Goal: Transaction & Acquisition: Purchase product/service

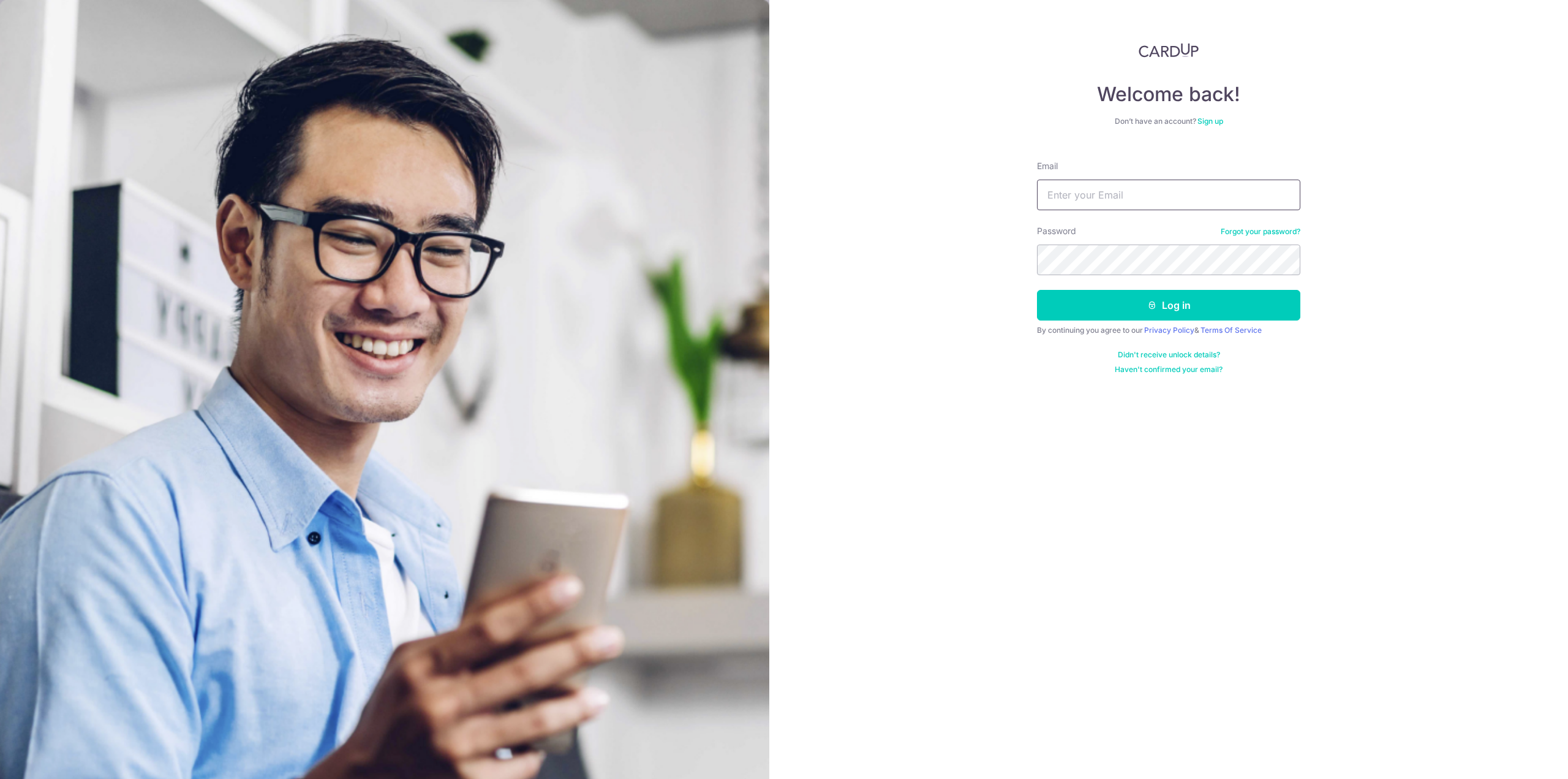
click at [1202, 207] on input "Email" at bounding box center [1168, 195] width 264 height 31
type input "yeocolin@live.com"
click at [1174, 311] on button "Log in" at bounding box center [1168, 305] width 264 height 31
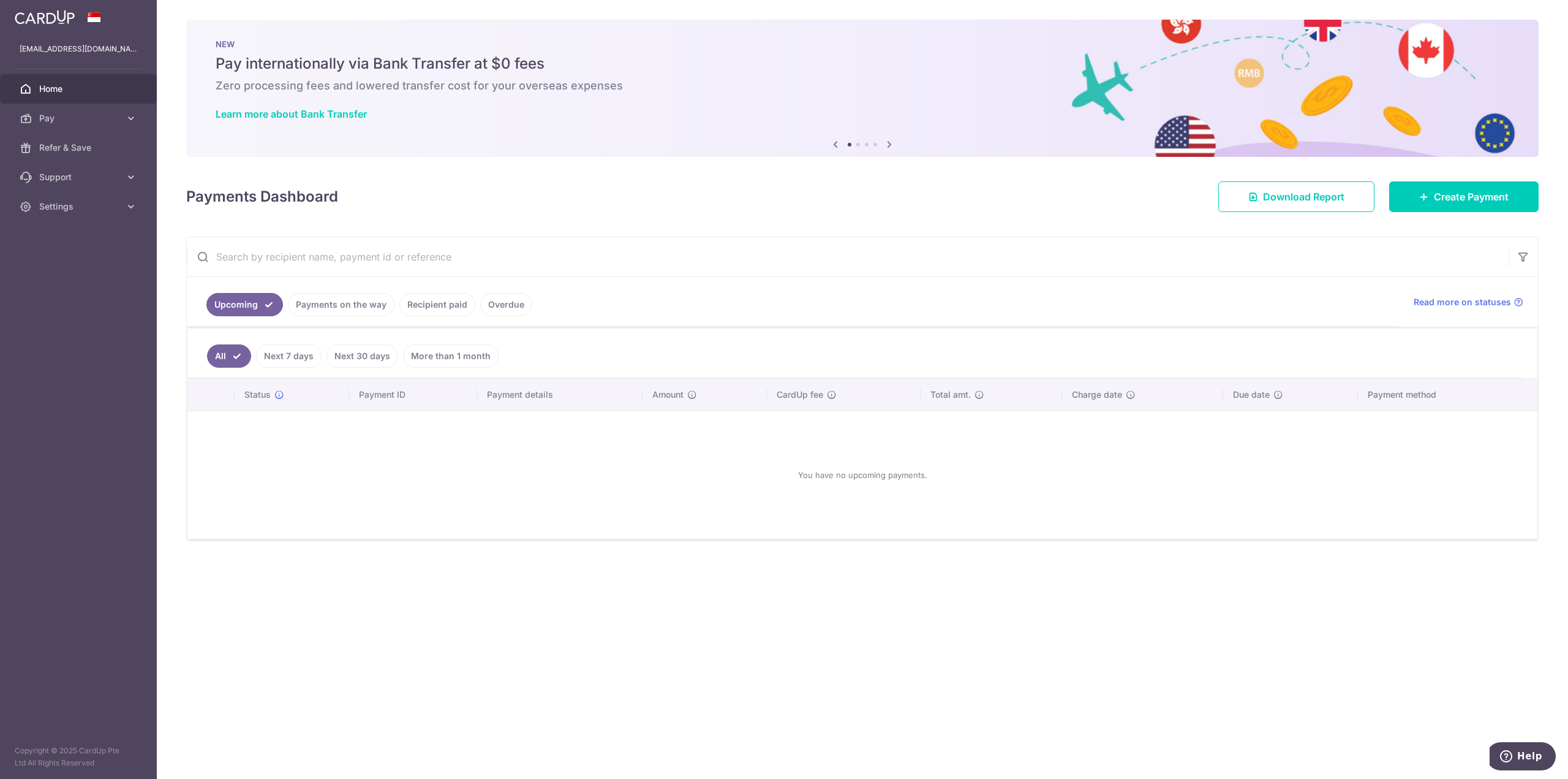
click at [342, 309] on link "Payments on the way" at bounding box center [341, 304] width 106 height 23
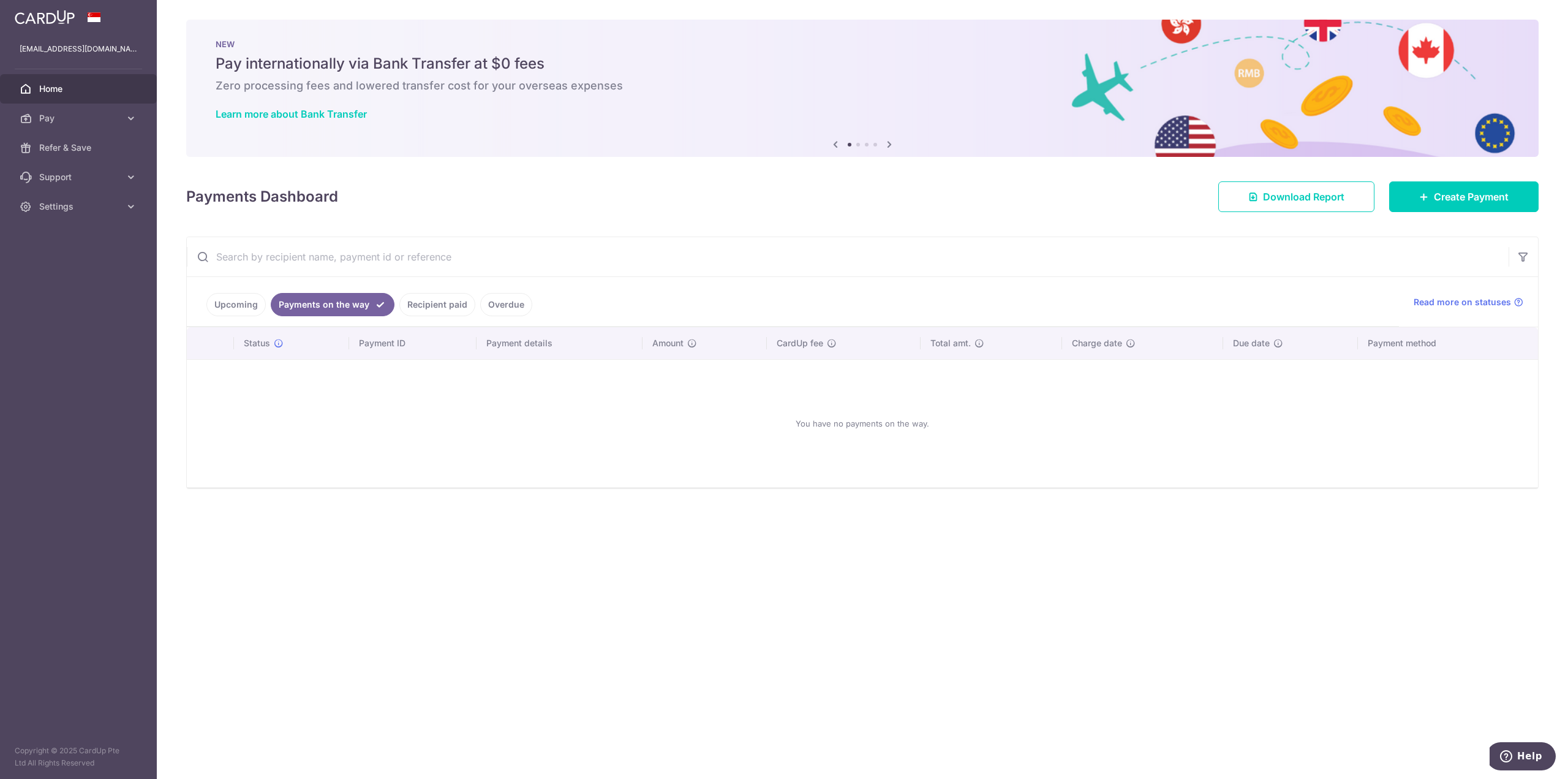
click at [447, 304] on link "Recipient paid" at bounding box center [437, 304] width 76 height 23
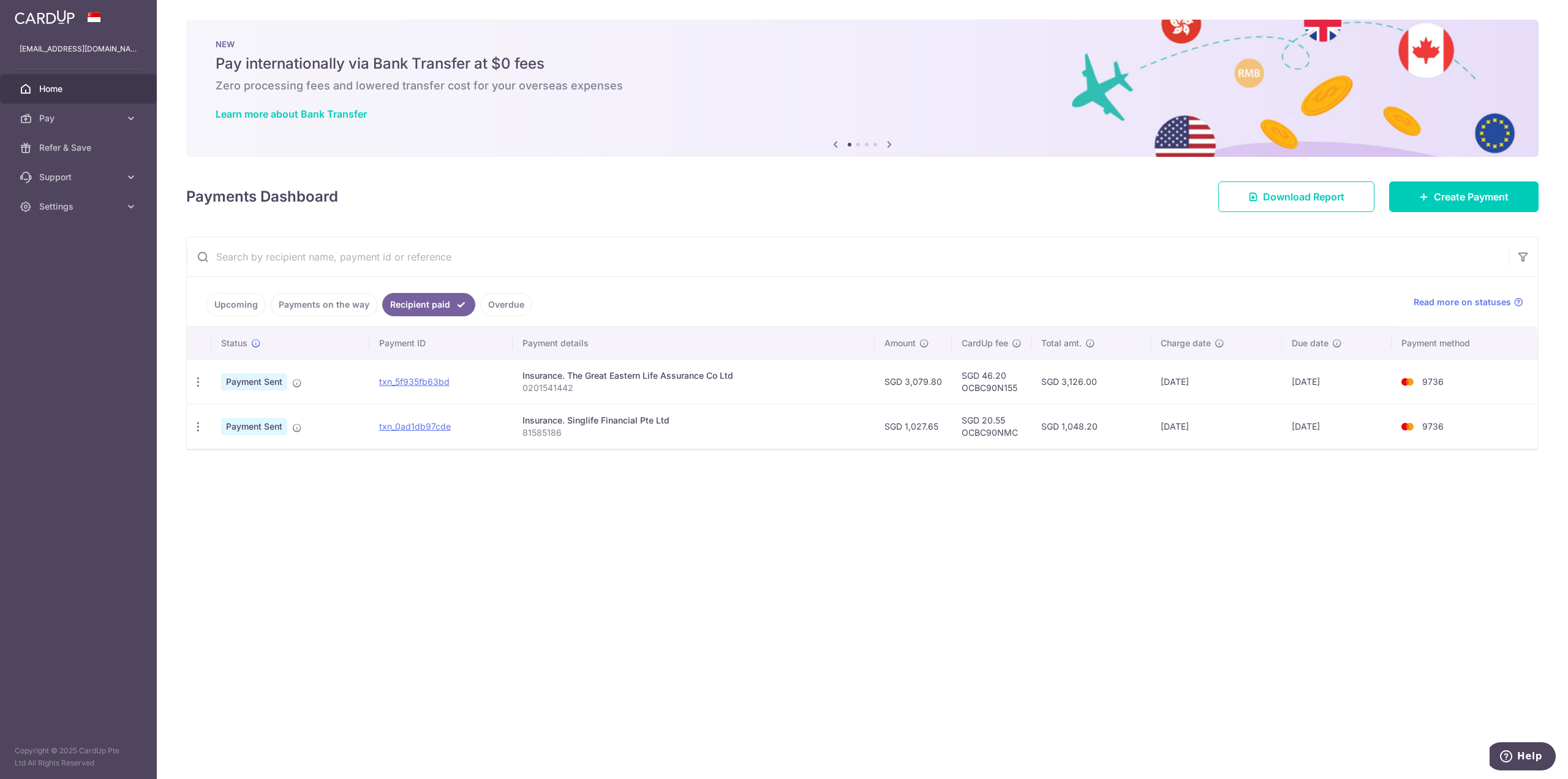
click at [494, 304] on link "Overdue" at bounding box center [506, 304] width 52 height 23
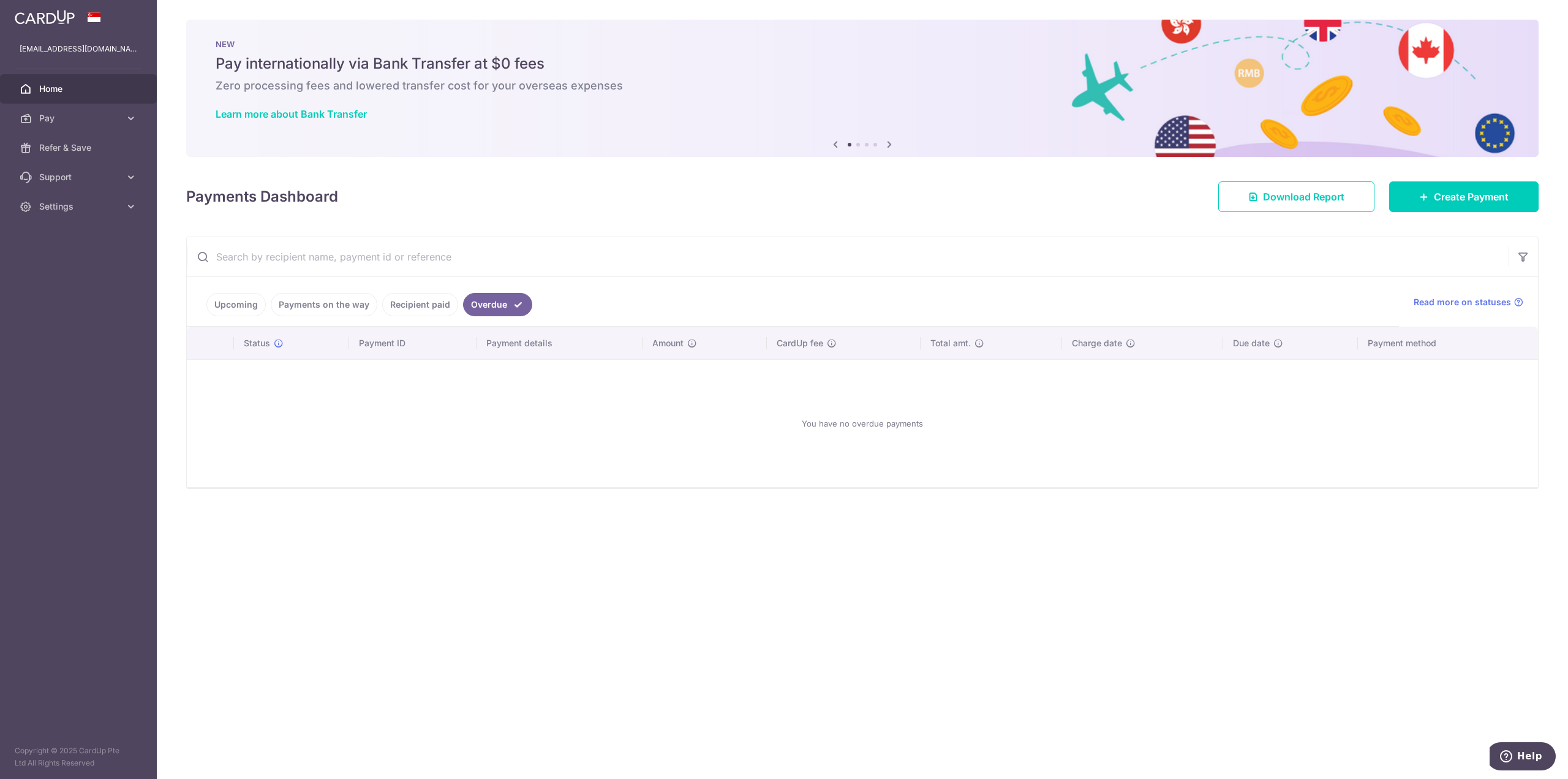
click at [433, 307] on link "Recipient paid" at bounding box center [420, 304] width 76 height 23
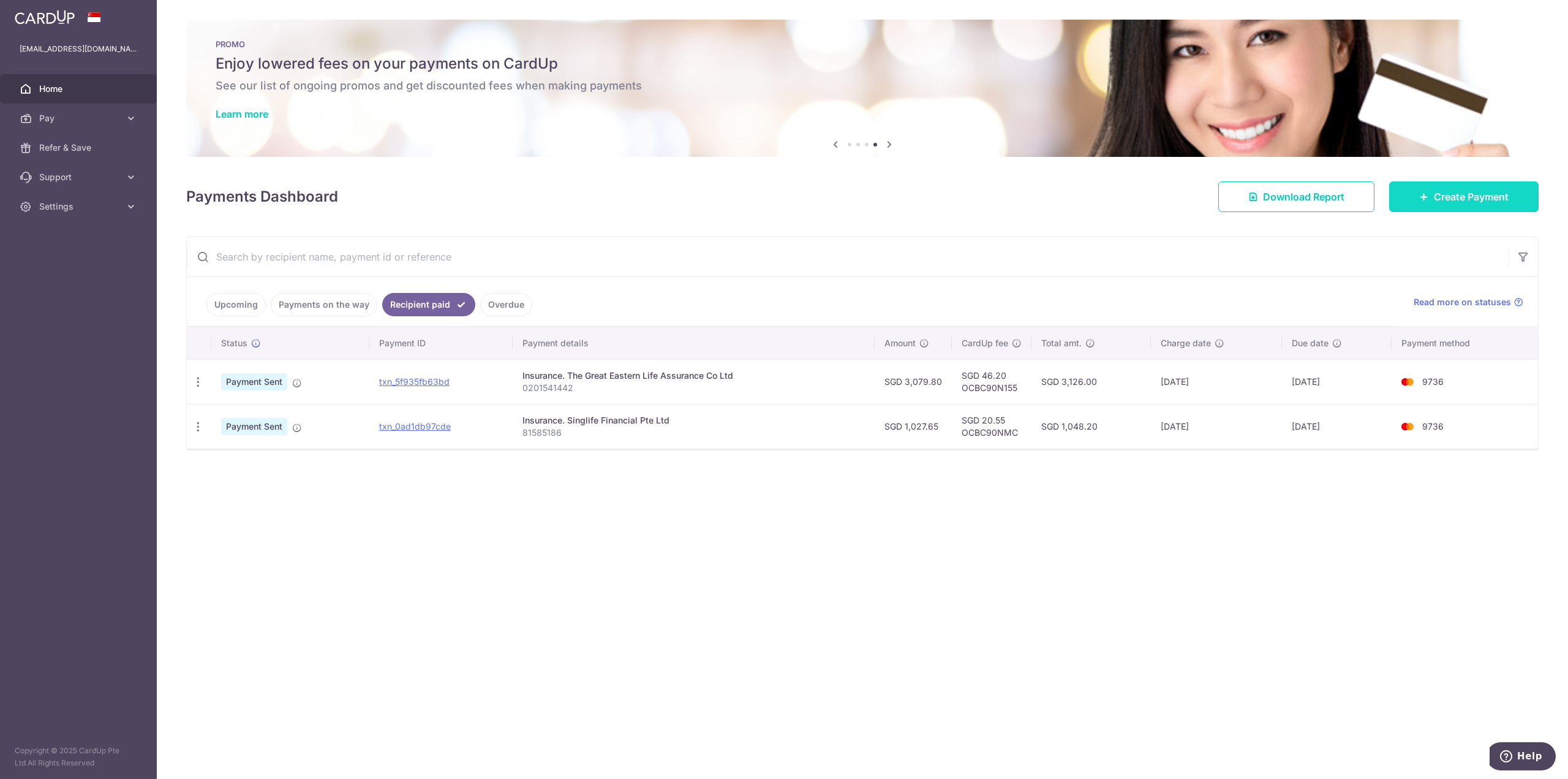
click at [1463, 198] on span "Create Payment" at bounding box center [1471, 196] width 74 height 14
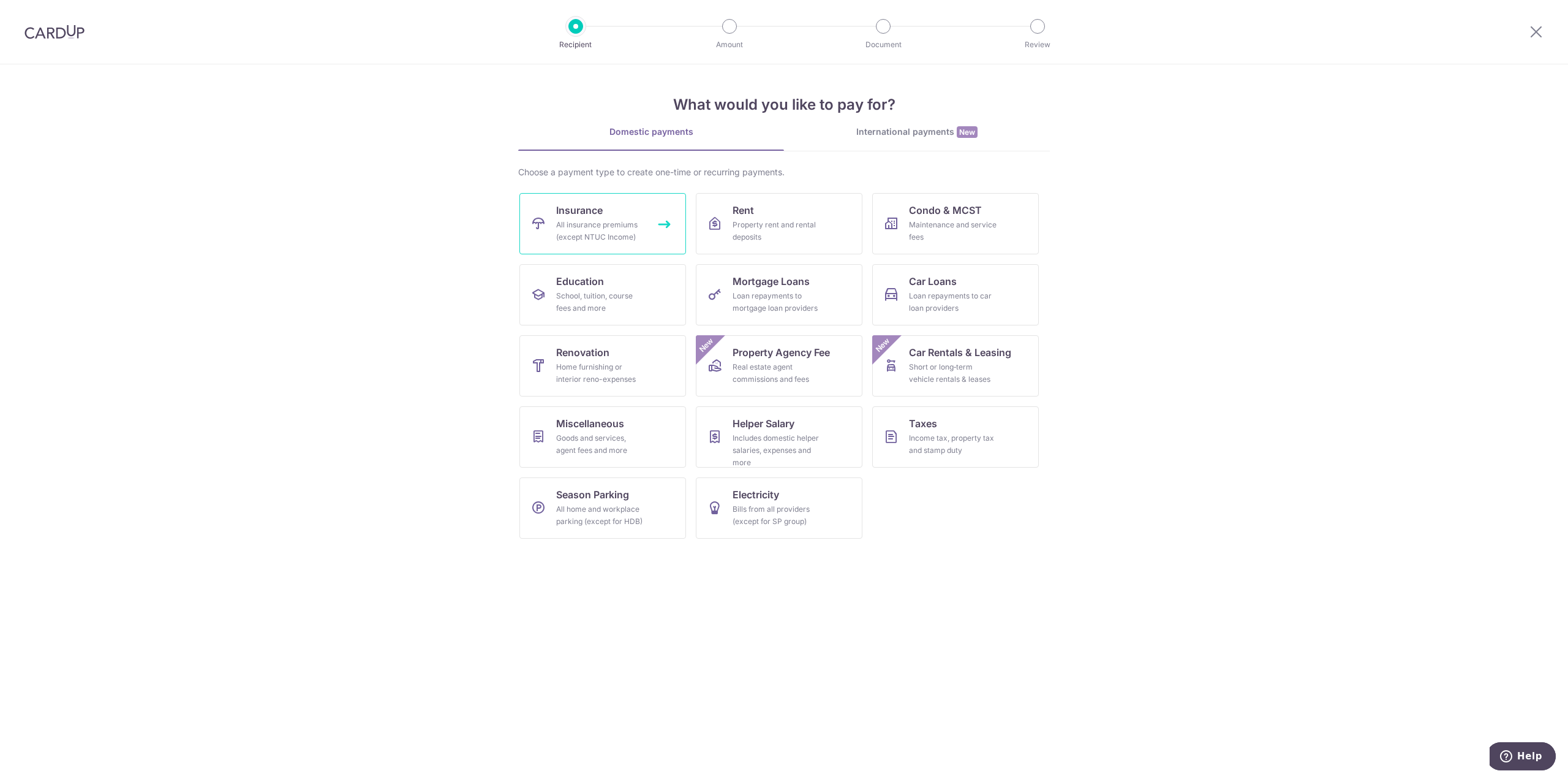
click at [600, 220] on div "All insurance premiums (except NTUC Income)" at bounding box center [600, 230] width 88 height 24
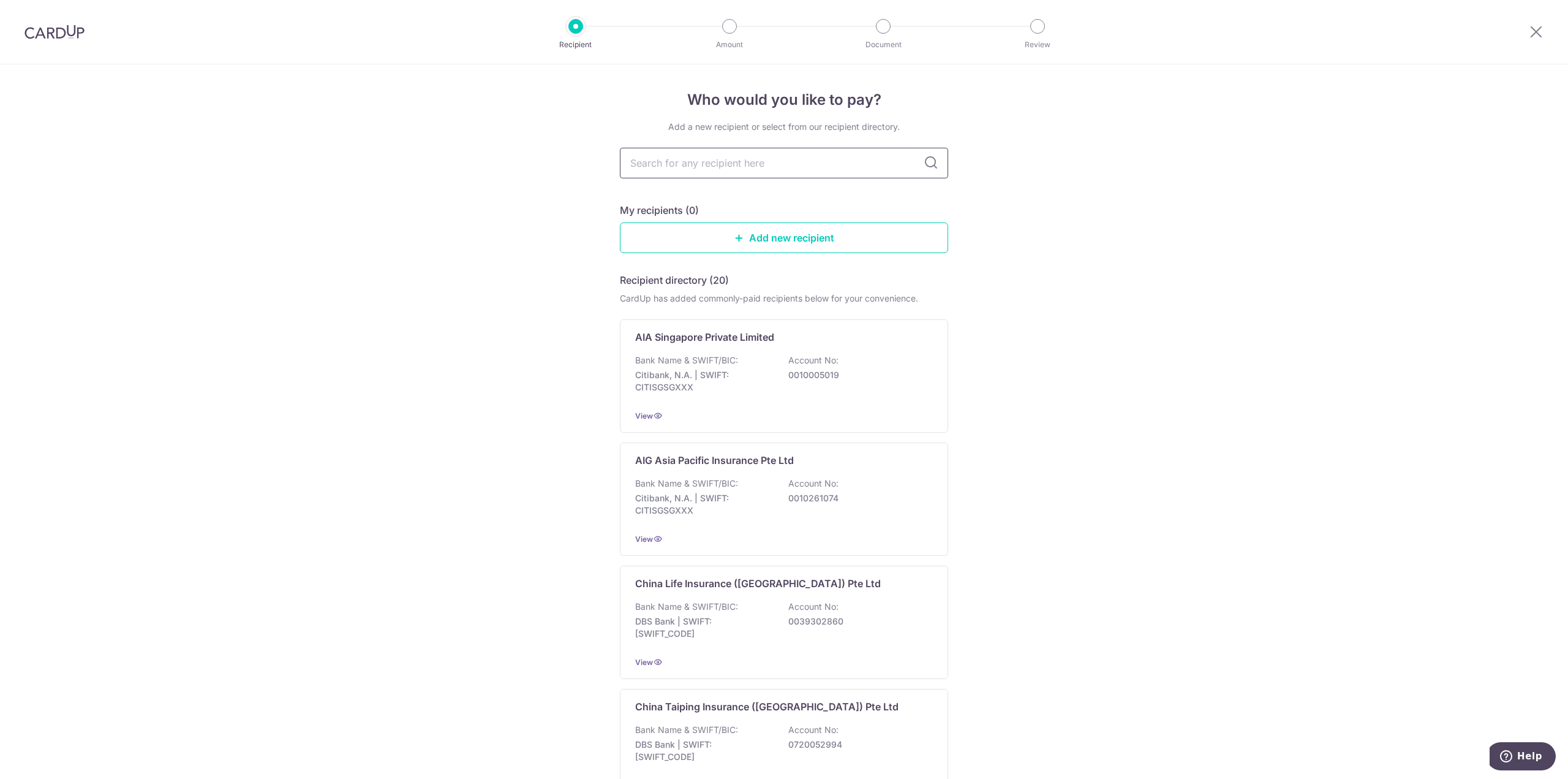
click at [792, 172] on input "text" at bounding box center [784, 163] width 328 height 31
type input "great"
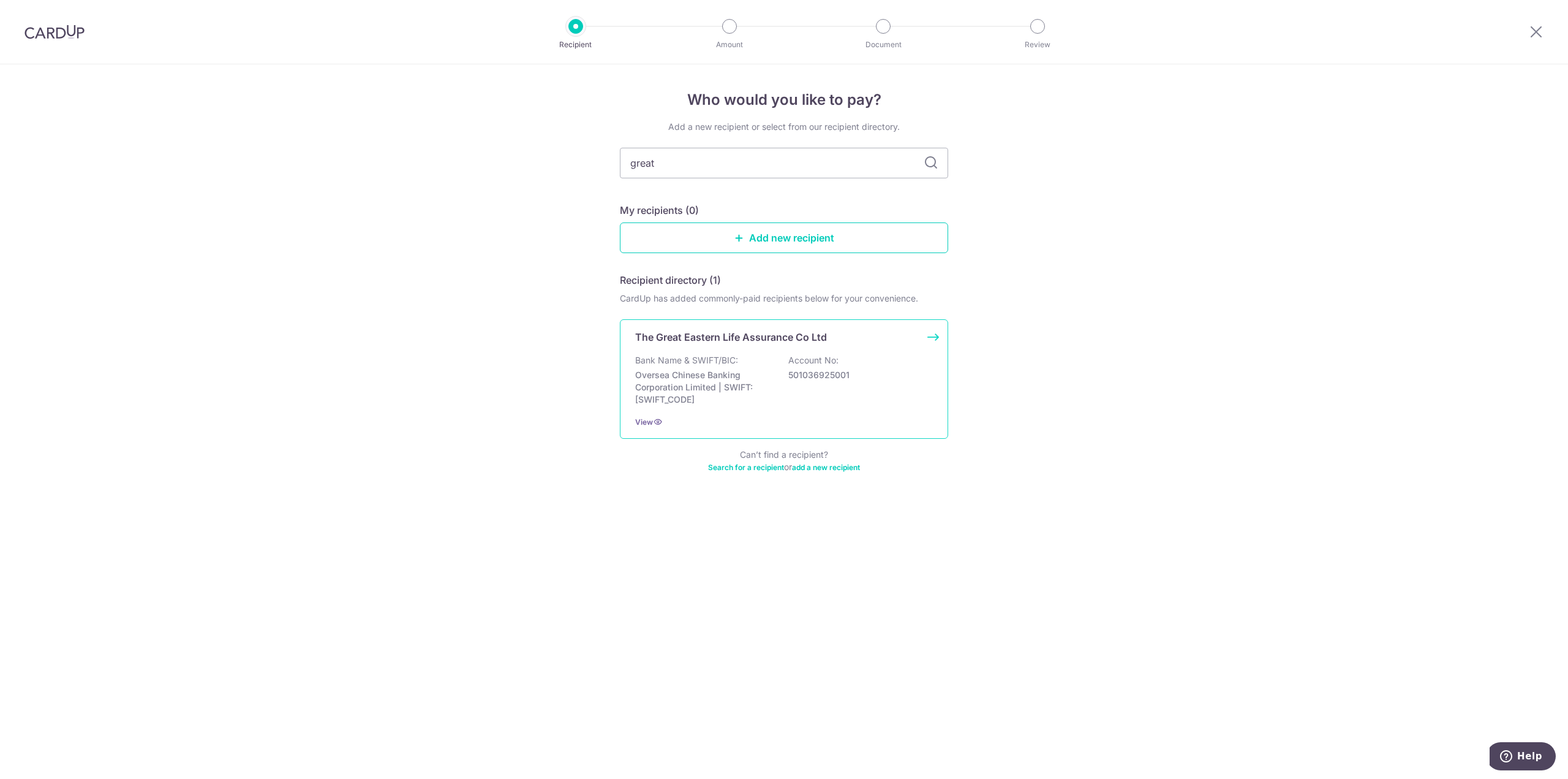
click at [809, 339] on p "The Great Eastern Life Assurance Co Ltd" at bounding box center [731, 336] width 192 height 14
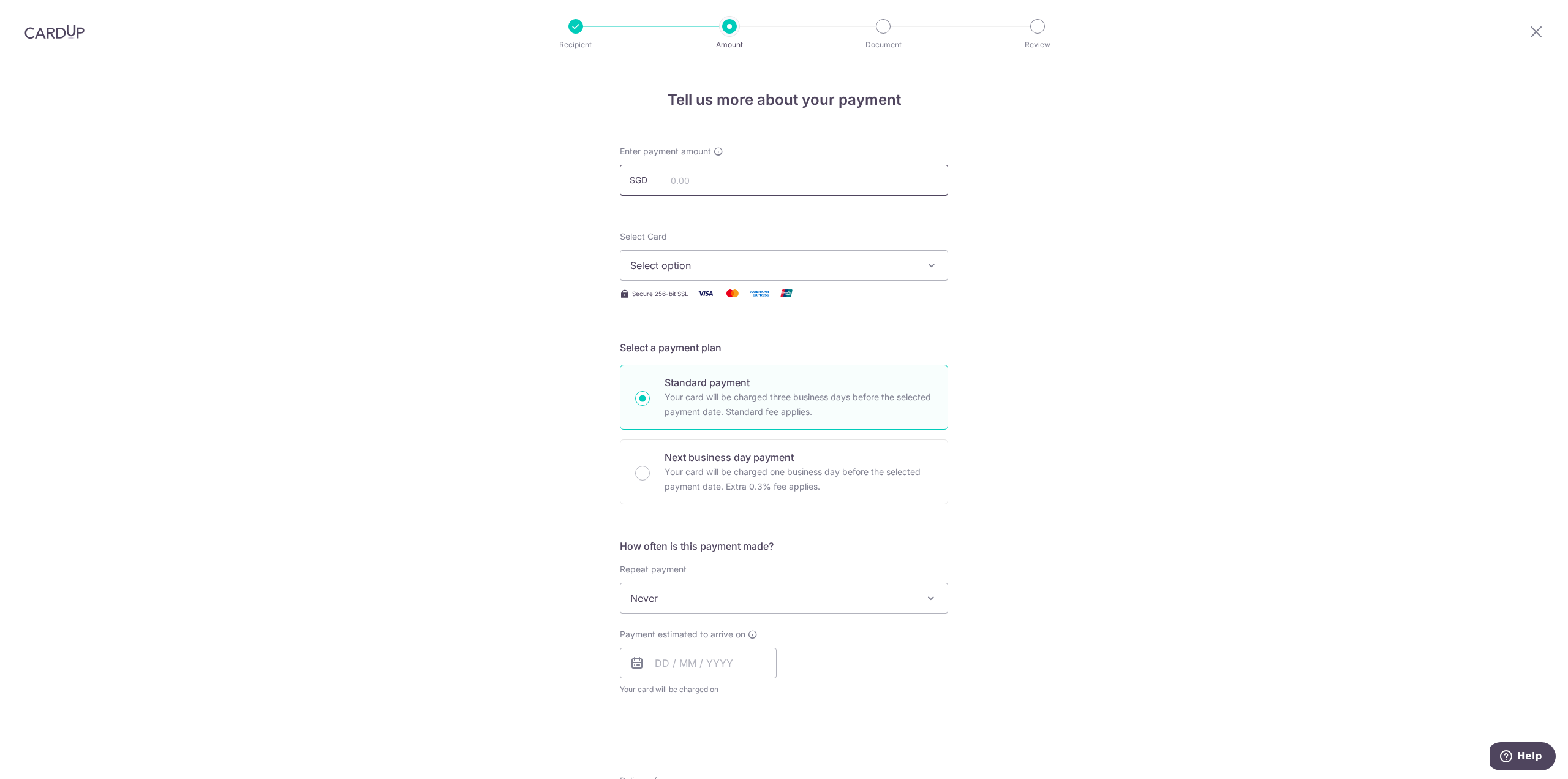
drag, startPoint x: 829, startPoint y: 210, endPoint x: 836, endPoint y: 193, distance: 18.4
click at [834, 195] on form "Enter payment amount SGD Select Card Select option Add credit card Your Cards *…" at bounding box center [784, 630] width 328 height 970
click at [839, 185] on input "text" at bounding box center [784, 180] width 328 height 31
type input "3,079.80"
click at [782, 254] on button "Select option" at bounding box center [784, 265] width 328 height 31
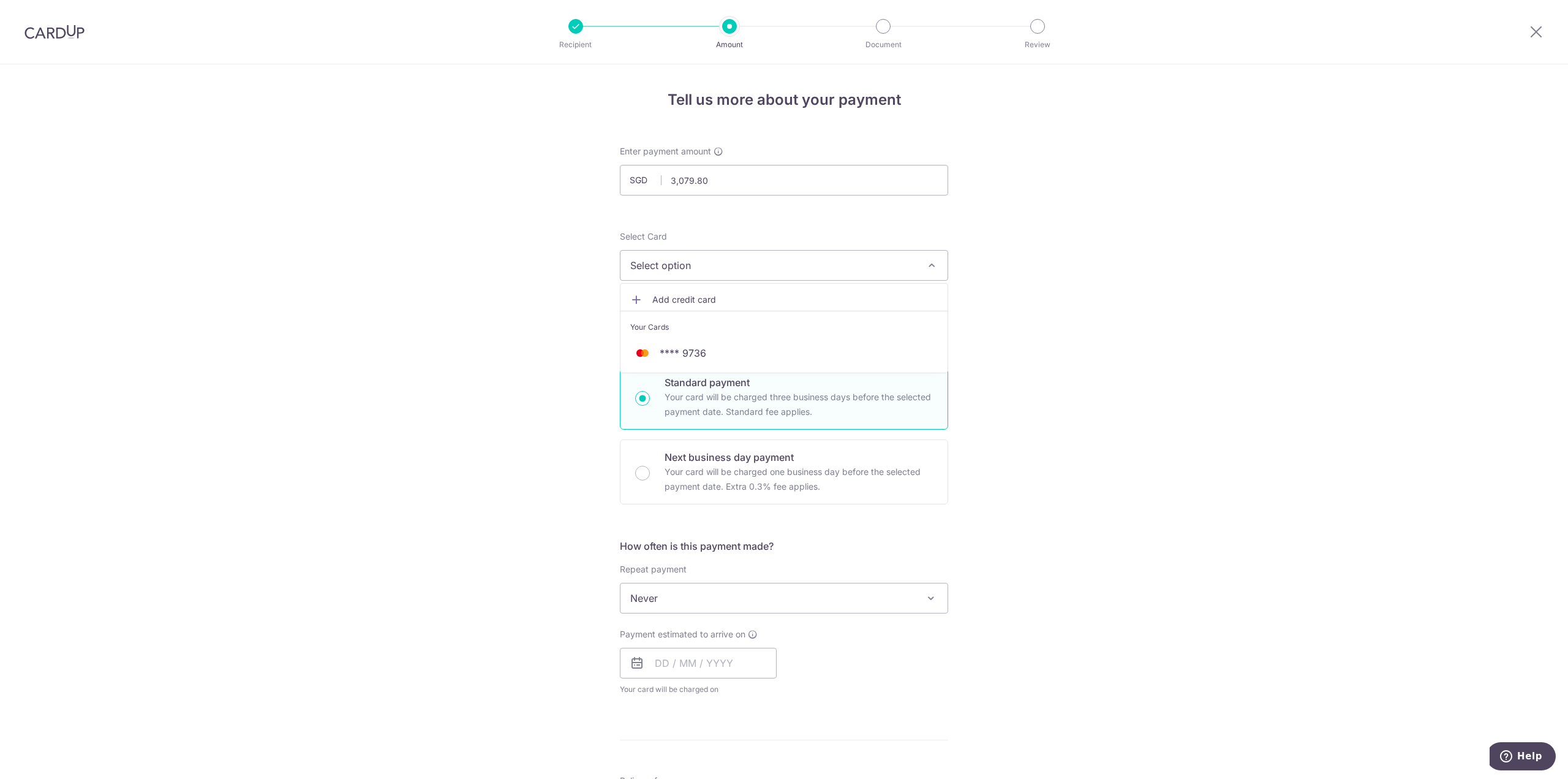
click at [727, 269] on span "Select option" at bounding box center [773, 265] width 285 height 14
click at [777, 261] on span "Select option" at bounding box center [773, 265] width 285 height 14
click at [699, 301] on span "Add credit card" at bounding box center [795, 300] width 285 height 13
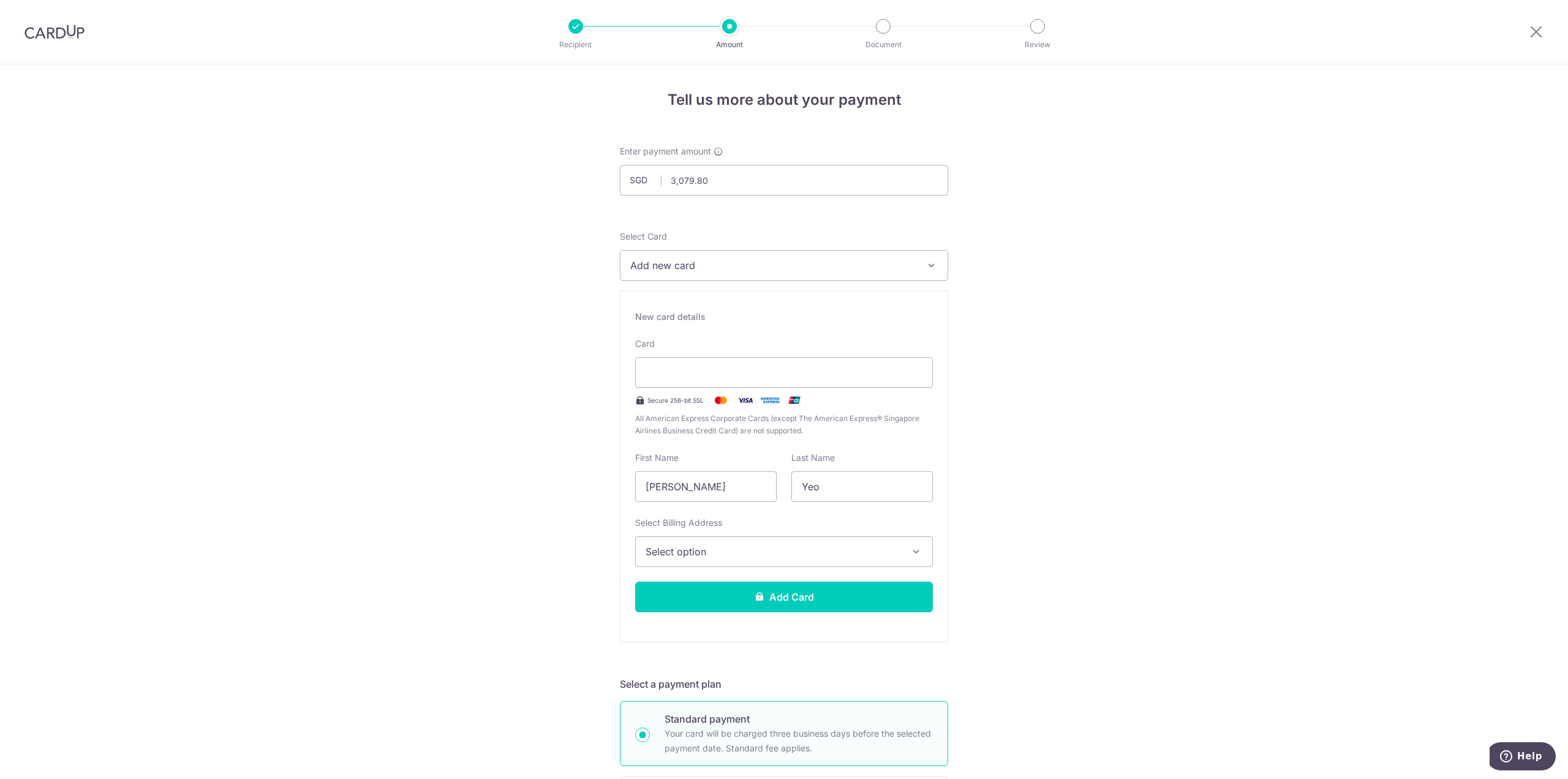
click at [822, 556] on span "Select option" at bounding box center [772, 551] width 255 height 14
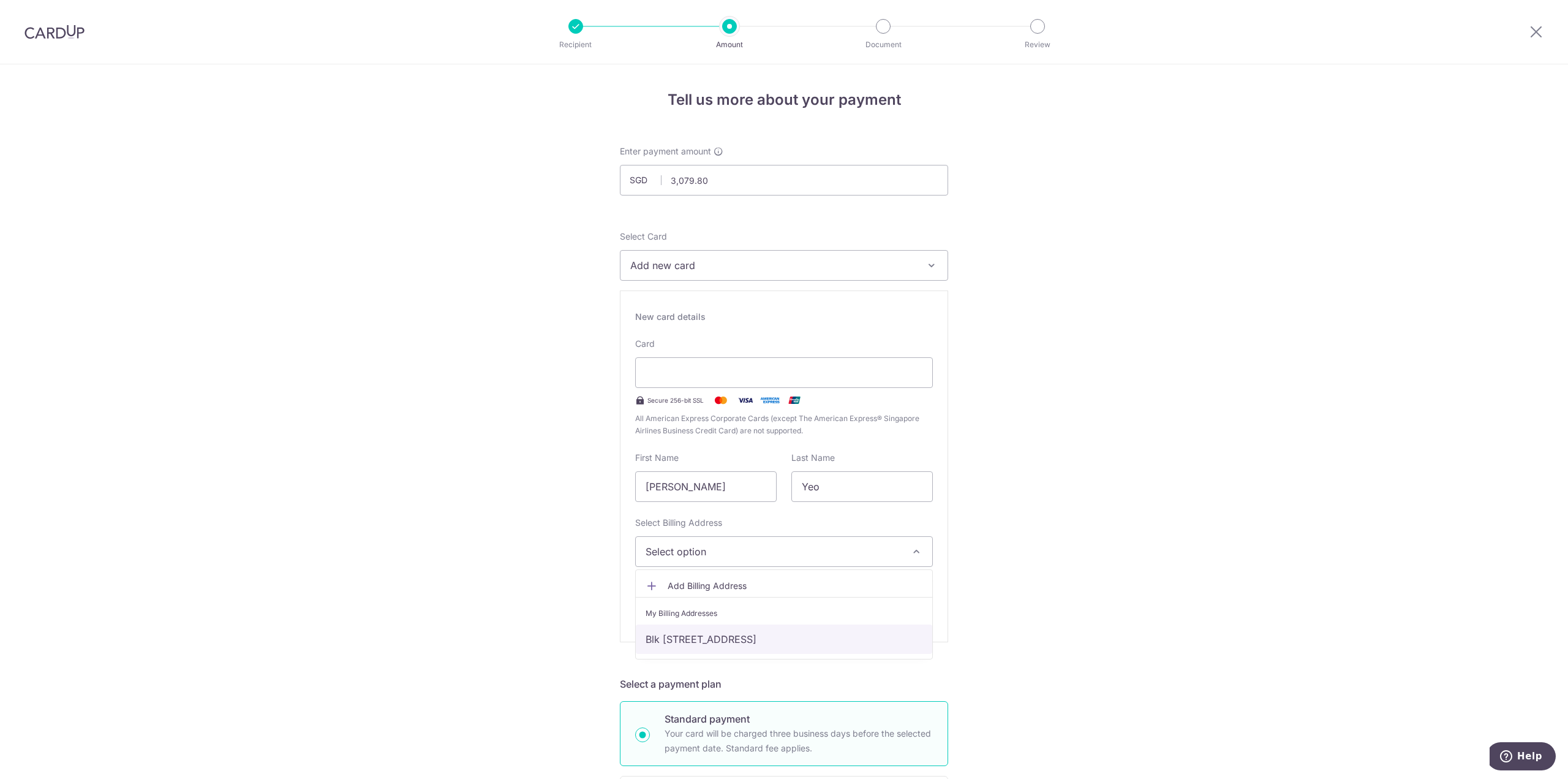
click at [827, 631] on link "Blk [STREET_ADDRESS]" at bounding box center [784, 639] width 297 height 29
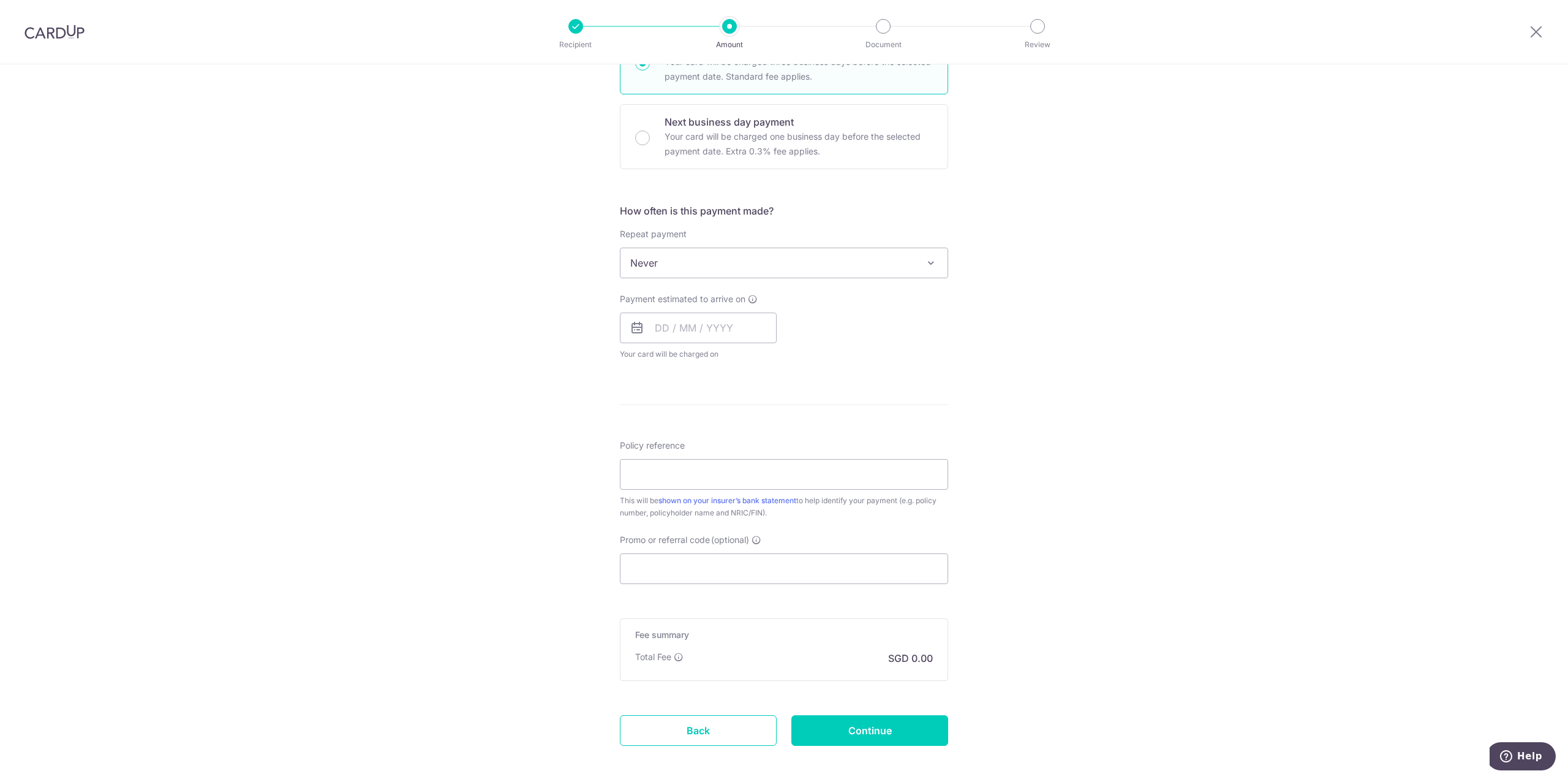
scroll to position [674, 0]
click at [751, 475] on input "Policy reference" at bounding box center [784, 472] width 328 height 31
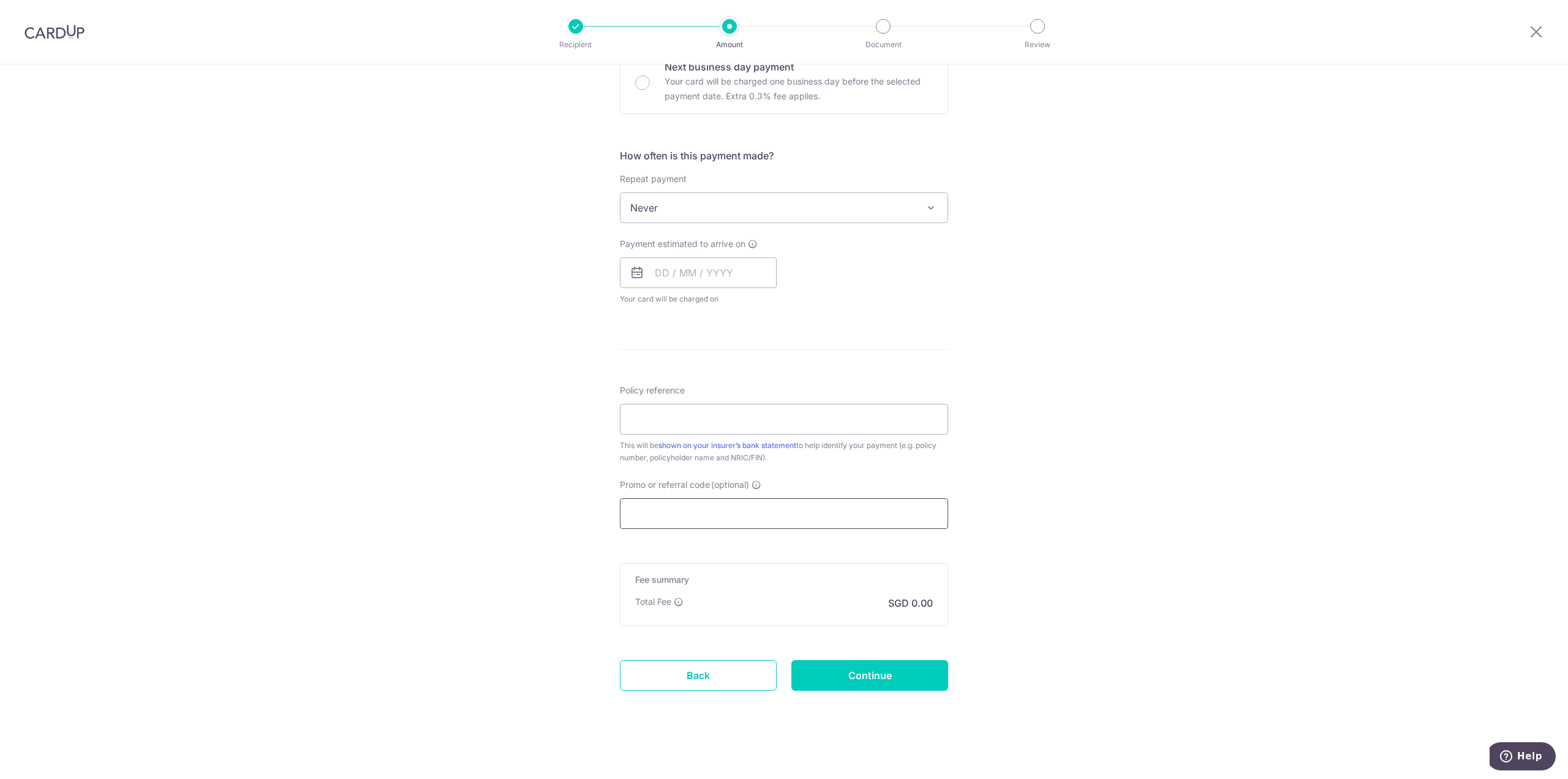
click at [753, 513] on input "Promo or referral code (optional)" at bounding box center [784, 513] width 328 height 31
paste input "OCBC90N155"
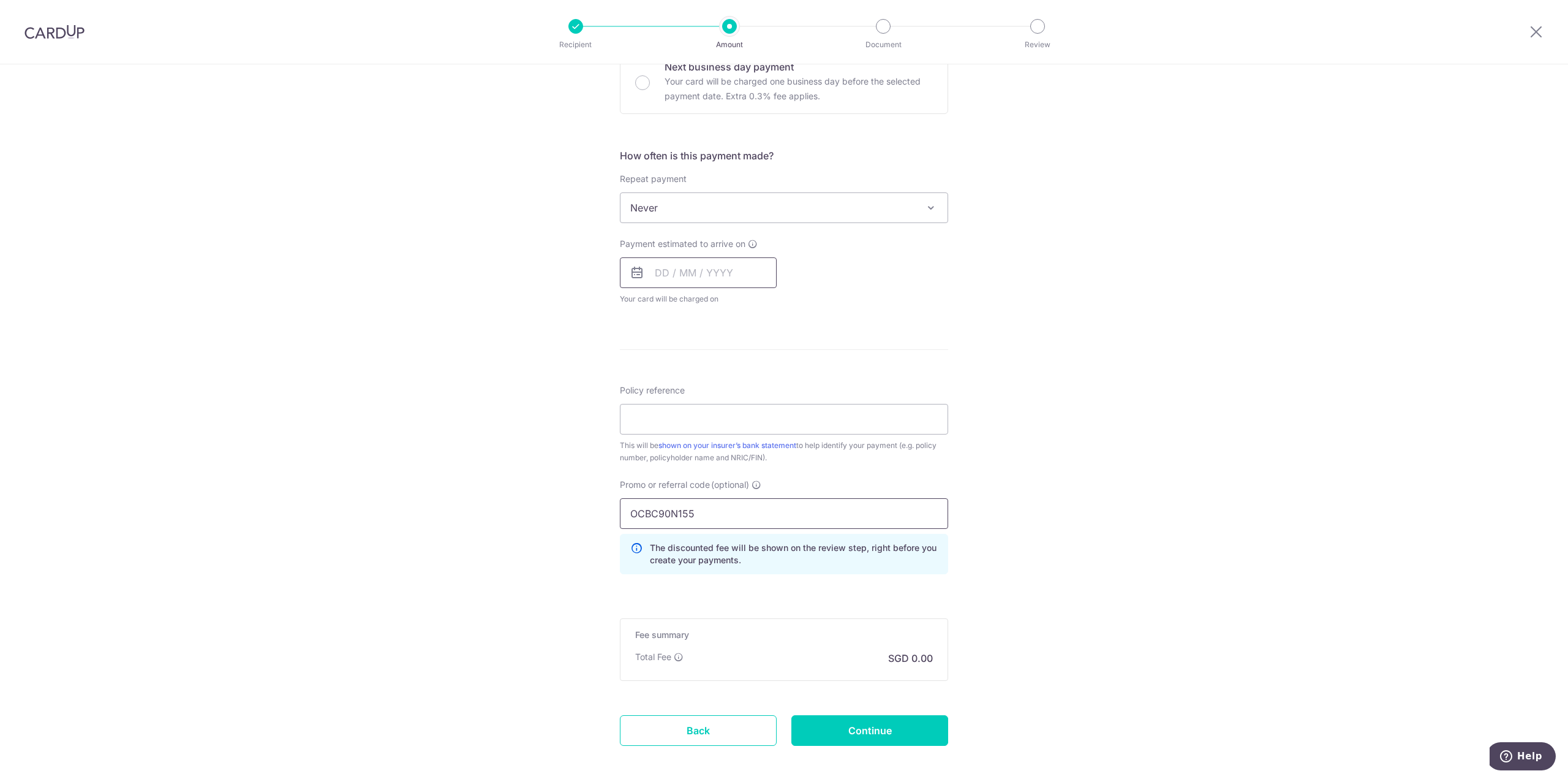
type input "OCBC90N155"
click at [661, 274] on input "text" at bounding box center [698, 272] width 156 height 31
drag, startPoint x: 697, startPoint y: 430, endPoint x: 866, endPoint y: 303, distance: 211.4
click at [696, 430] on link "21" at bounding box center [694, 433] width 19 height 19
type input "21/10/2025"
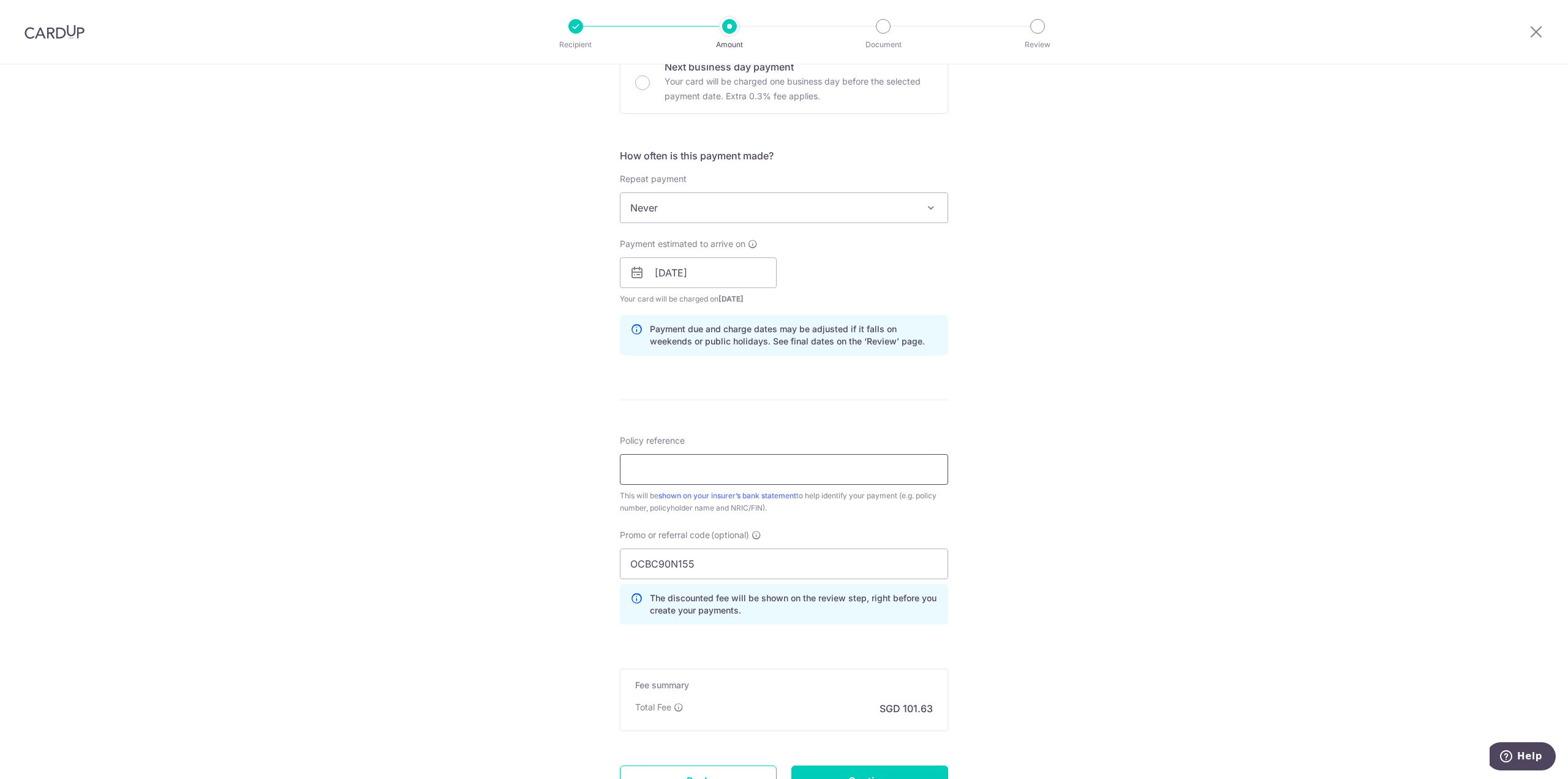
click at [776, 470] on input "Policy reference" at bounding box center [784, 469] width 328 height 31
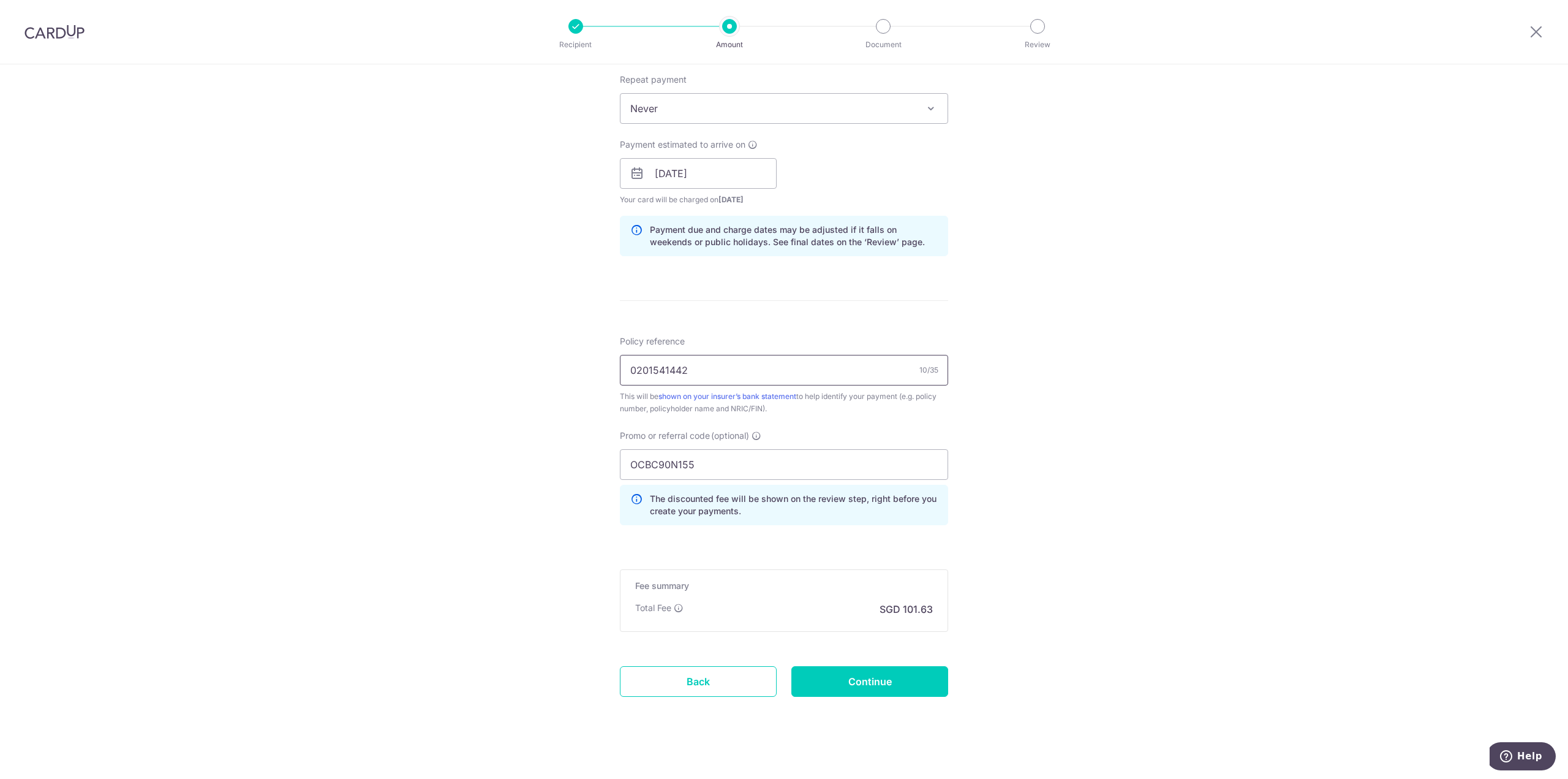
scroll to position [831, 0]
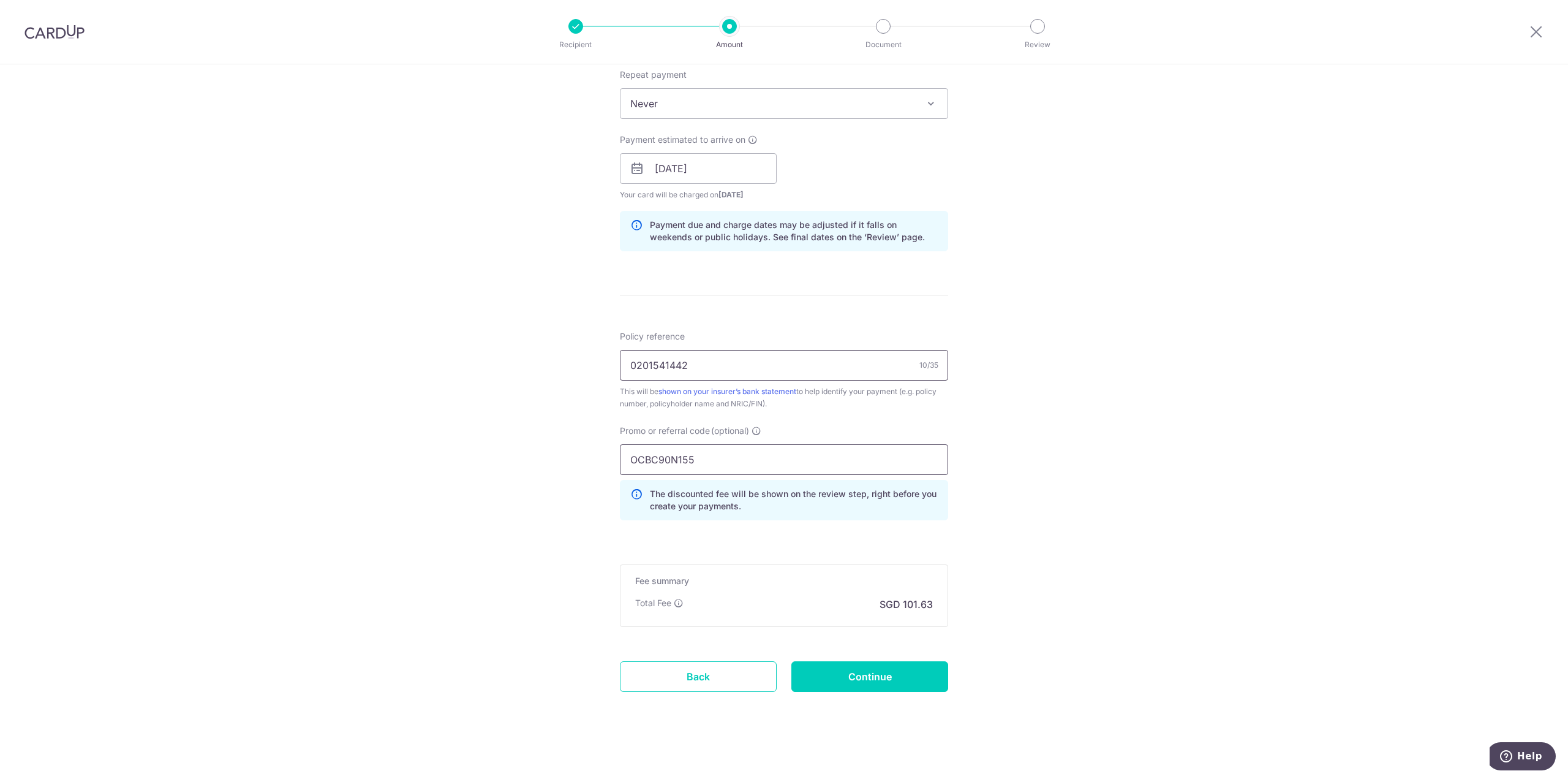
type input "0201541442"
click at [752, 464] on input "OCBC90N155" at bounding box center [784, 459] width 328 height 31
click at [815, 678] on input "Continue" at bounding box center [869, 676] width 156 height 31
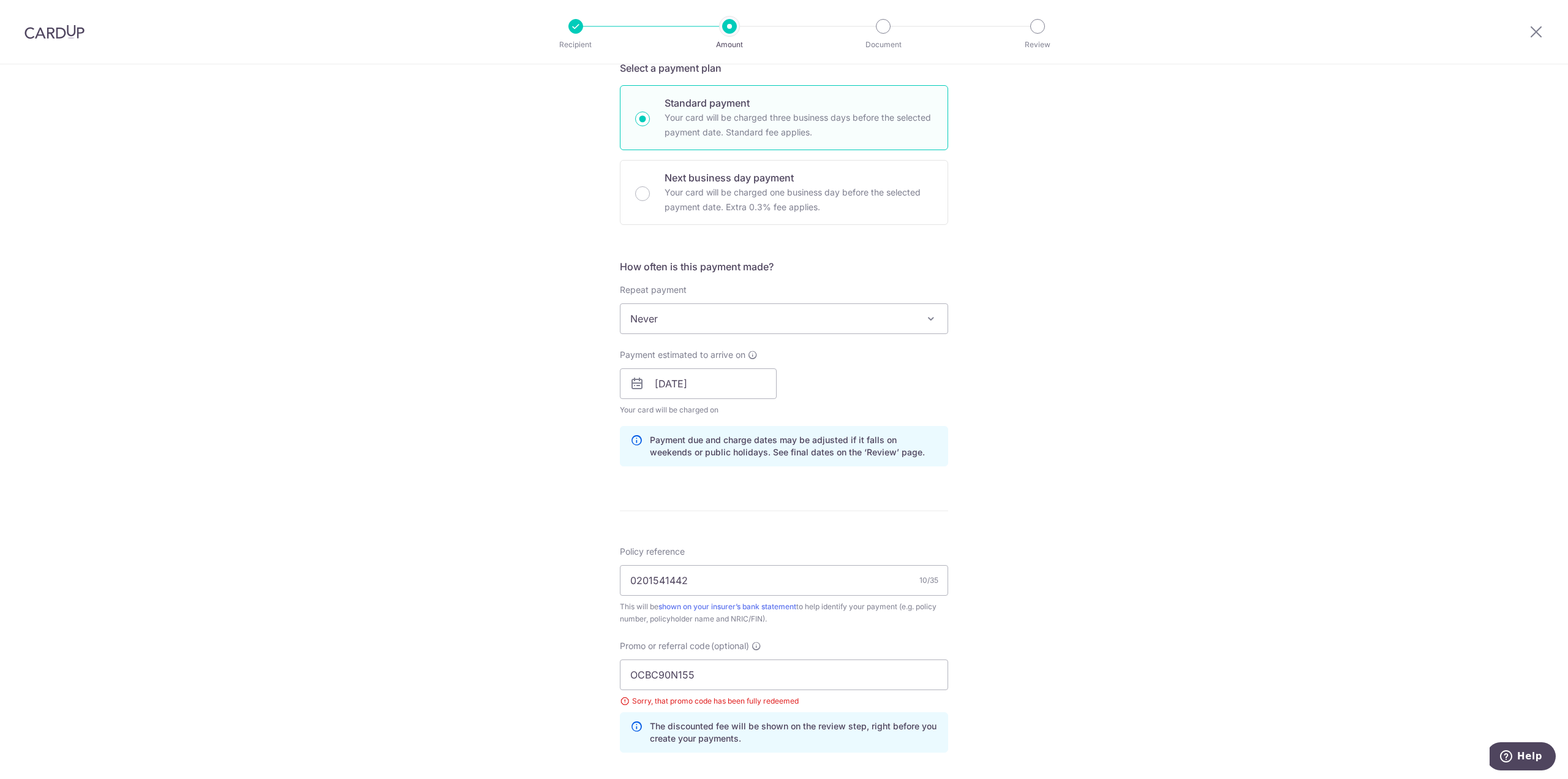
scroll to position [302, 0]
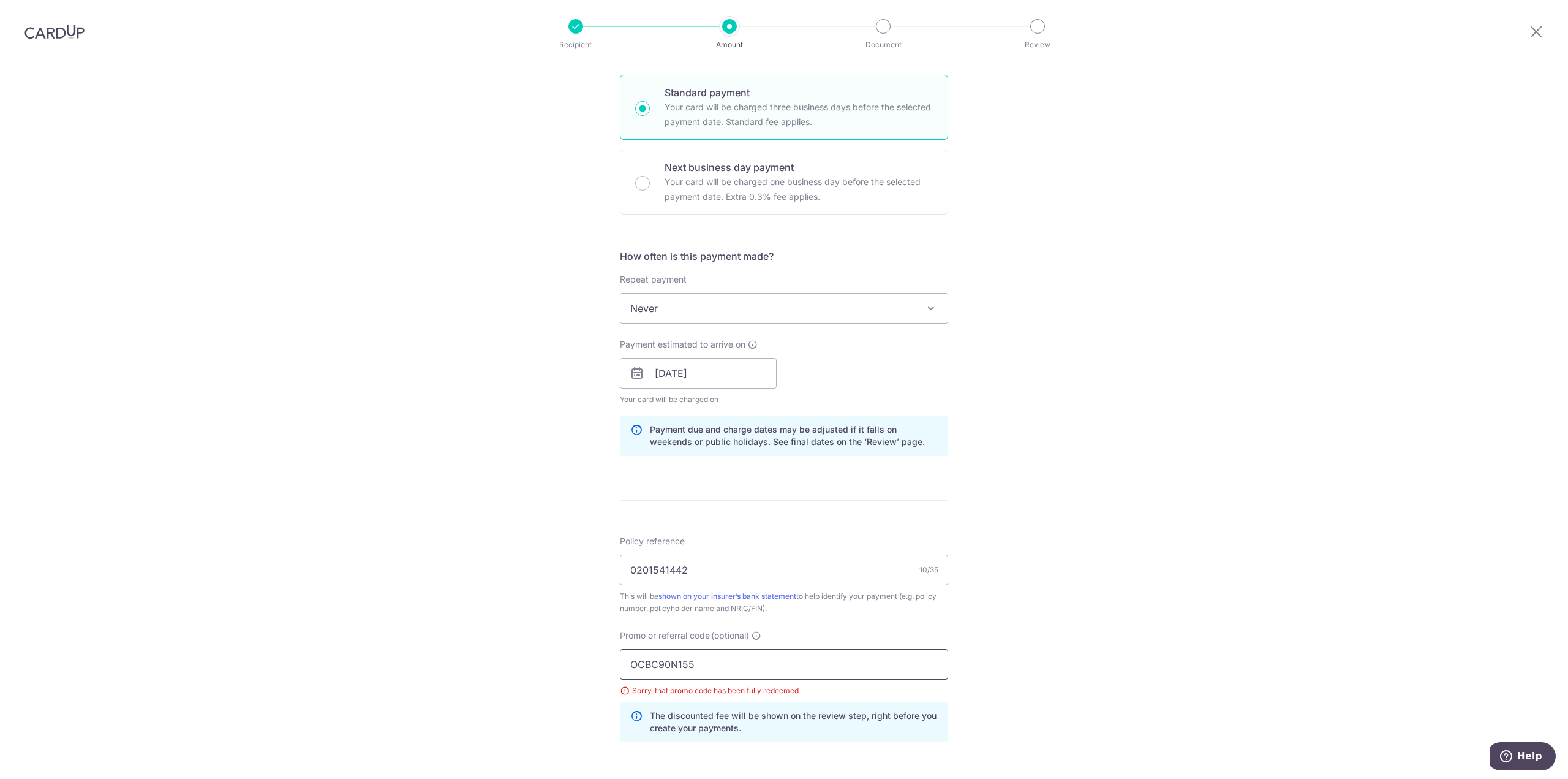
click at [719, 669] on input "OCBC90N155" at bounding box center [784, 664] width 328 height 31
paste input "V"
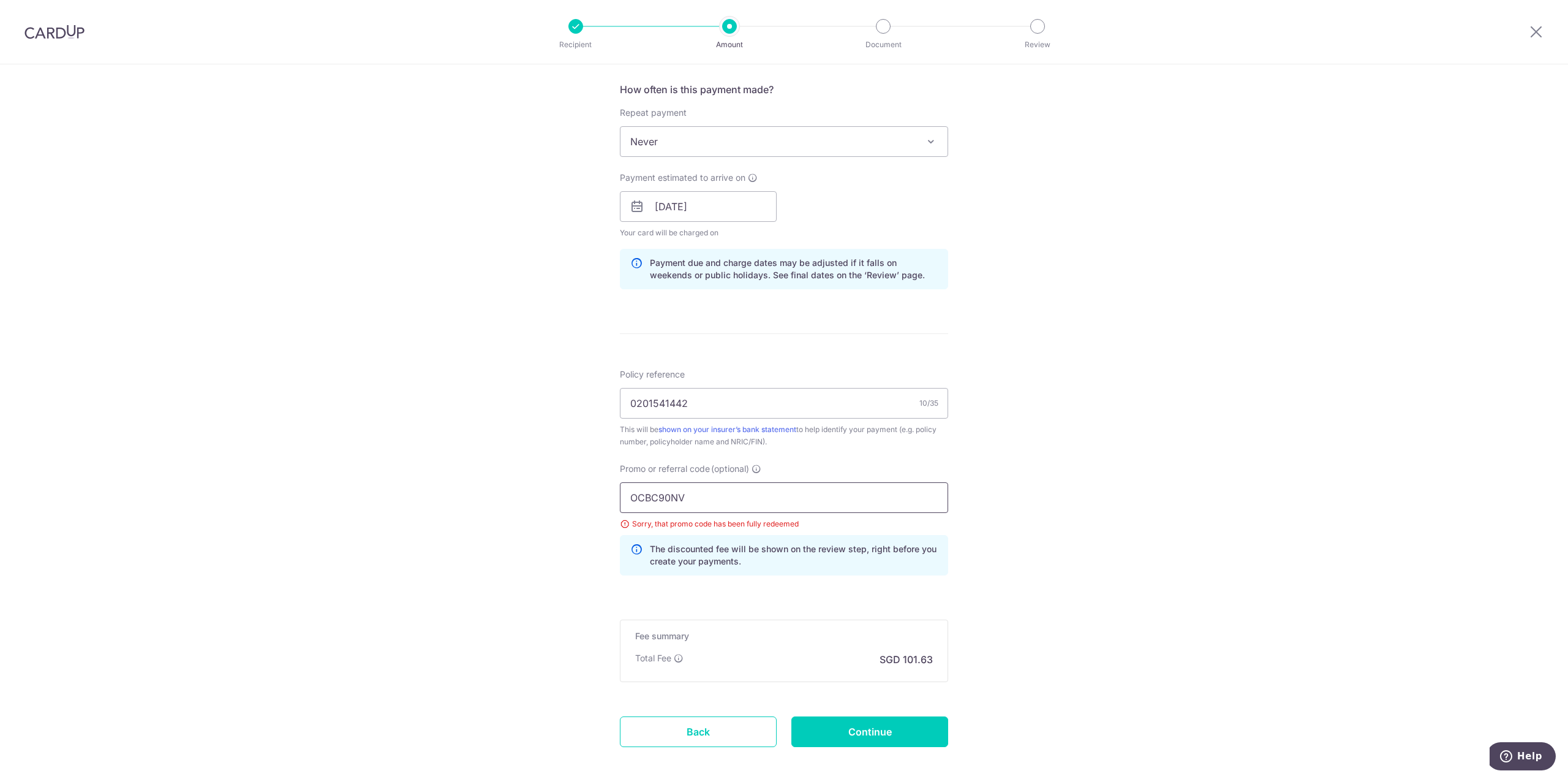
scroll to position [525, 0]
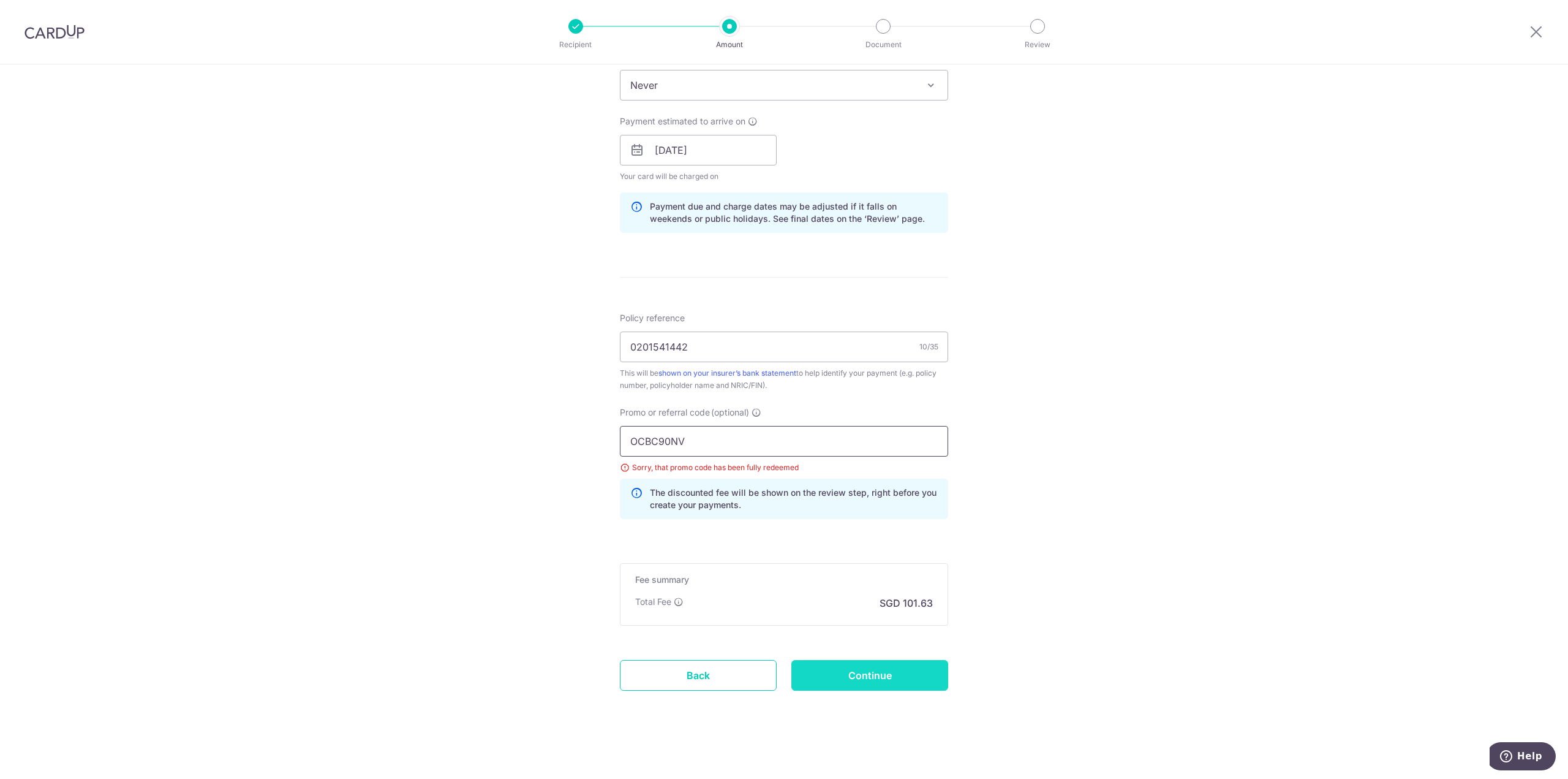
type input "OCBC90NV"
click at [866, 674] on input "Continue" at bounding box center [869, 675] width 156 height 31
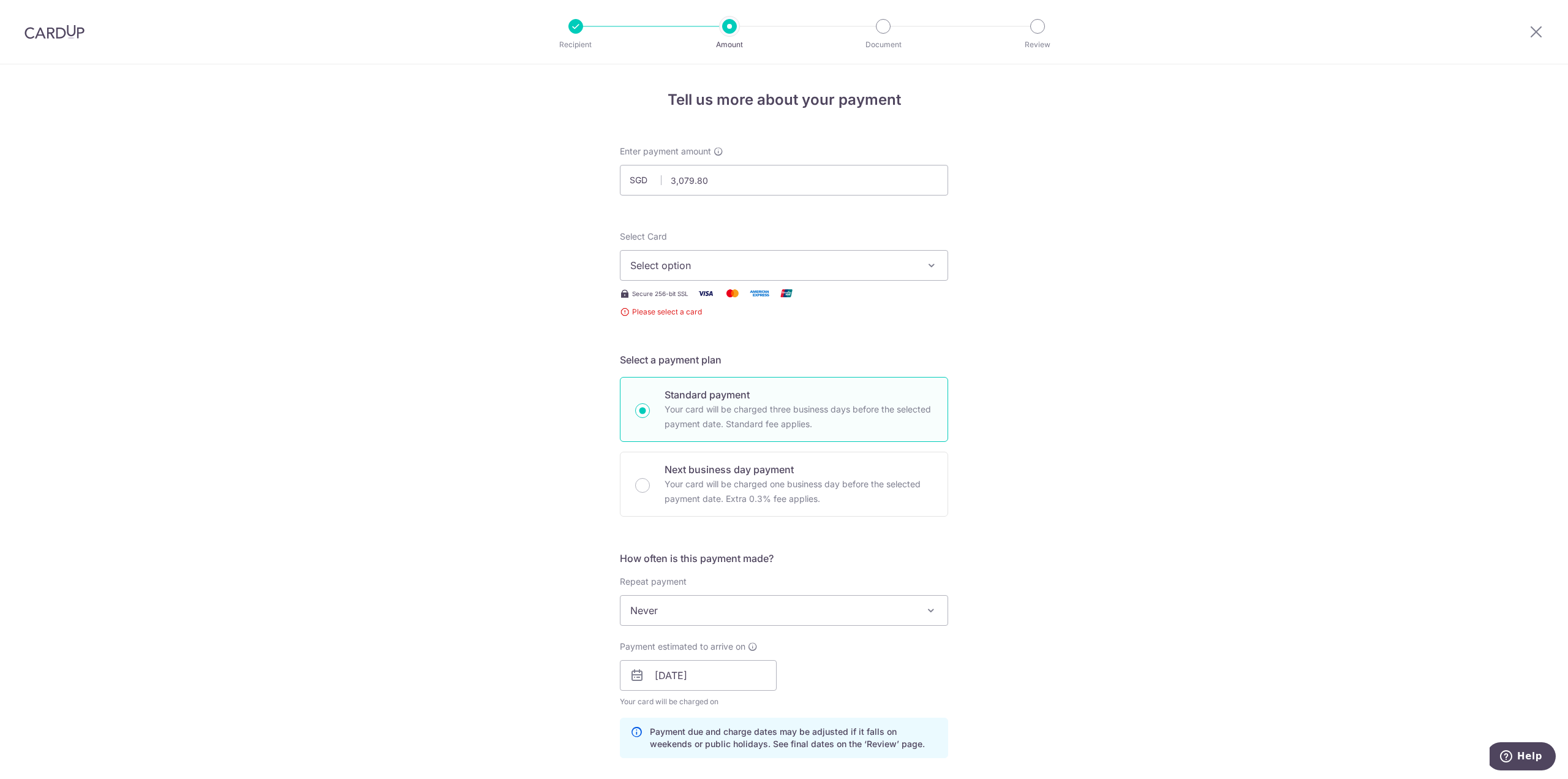
click at [757, 265] on span "Select option" at bounding box center [773, 265] width 285 height 14
click at [706, 298] on span "Add credit card" at bounding box center [795, 300] width 285 height 13
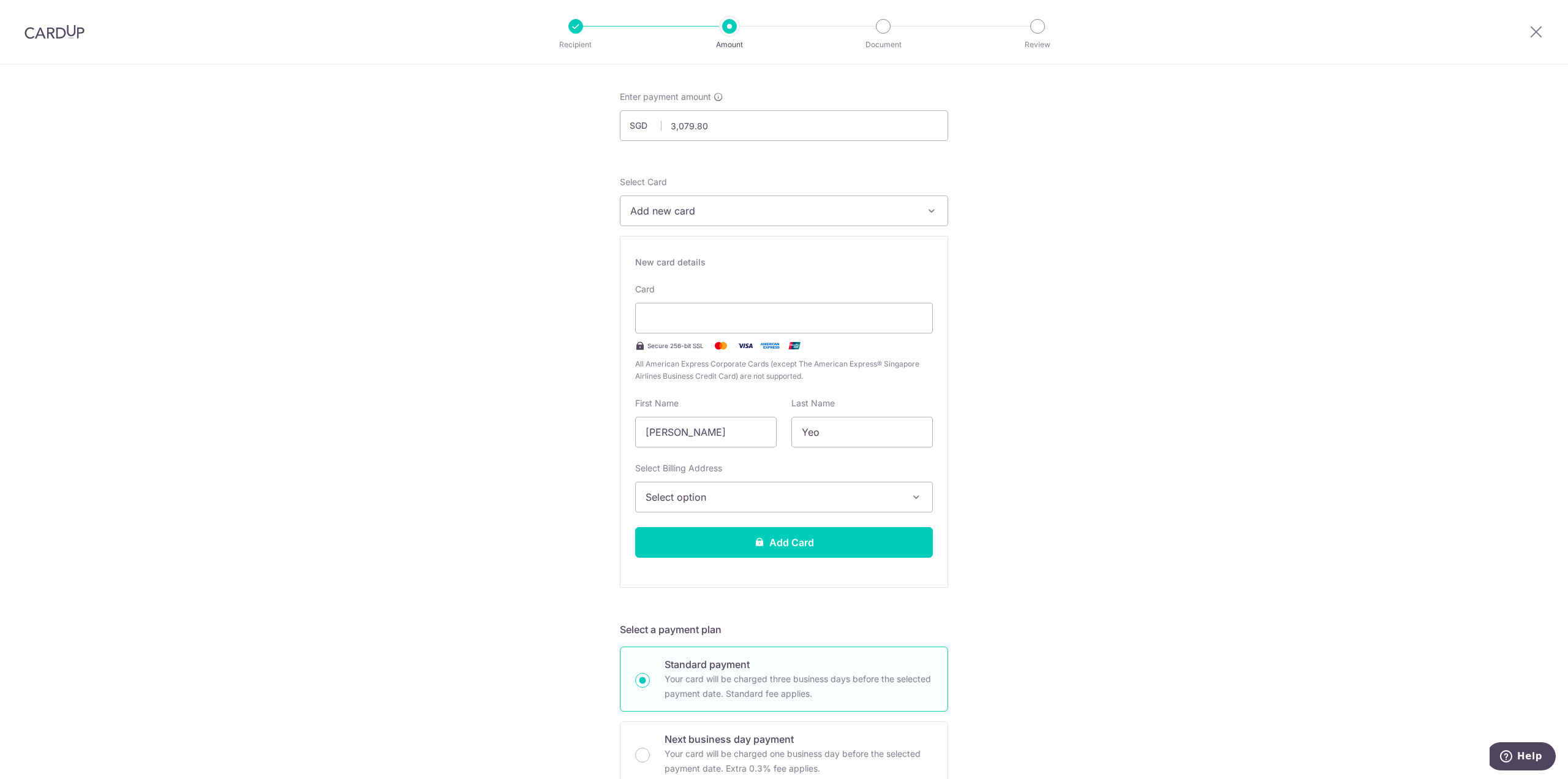
scroll to position [61, 0]
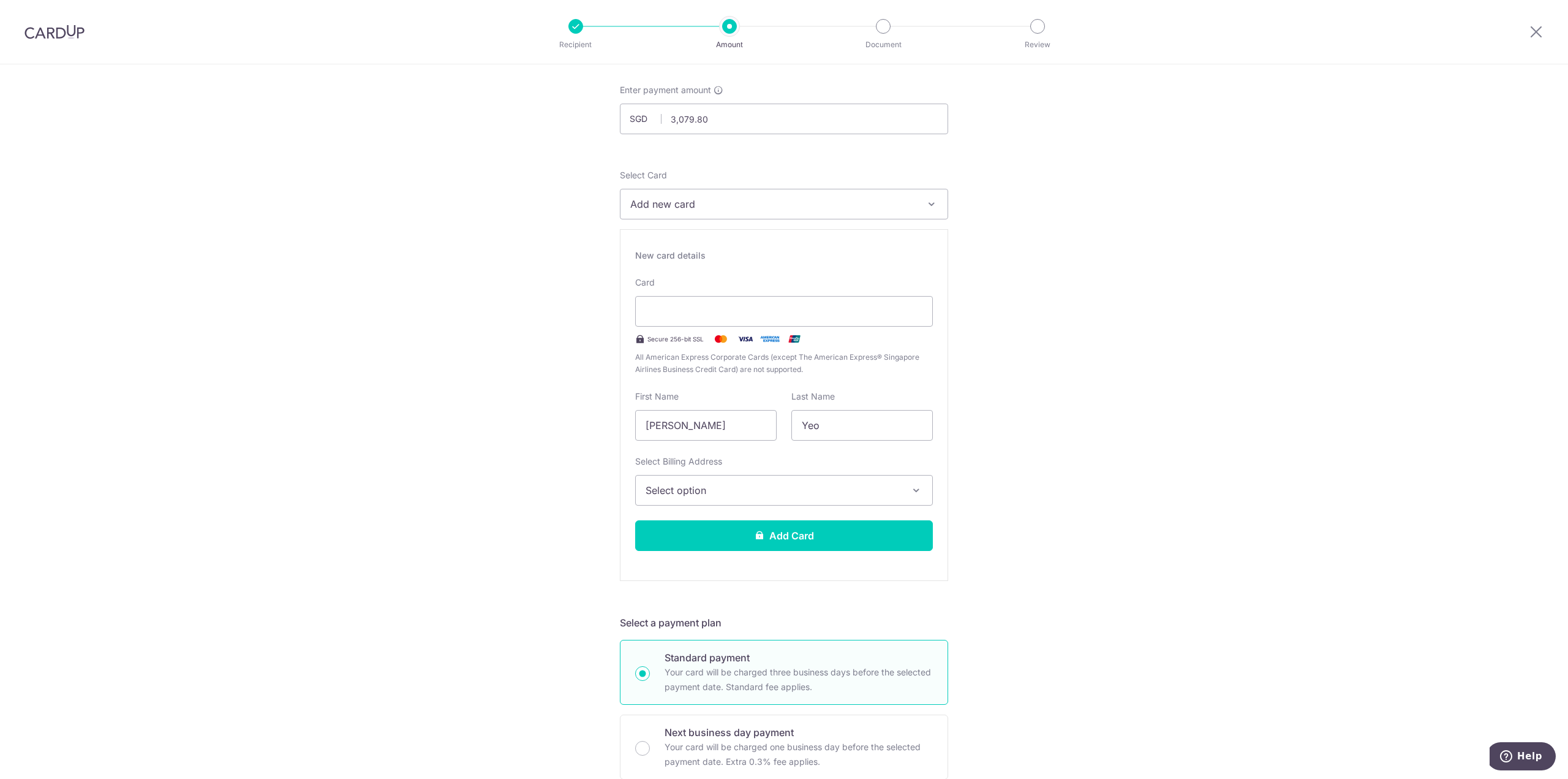
click at [850, 487] on span "Select option" at bounding box center [772, 490] width 255 height 14
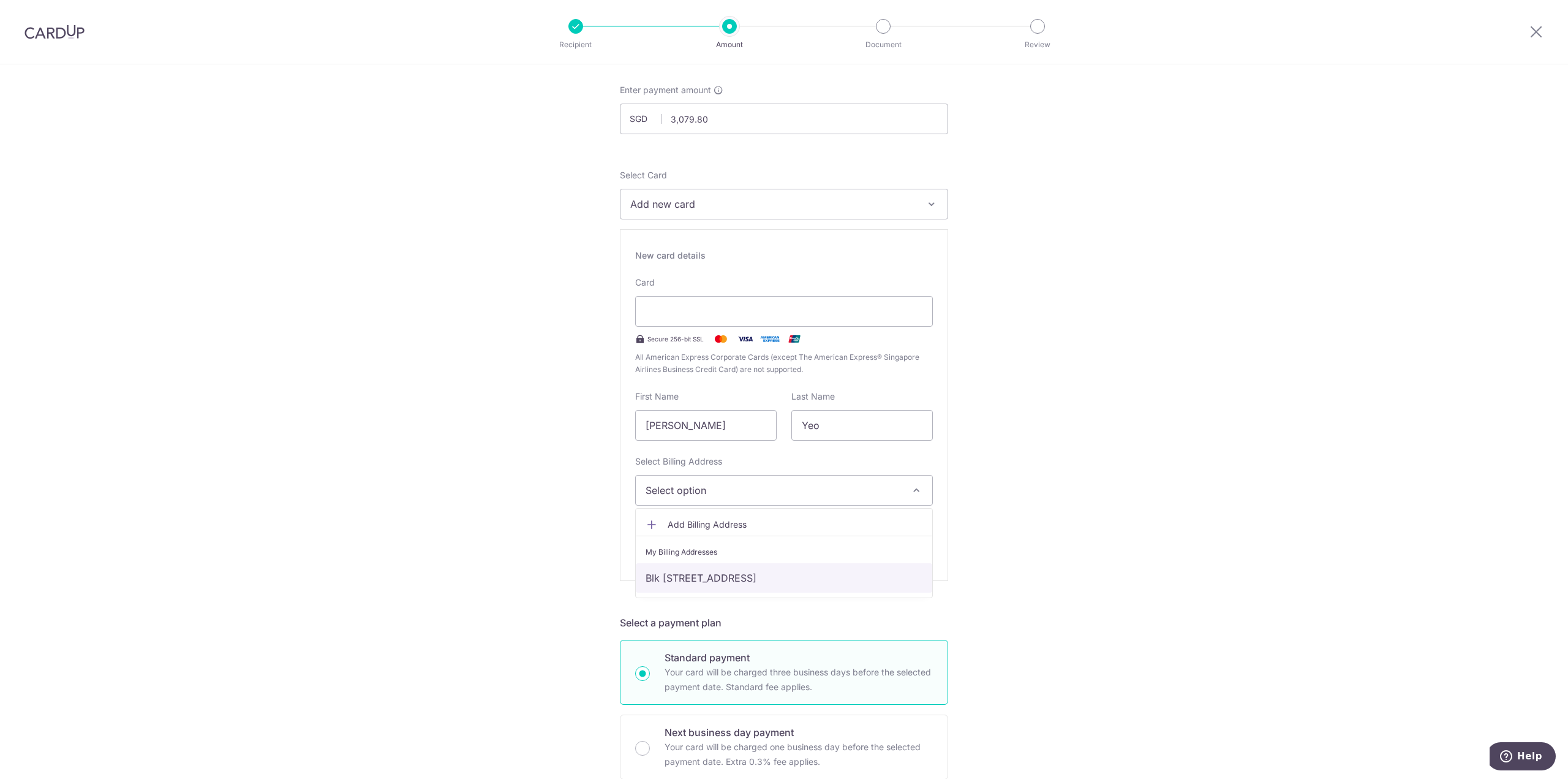
click at [809, 574] on link "Blk [STREET_ADDRESS]" at bounding box center [784, 577] width 297 height 29
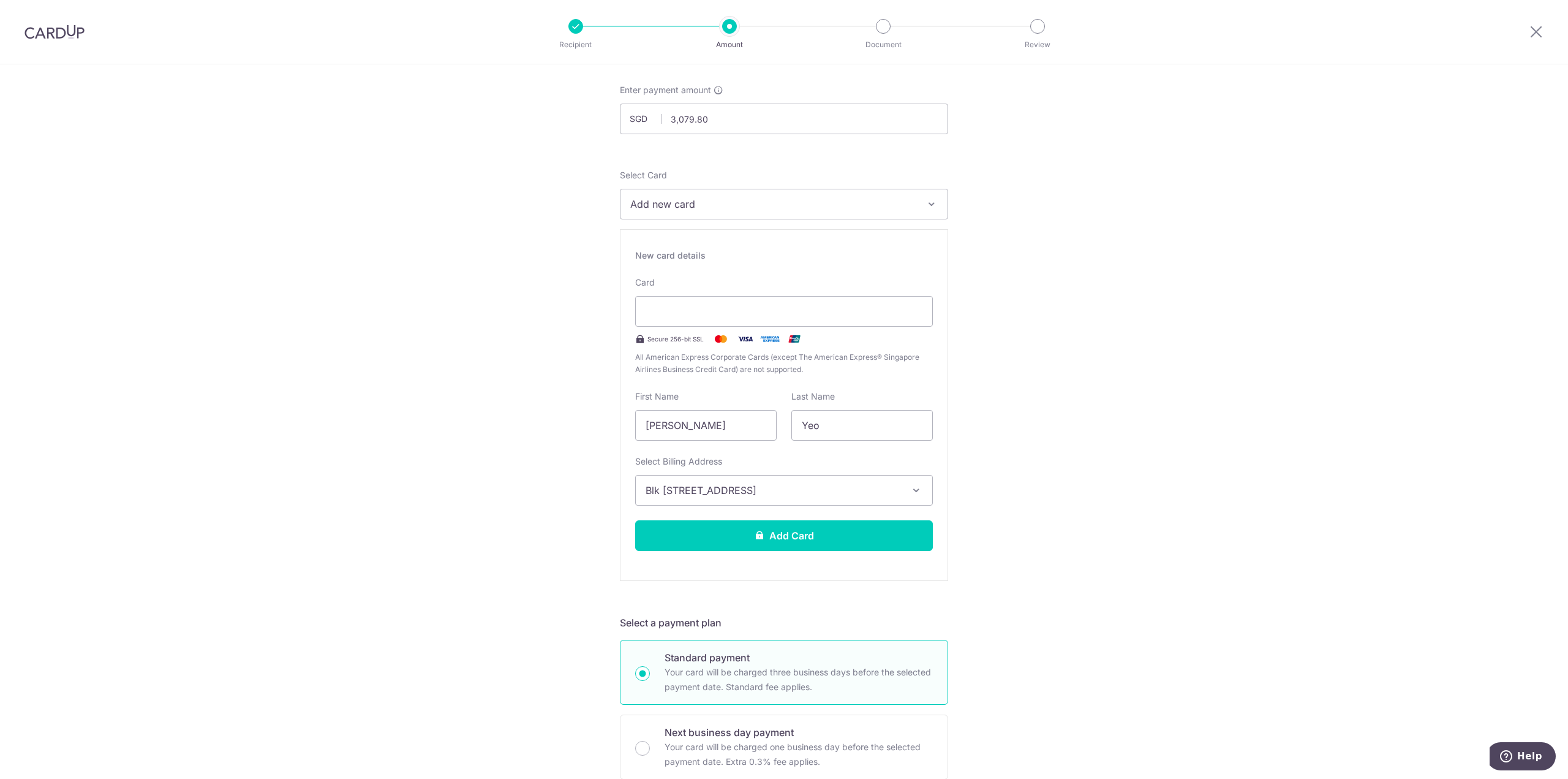
click at [1101, 535] on div "Tell us more about your payment Enter payment amount SGD 3,079.80 3079.80 Selec…" at bounding box center [784, 778] width 1568 height 1550
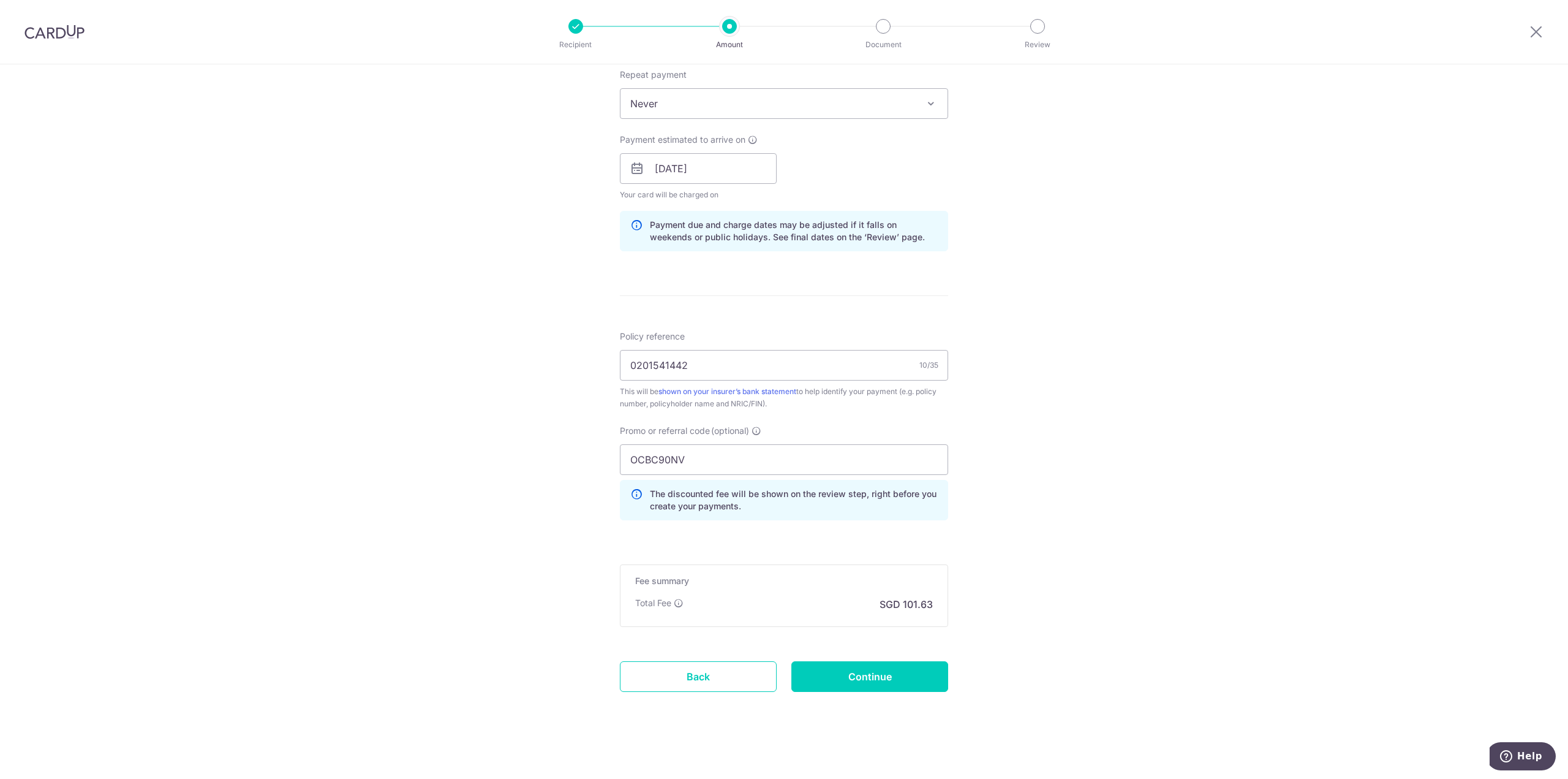
scroll to position [831, 0]
click at [870, 663] on input "Continue" at bounding box center [869, 676] width 156 height 31
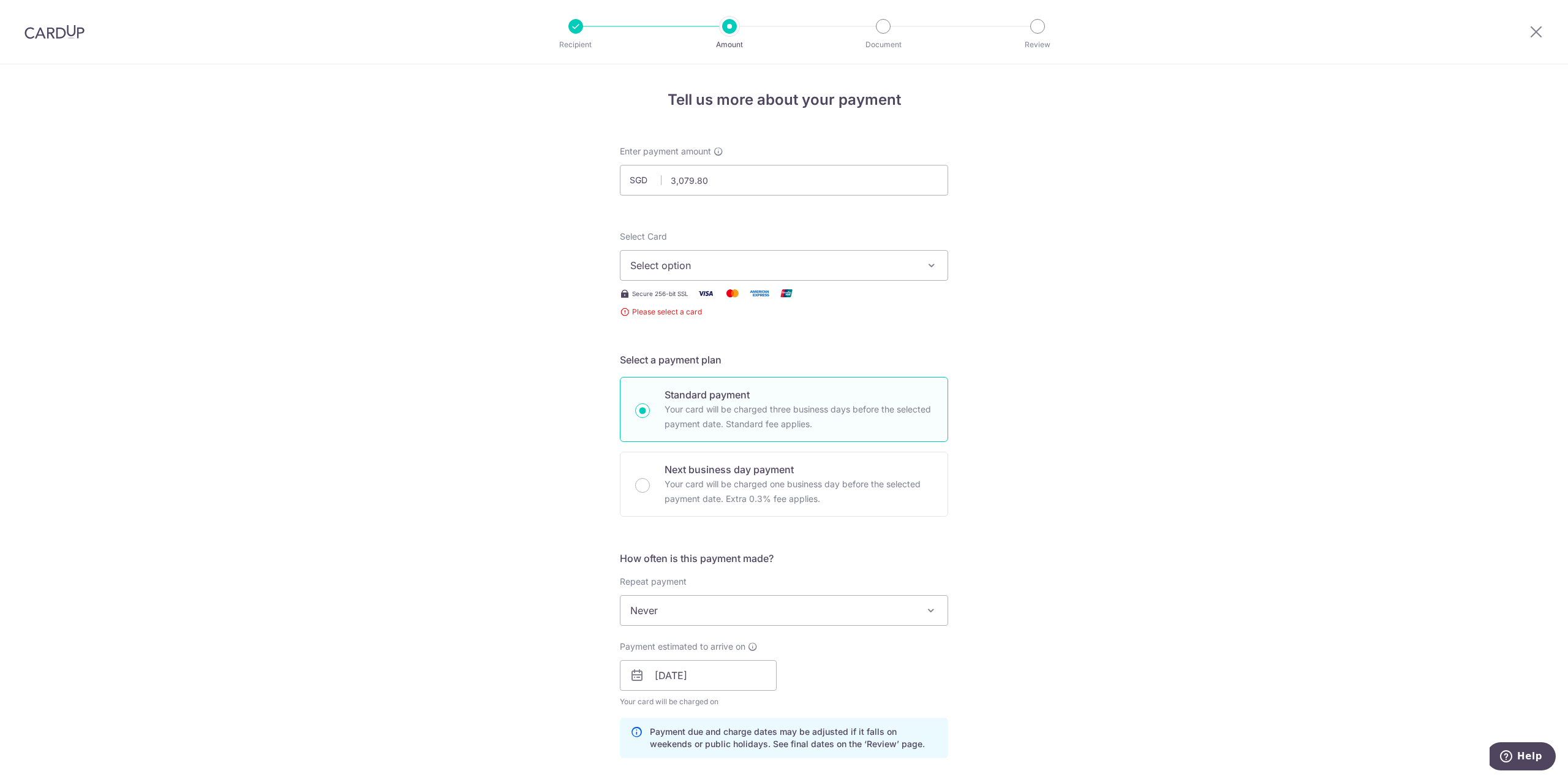
click at [736, 255] on button "Select option" at bounding box center [784, 265] width 328 height 31
drag, startPoint x: 699, startPoint y: 344, endPoint x: 732, endPoint y: 340, distance: 33.2
click at [699, 346] on span "**** 9736" at bounding box center [683, 353] width 46 height 14
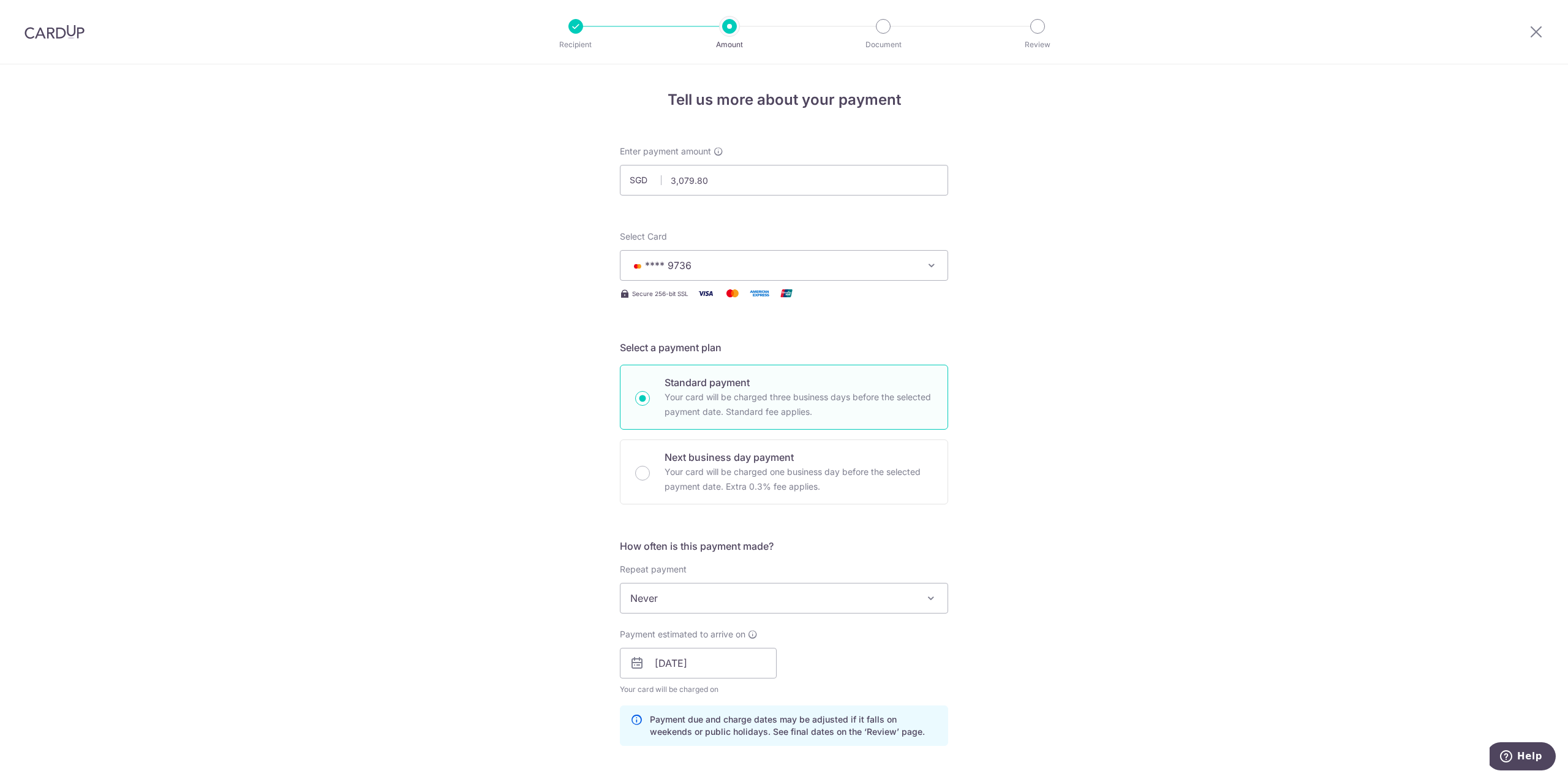
click at [796, 266] on span "**** 9736" at bounding box center [773, 265] width 285 height 14
click at [671, 304] on span "Add credit card" at bounding box center [795, 300] width 285 height 13
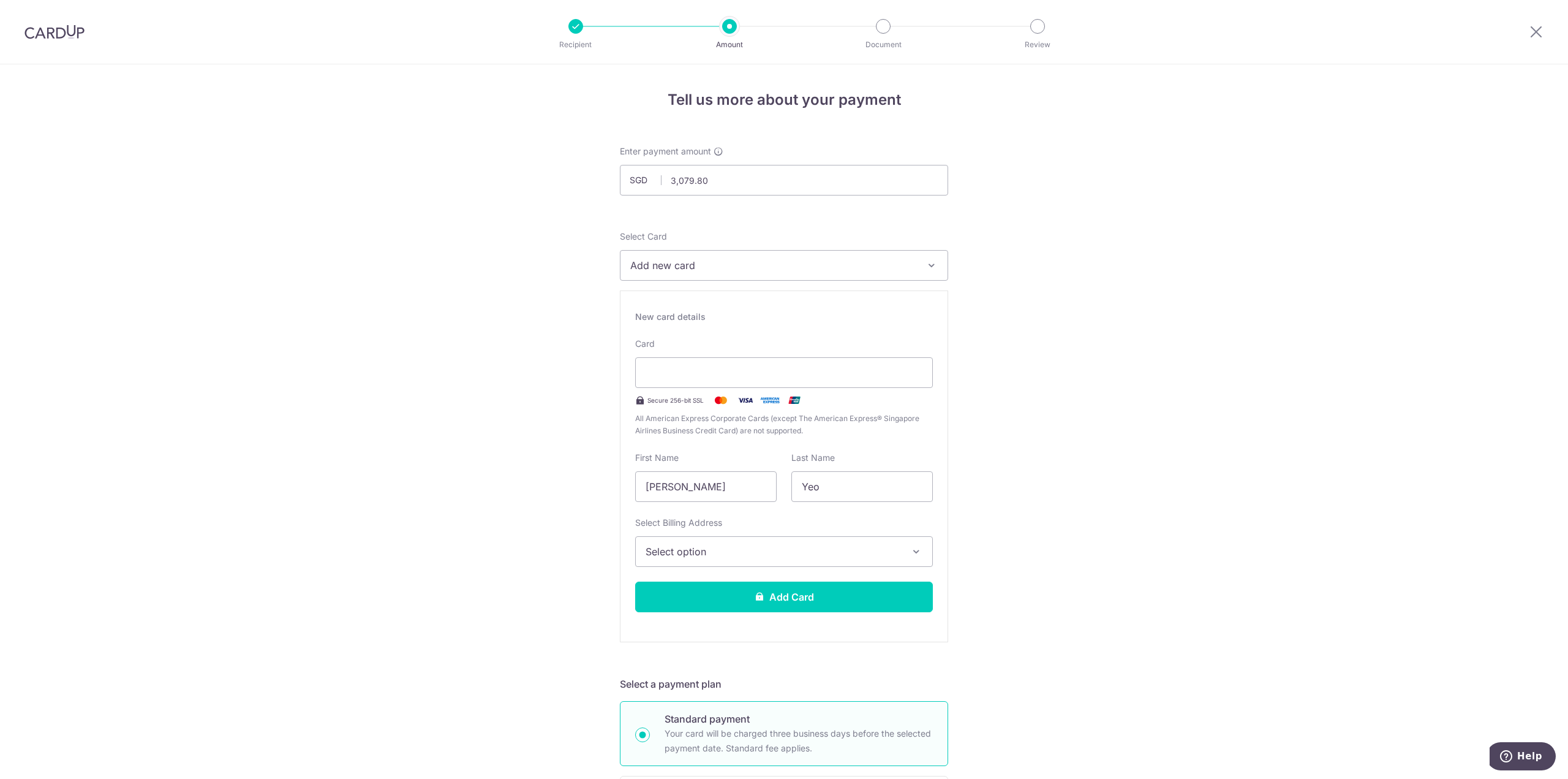
click at [816, 550] on span "Select option" at bounding box center [772, 551] width 255 height 14
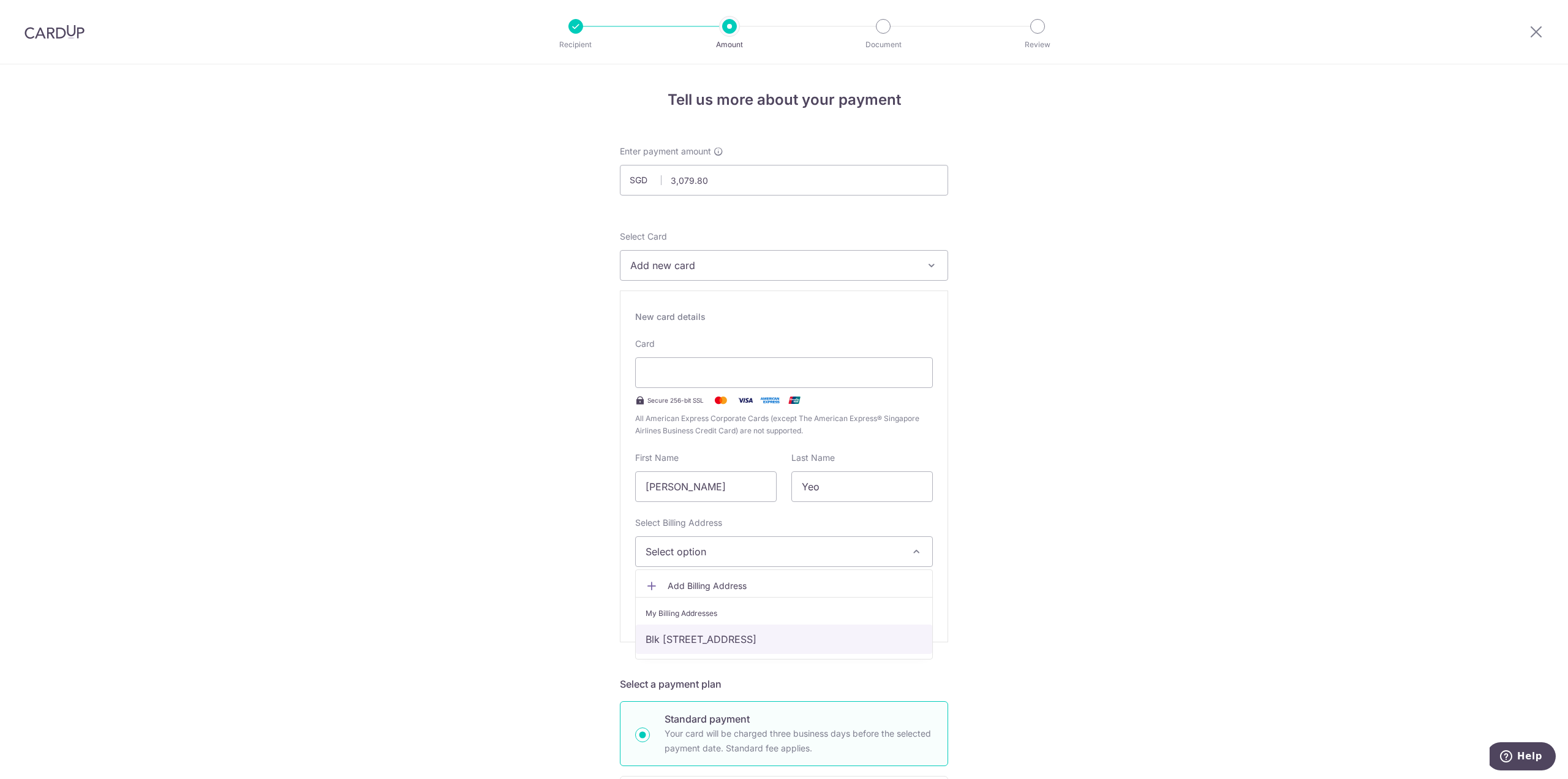
drag, startPoint x: 827, startPoint y: 641, endPoint x: 834, endPoint y: 641, distance: 7.0
click at [827, 641] on link "Blk [STREET_ADDRESS]" at bounding box center [784, 639] width 297 height 29
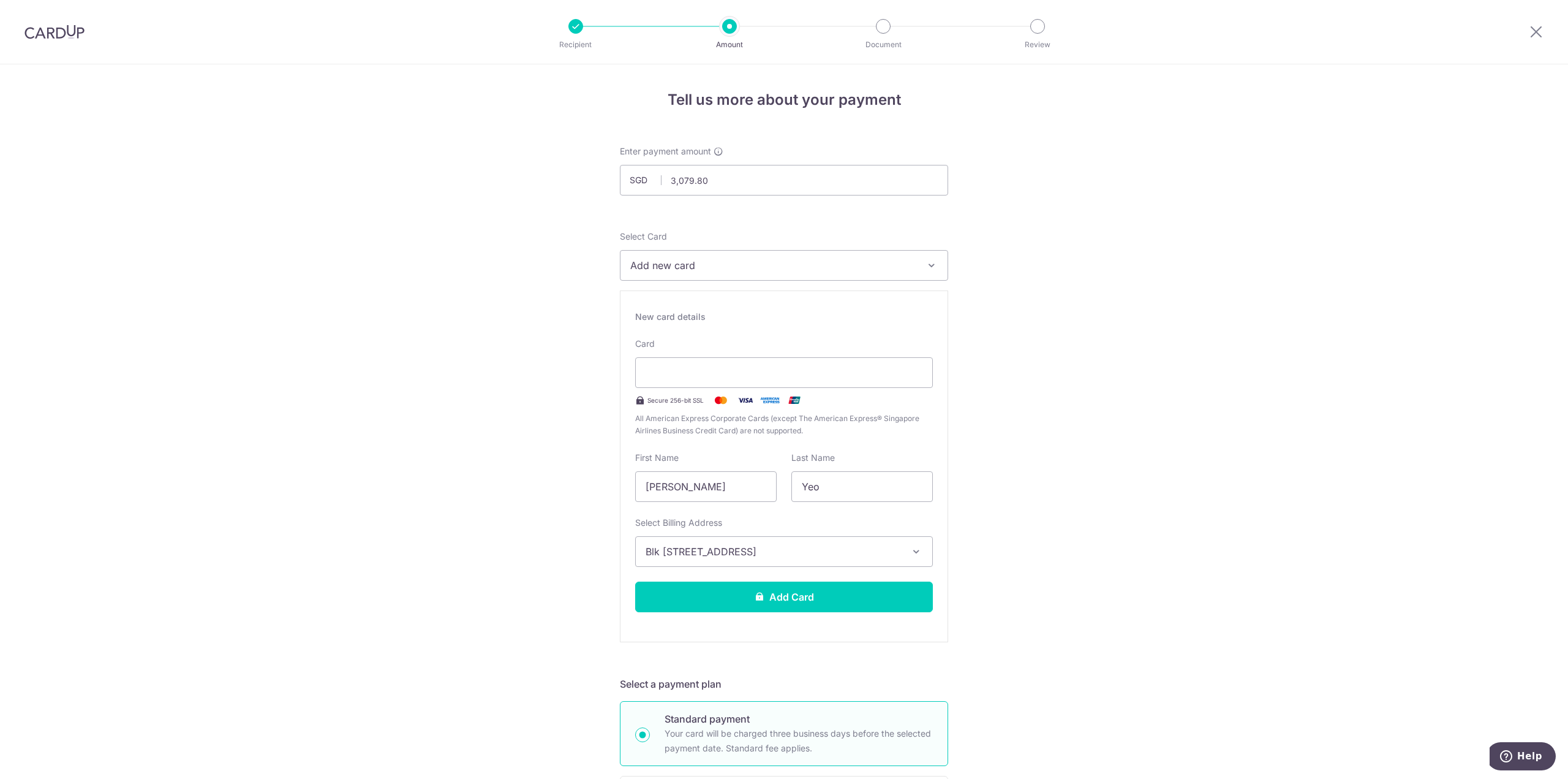
click at [846, 606] on button "Add Card" at bounding box center [784, 597] width 298 height 31
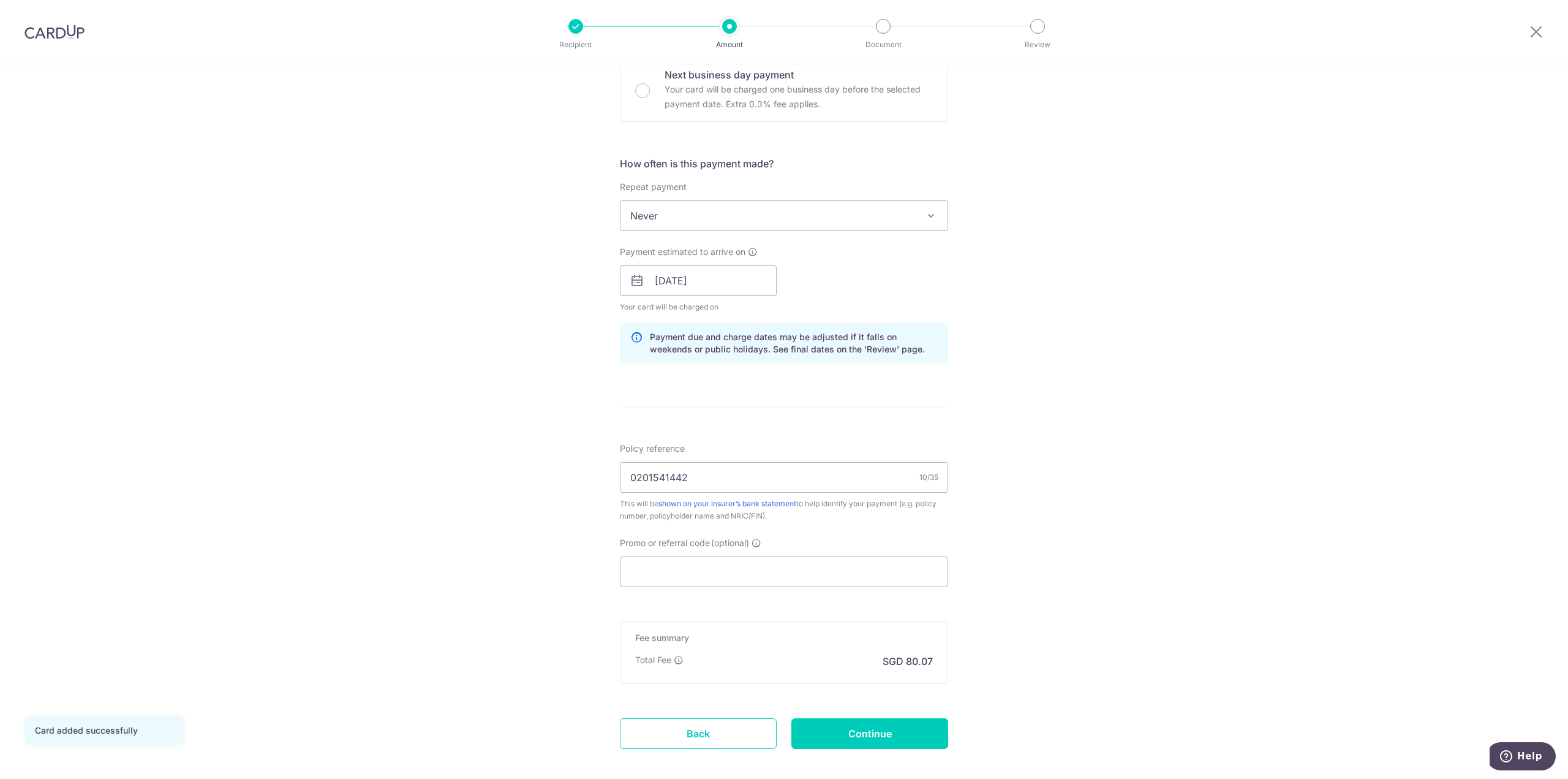
scroll to position [441, 0]
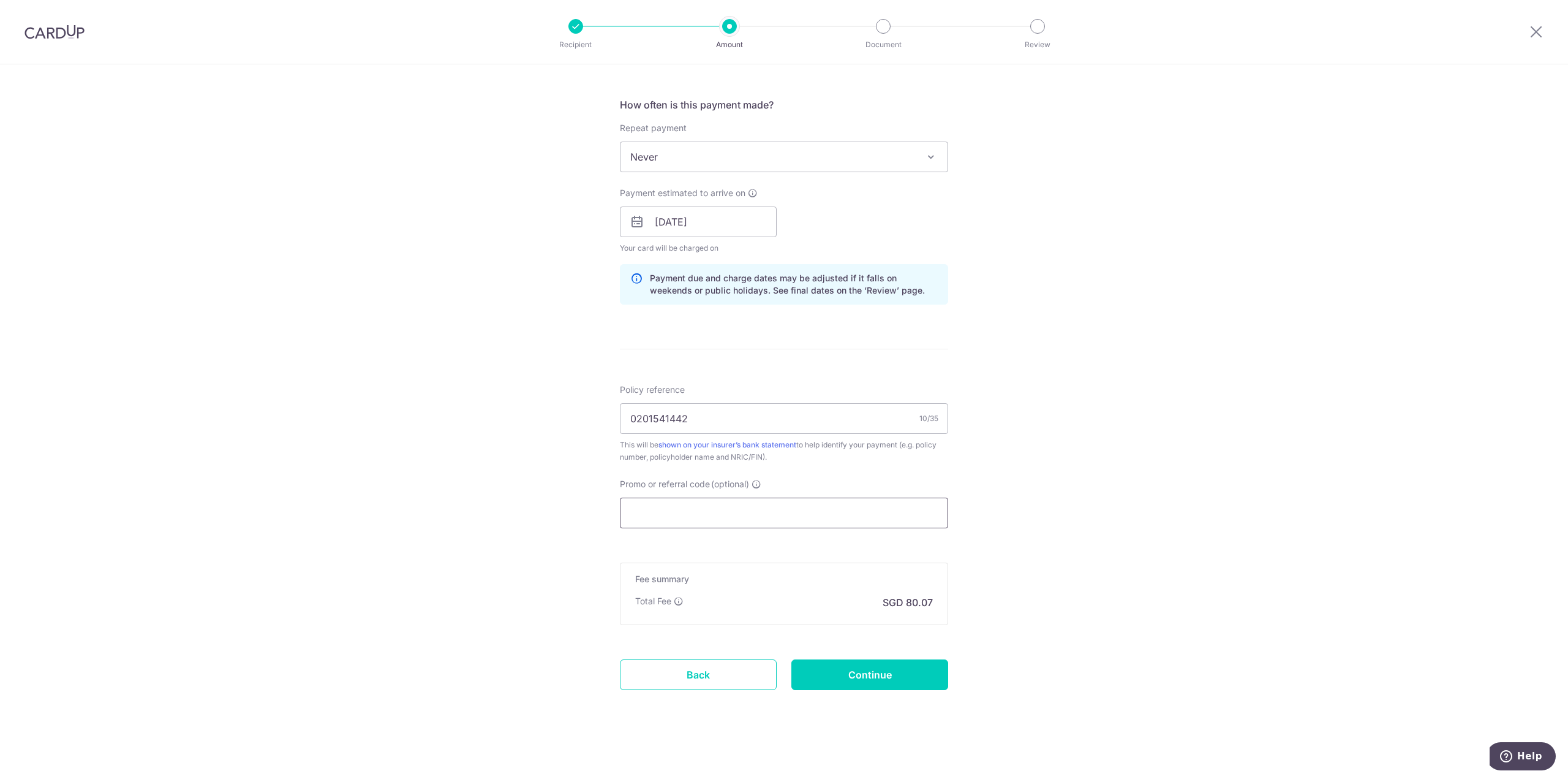
click at [781, 508] on input "Promo or referral code (optional)" at bounding box center [784, 512] width 328 height 31
paste input "OCBC90N155"
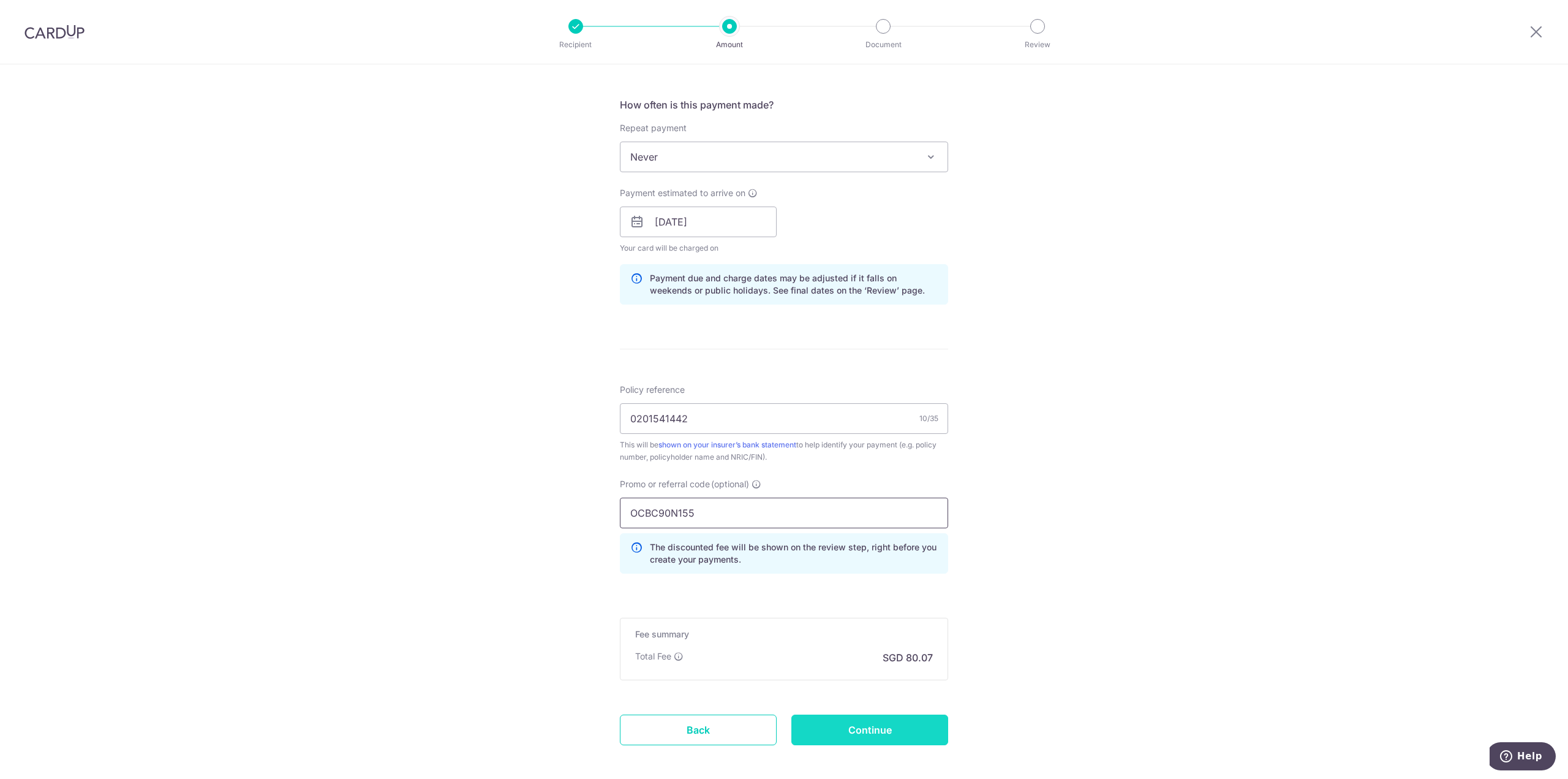
type input "OCBC90N155"
click at [888, 723] on input "Continue" at bounding box center [869, 730] width 156 height 31
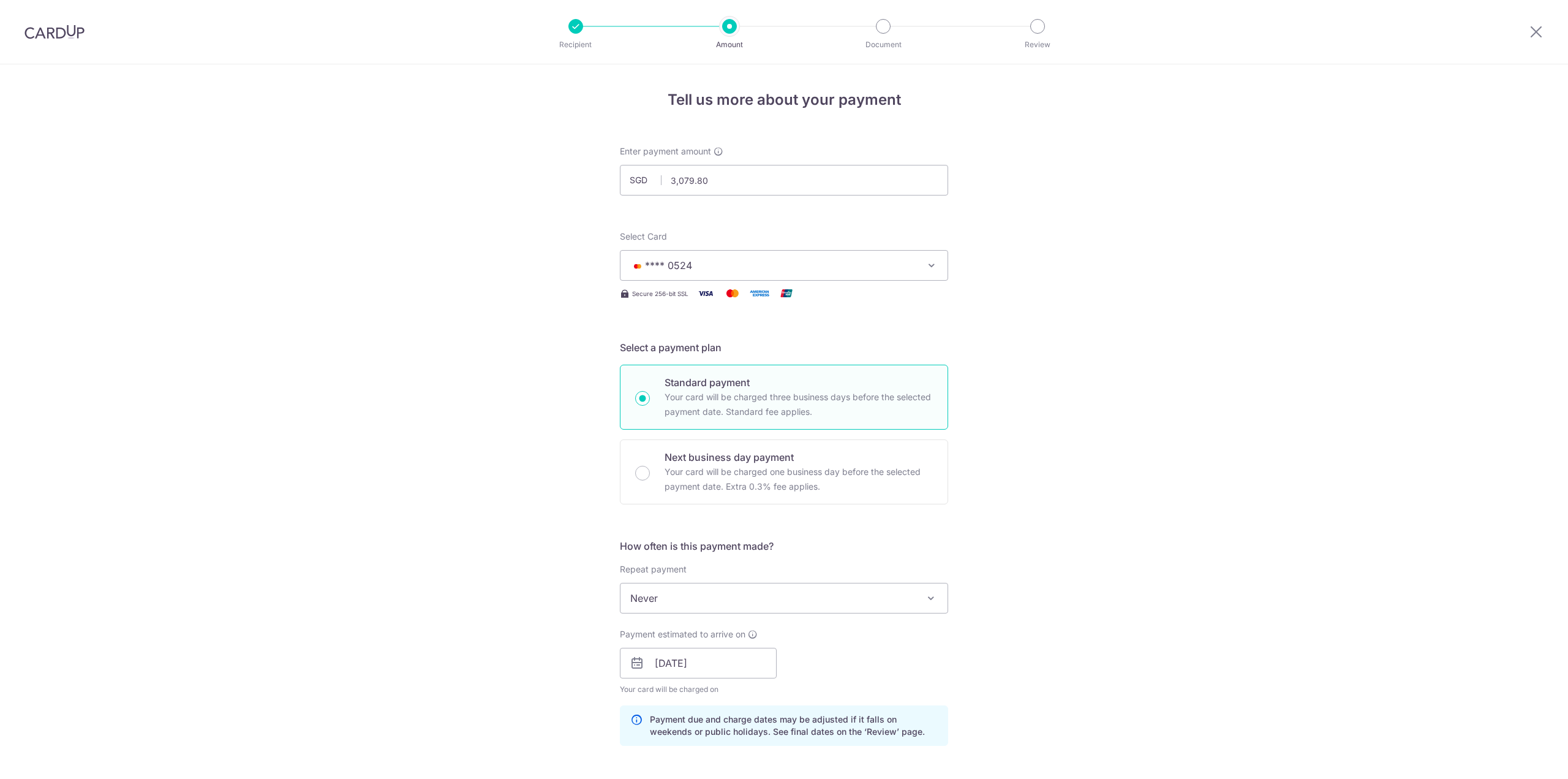
scroll to position [513, 0]
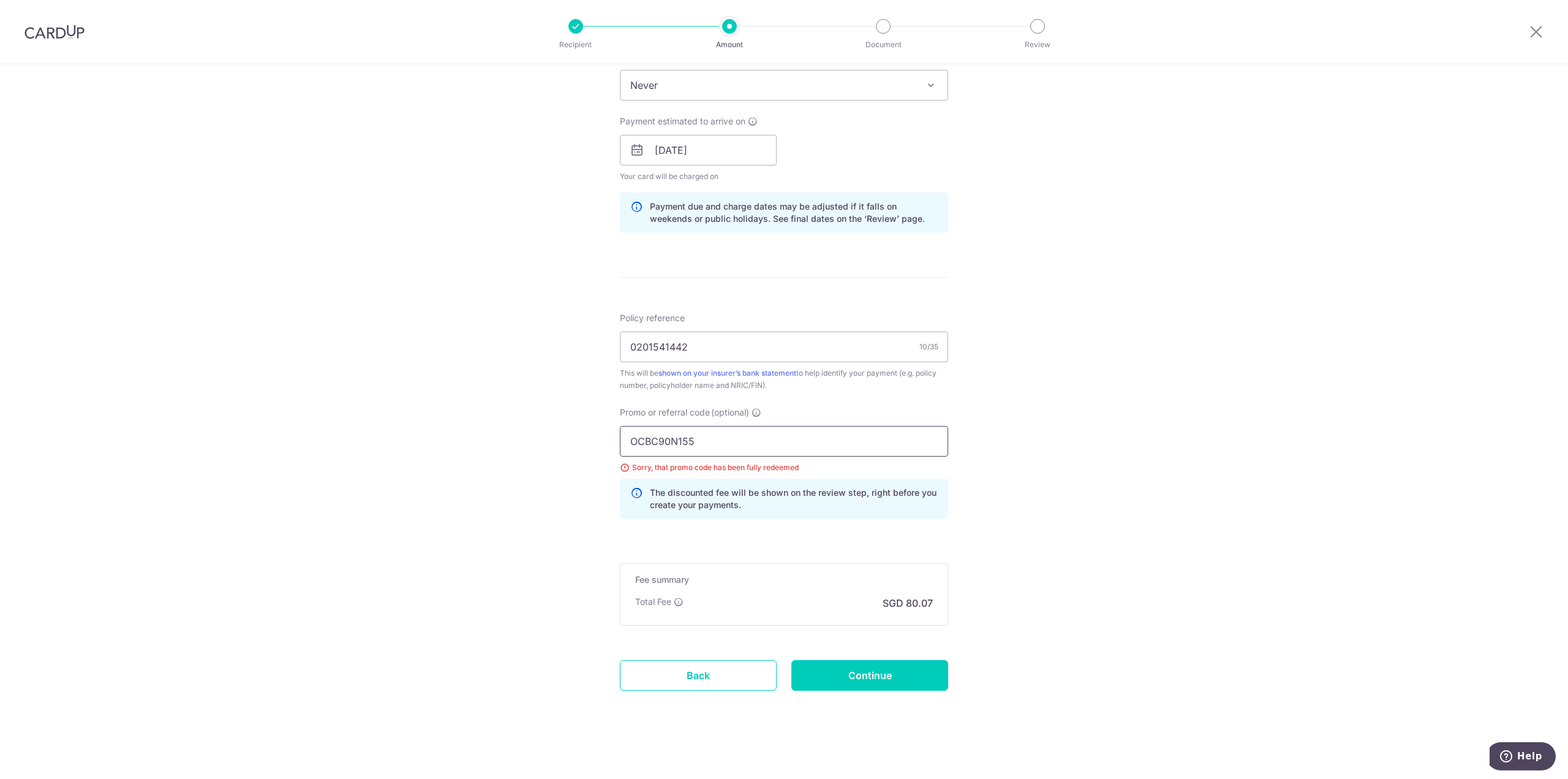
click at [737, 444] on input "OCBC90N155" at bounding box center [784, 441] width 328 height 31
paste input "V"
type input "OCBC90NV"
click at [881, 671] on input "Continue" at bounding box center [869, 675] width 156 height 31
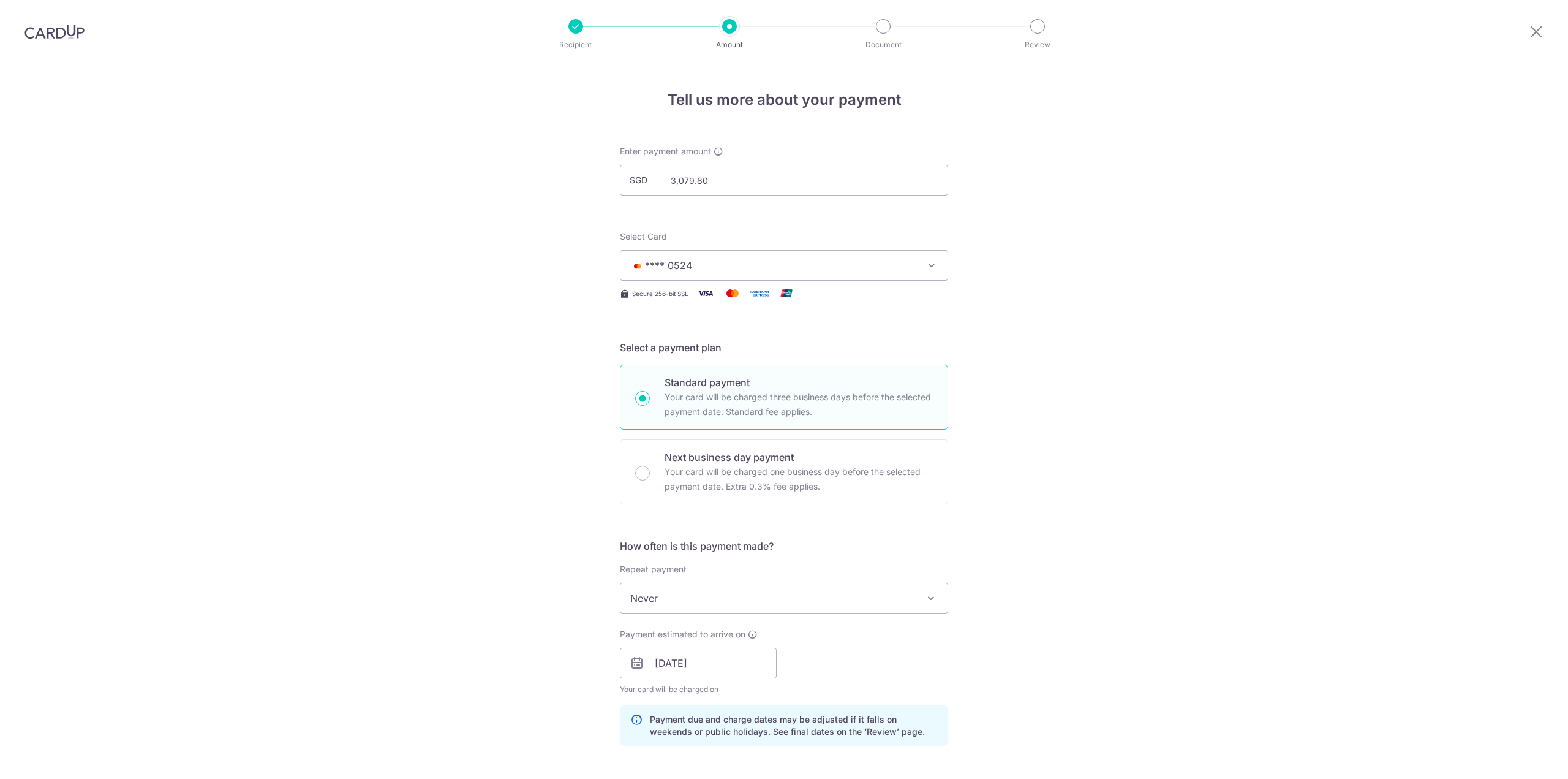
scroll to position [513, 0]
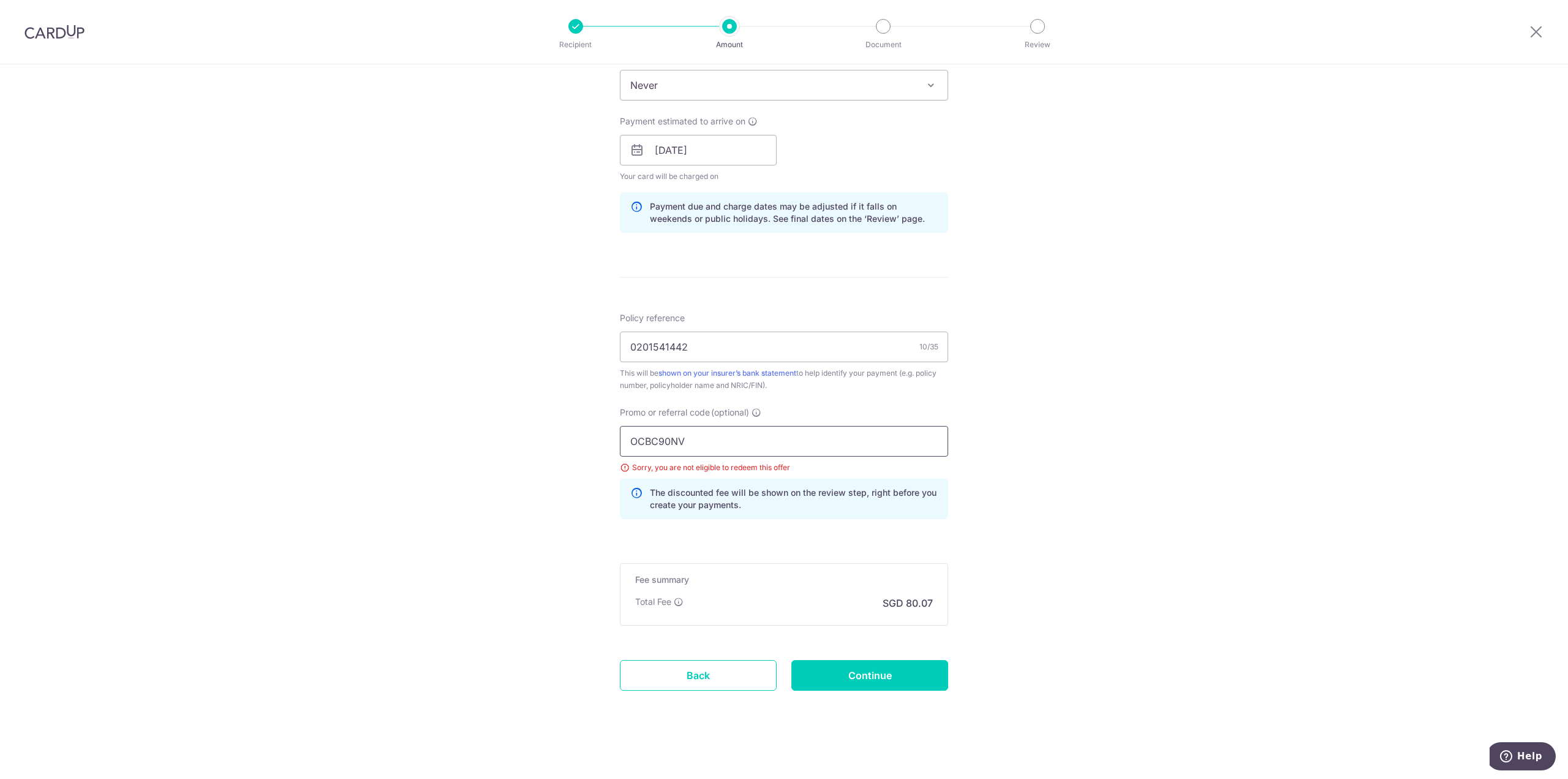
click at [785, 433] on input "OCBC90NV" at bounding box center [784, 441] width 328 height 31
paste input "MC"
type input "OCBC90NMC"
click at [861, 674] on input "Continue" at bounding box center [869, 675] width 156 height 31
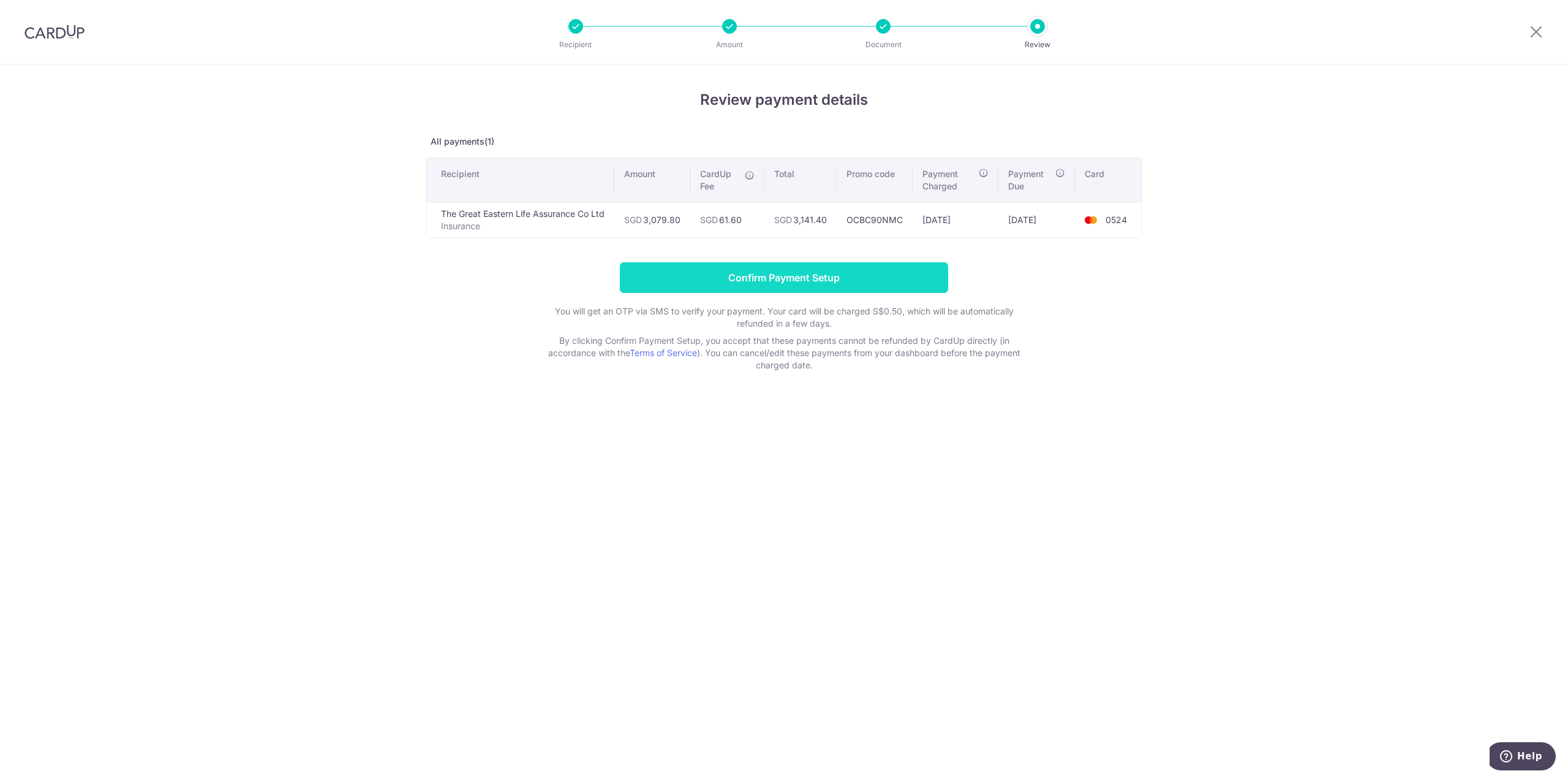
click at [838, 272] on input "Confirm Payment Setup" at bounding box center [784, 277] width 328 height 31
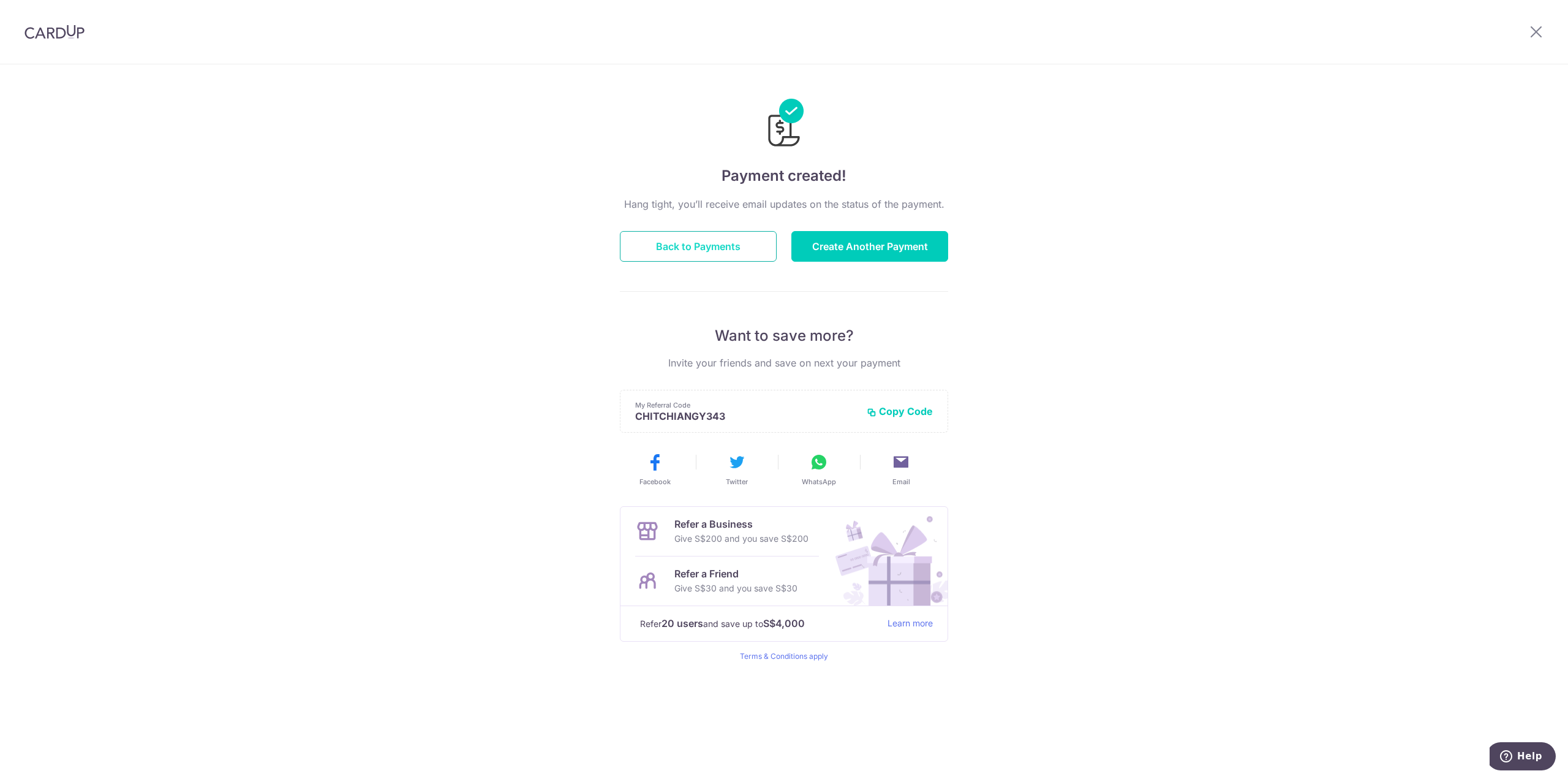
click at [700, 245] on button "Back to Payments" at bounding box center [698, 246] width 156 height 31
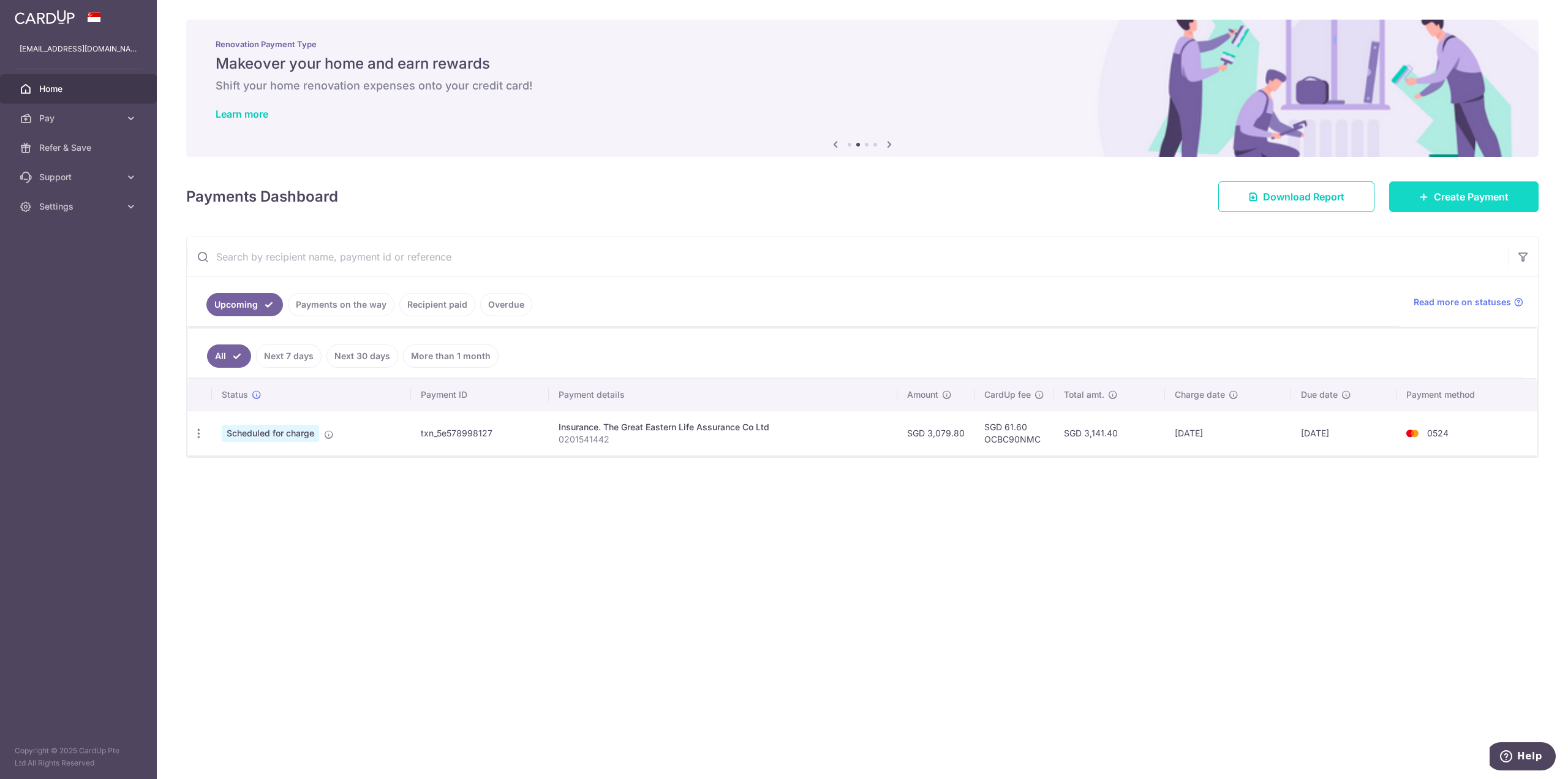
click at [1493, 197] on span "Create Payment" at bounding box center [1471, 196] width 74 height 14
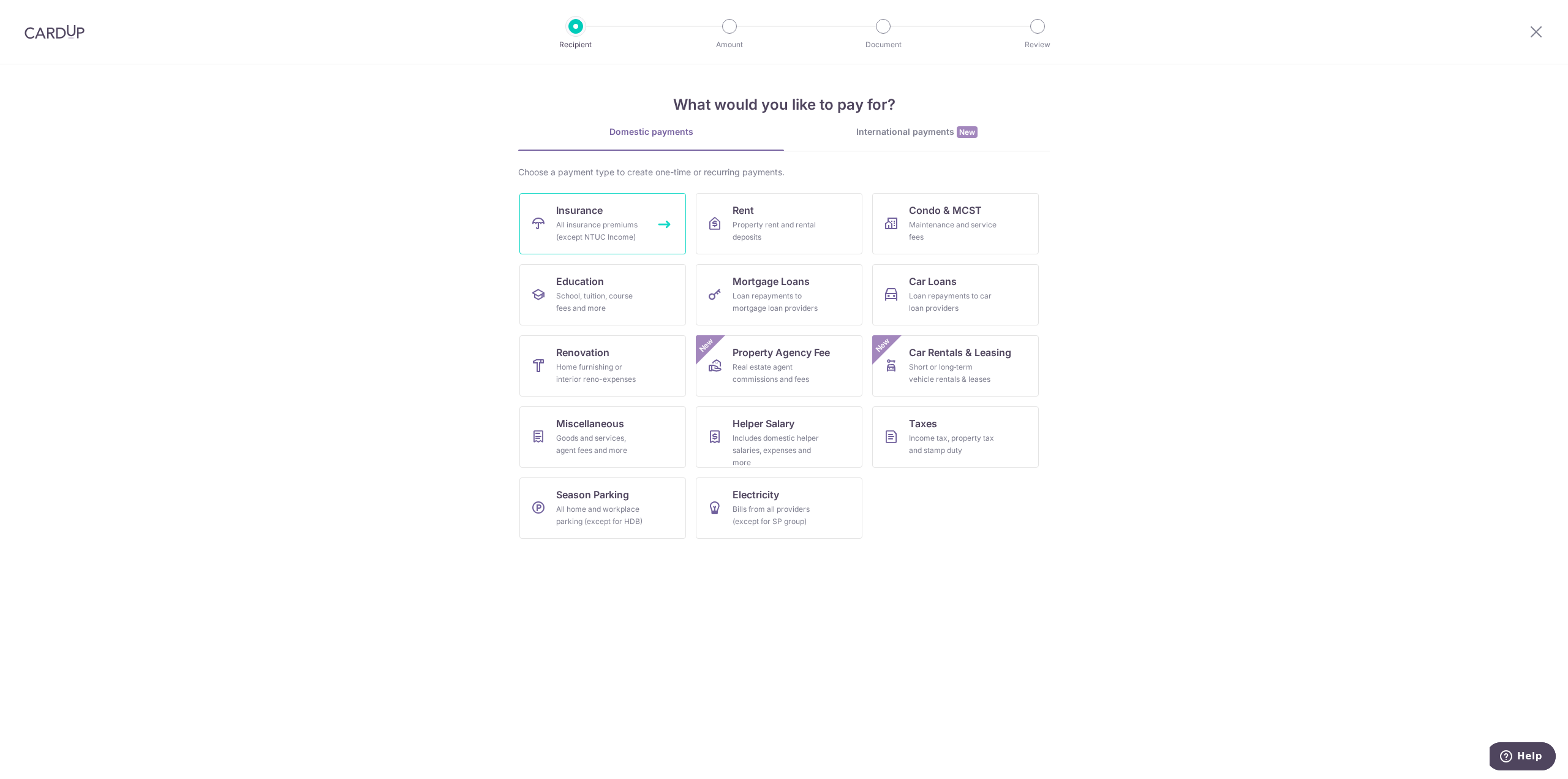
click at [613, 217] on link "Insurance All insurance premiums (except NTUC Income)" at bounding box center [603, 224] width 167 height 61
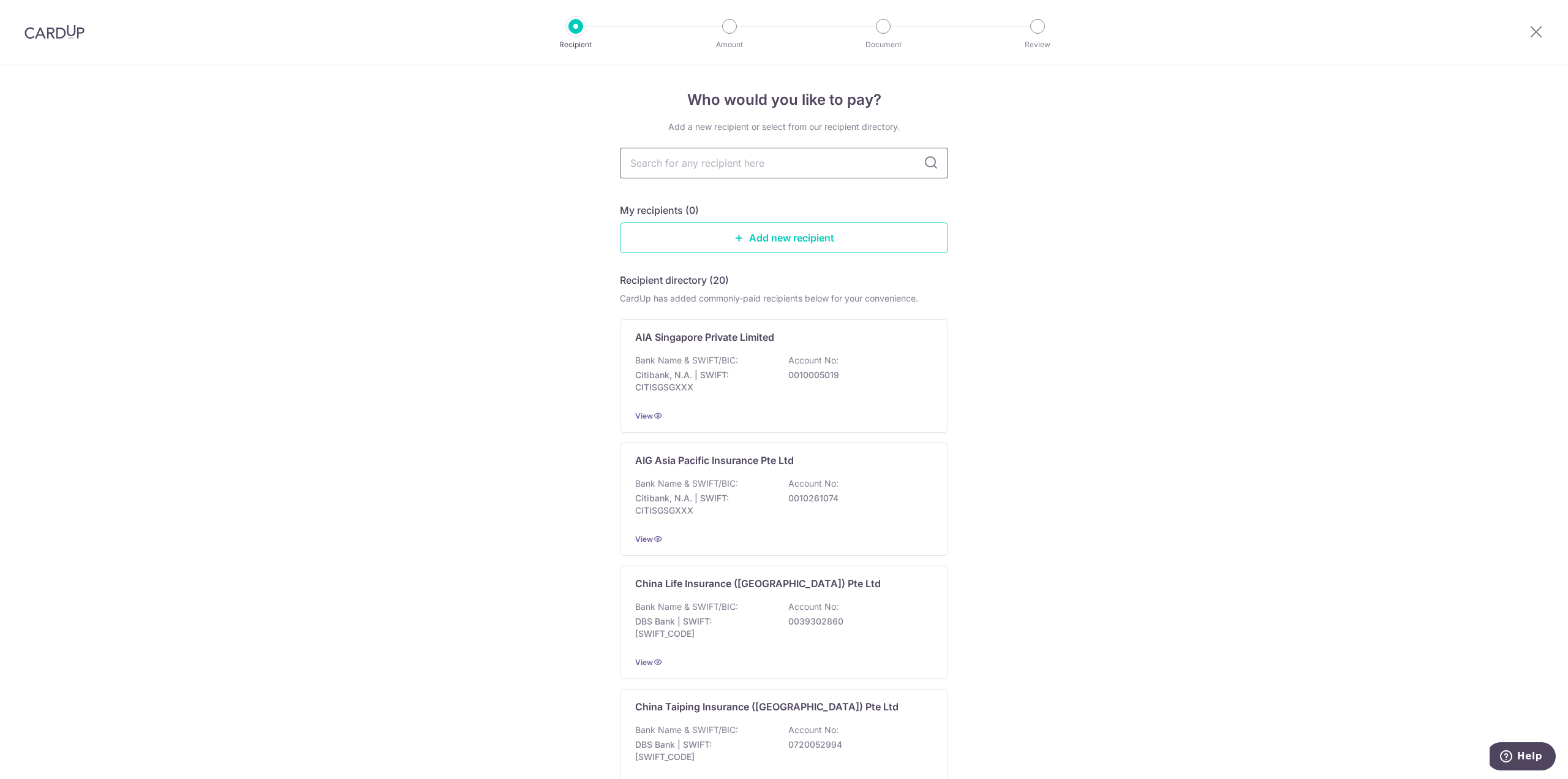
click at [744, 160] on input "text" at bounding box center [784, 163] width 328 height 31
type input "singlife"
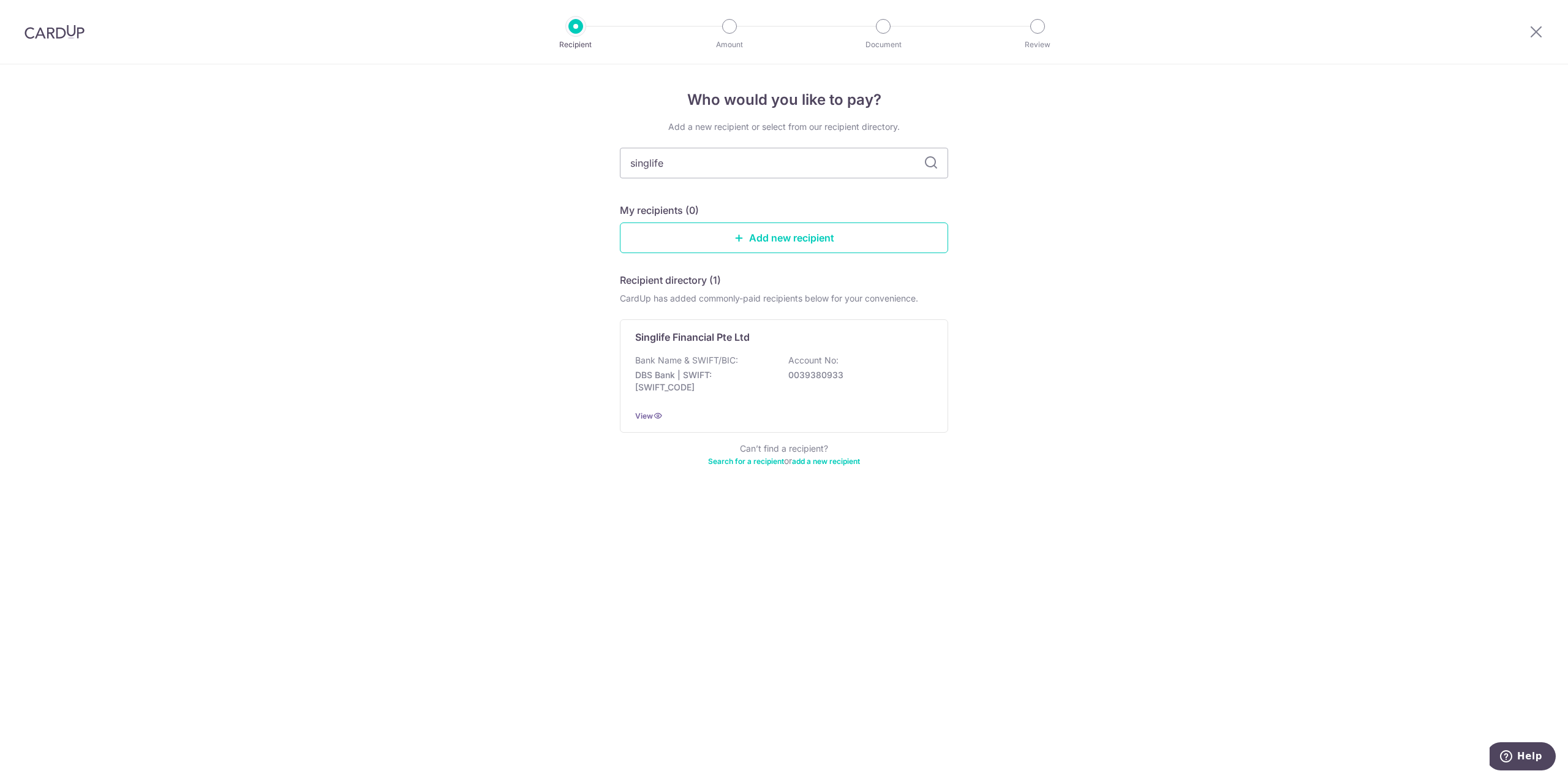
click at [928, 165] on icon at bounding box center [930, 163] width 14 height 14
click at [768, 160] on input "singlife" at bounding box center [784, 163] width 328 height 31
type input "aviva"
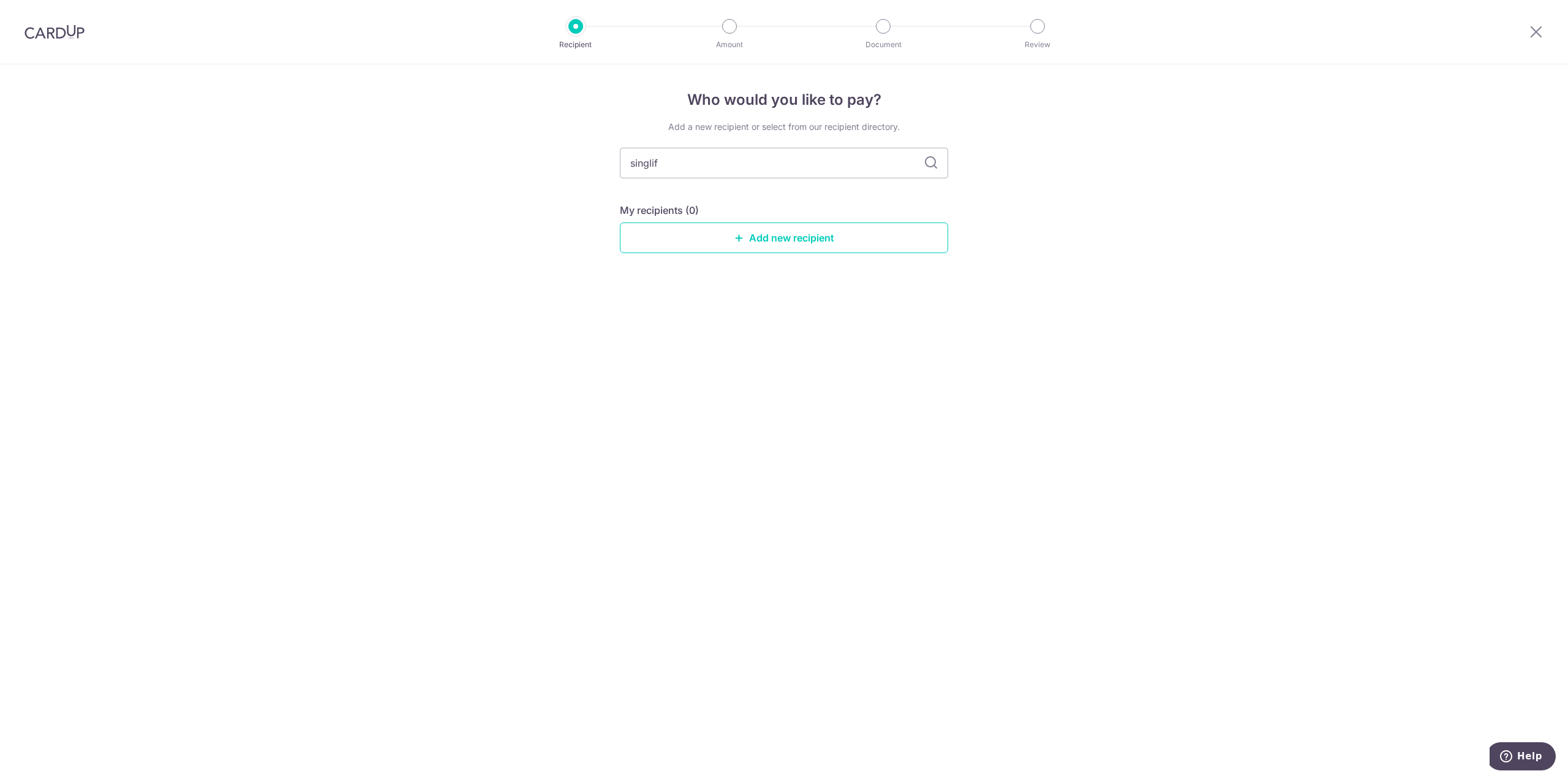
type input "singlife"
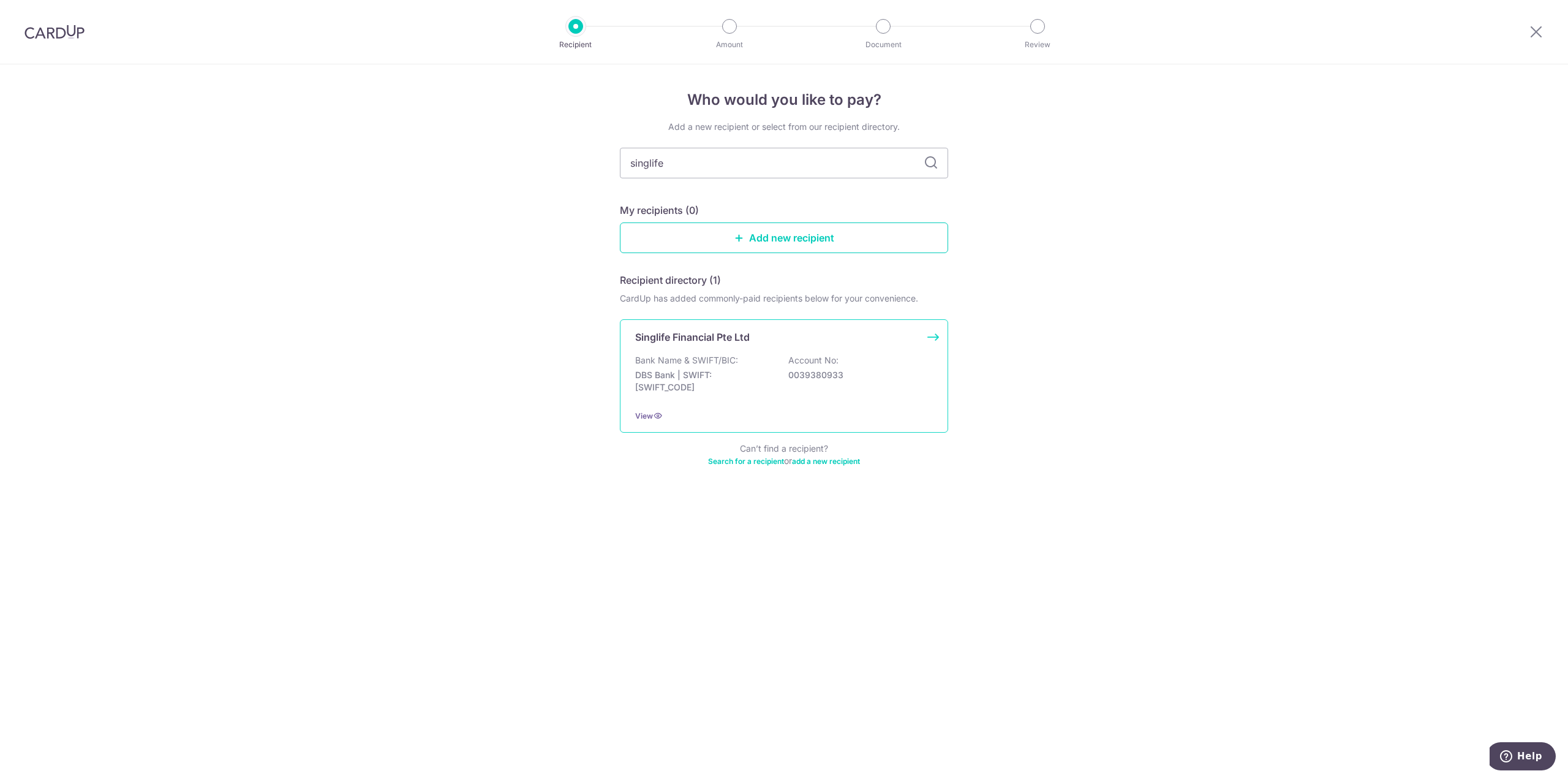
click at [839, 338] on div "Singlife Financial Pte Ltd" at bounding box center [777, 336] width 283 height 14
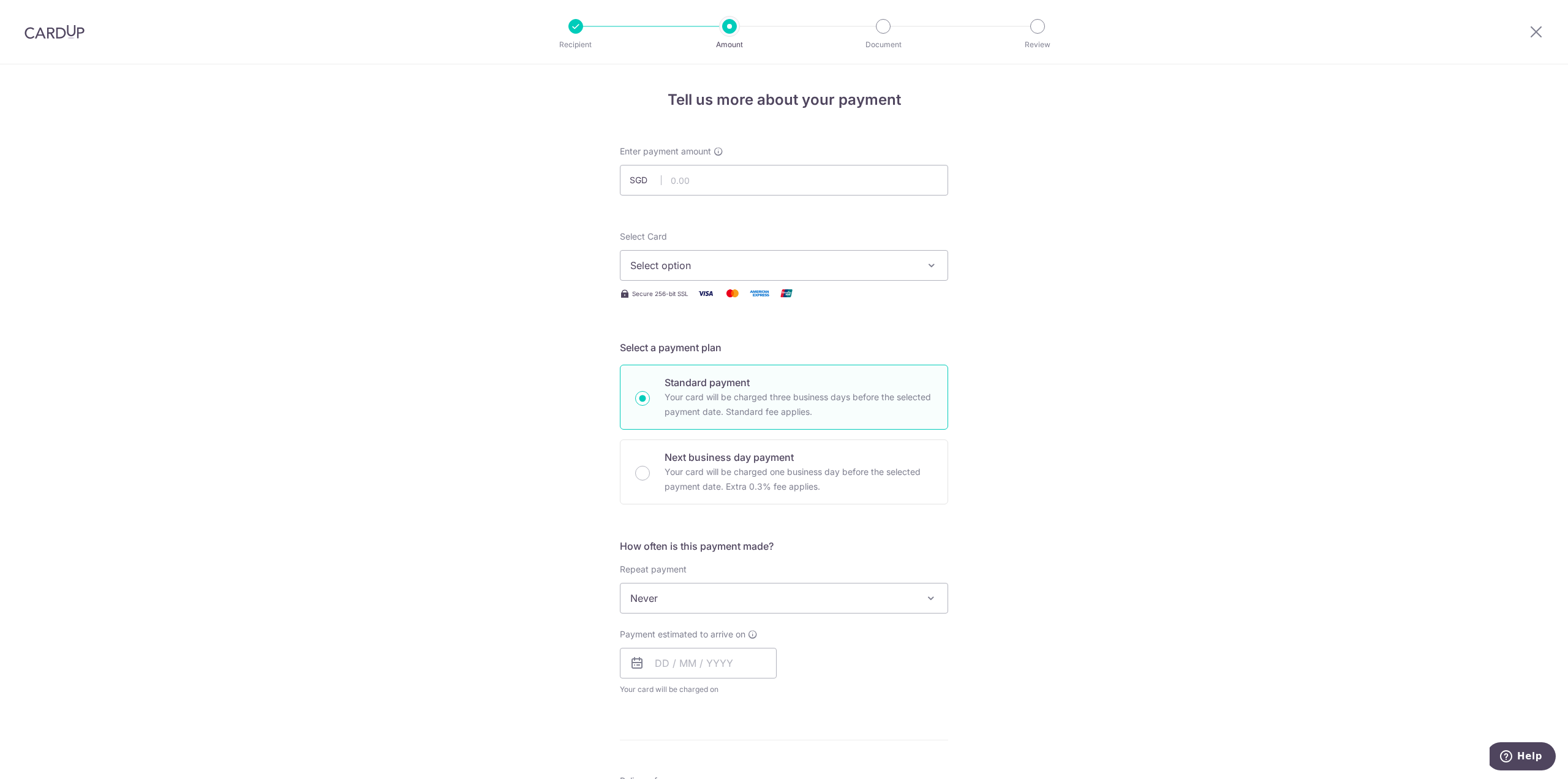
click at [757, 263] on span "Select option" at bounding box center [773, 265] width 285 height 14
click at [727, 384] on span "**** 0524" at bounding box center [784, 382] width 307 height 14
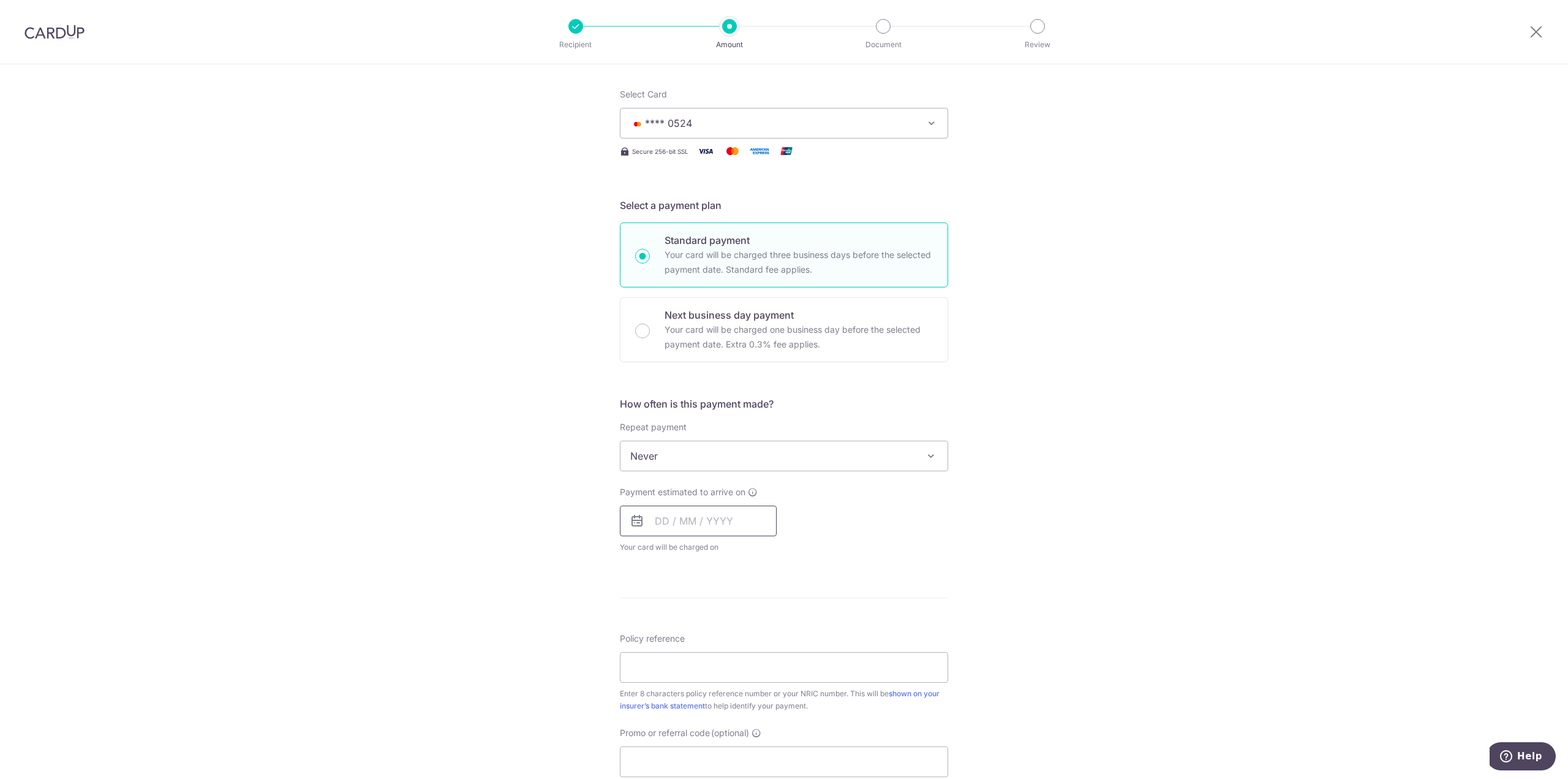
scroll to position [245, 0]
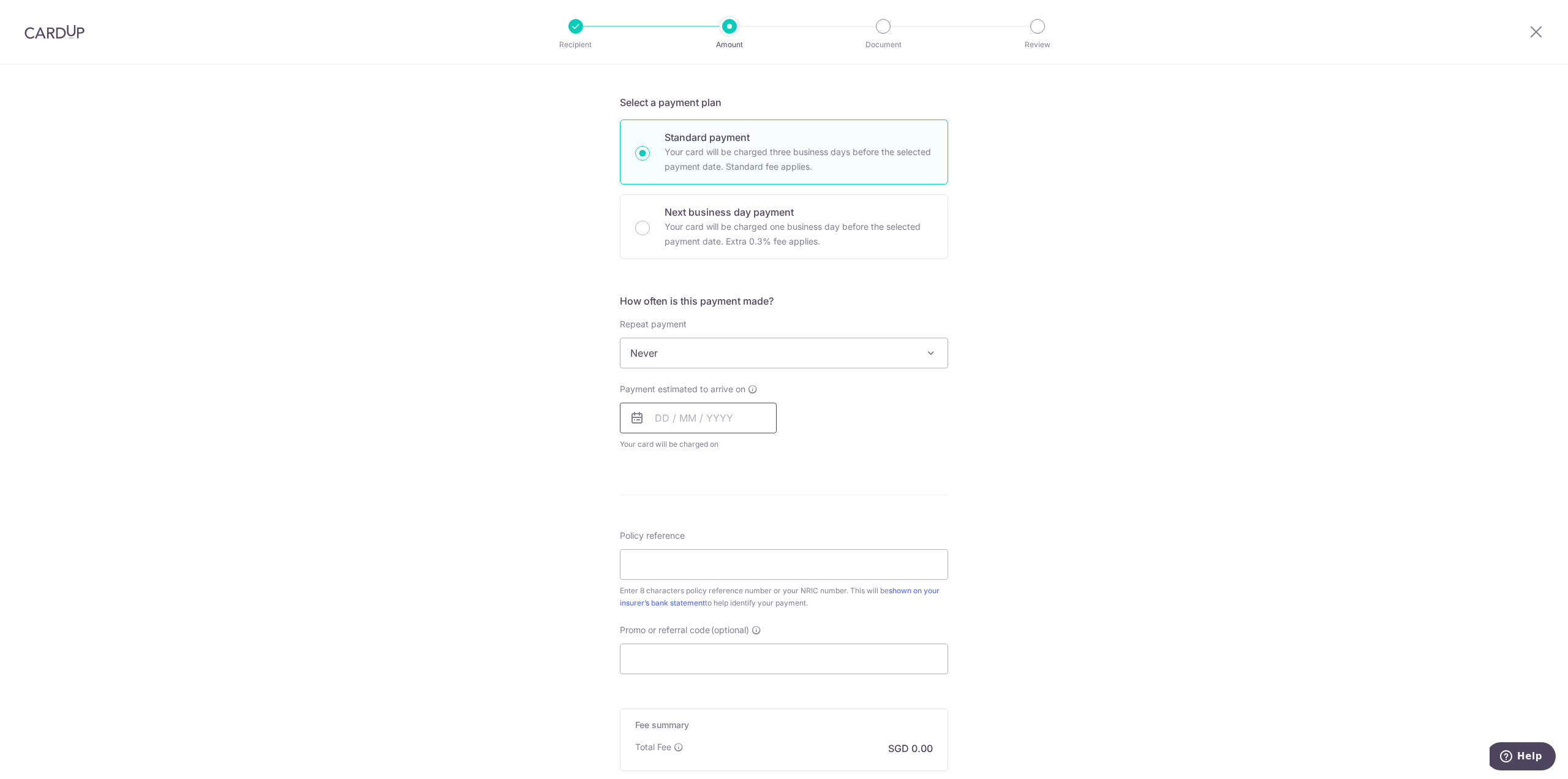
click at [658, 416] on input "text" at bounding box center [698, 418] width 156 height 31
click at [691, 577] on link "21" at bounding box center [694, 578] width 19 height 19
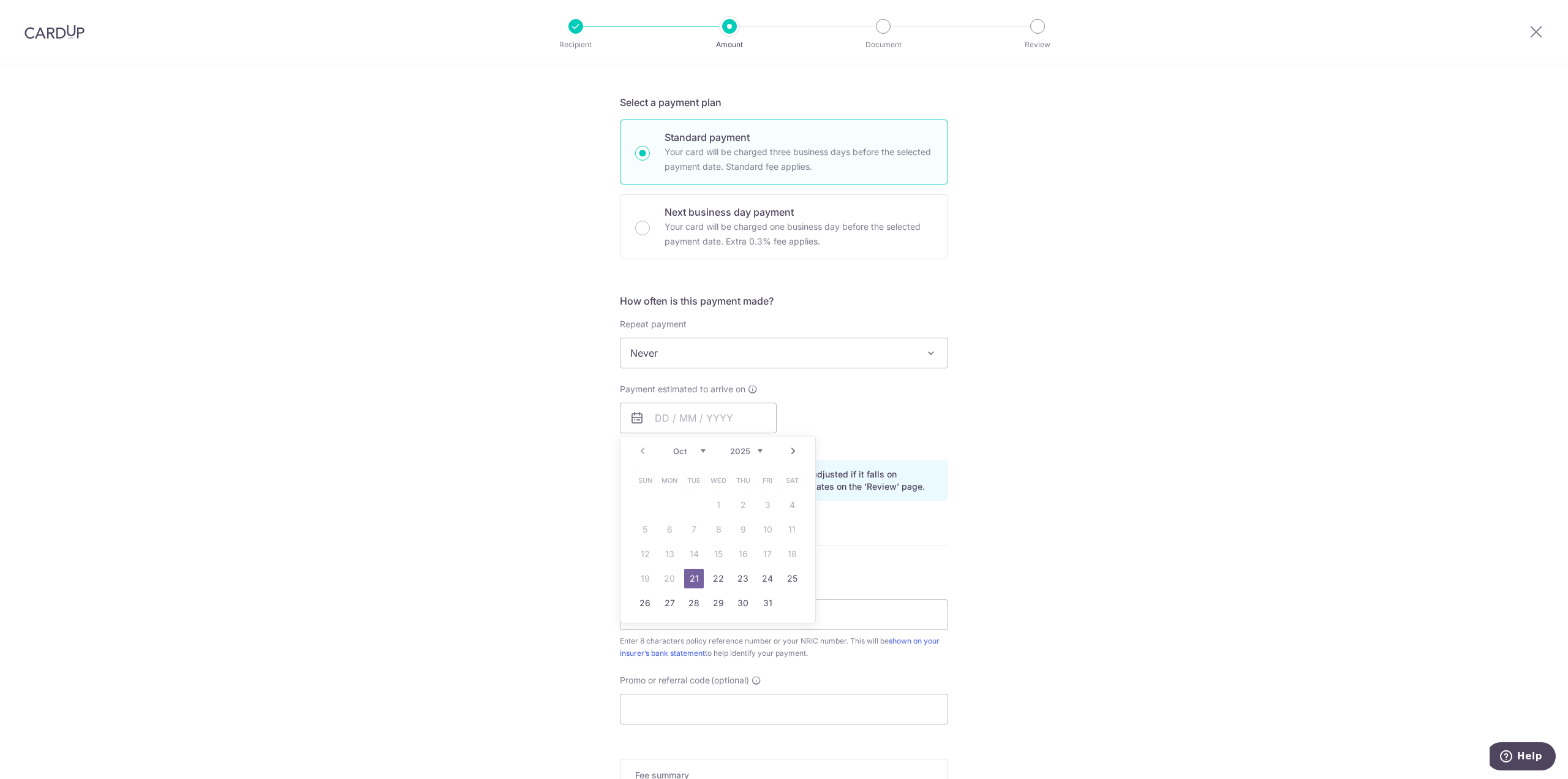
type input "[DATE]"
click at [667, 415] on input "21/10/2025" at bounding box center [698, 418] width 156 height 31
click at [528, 443] on div "Tell us more about your payment Enter payment amount SGD Select Card **** 0524 …" at bounding box center [784, 398] width 1568 height 1158
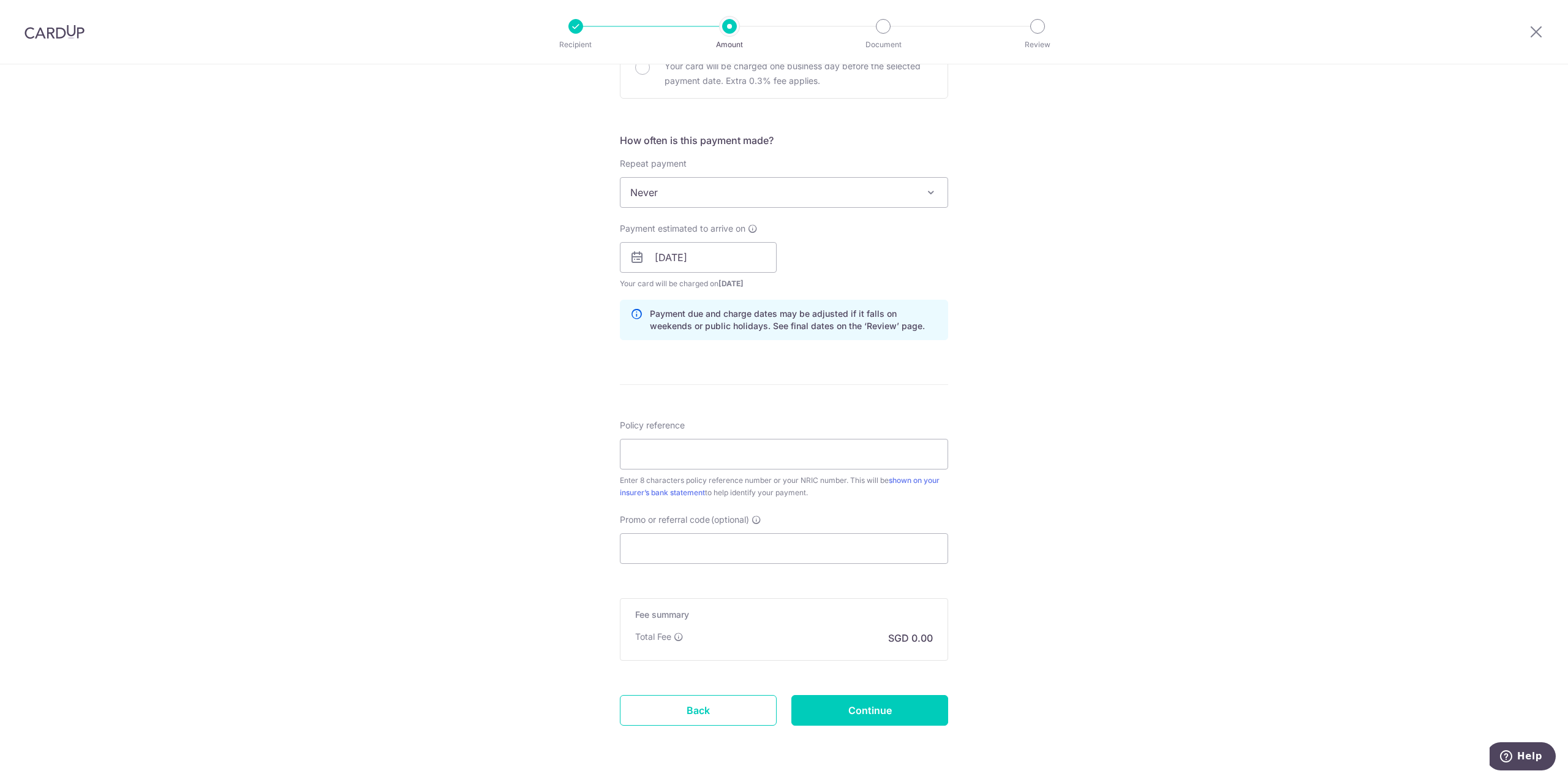
scroll to position [429, 0]
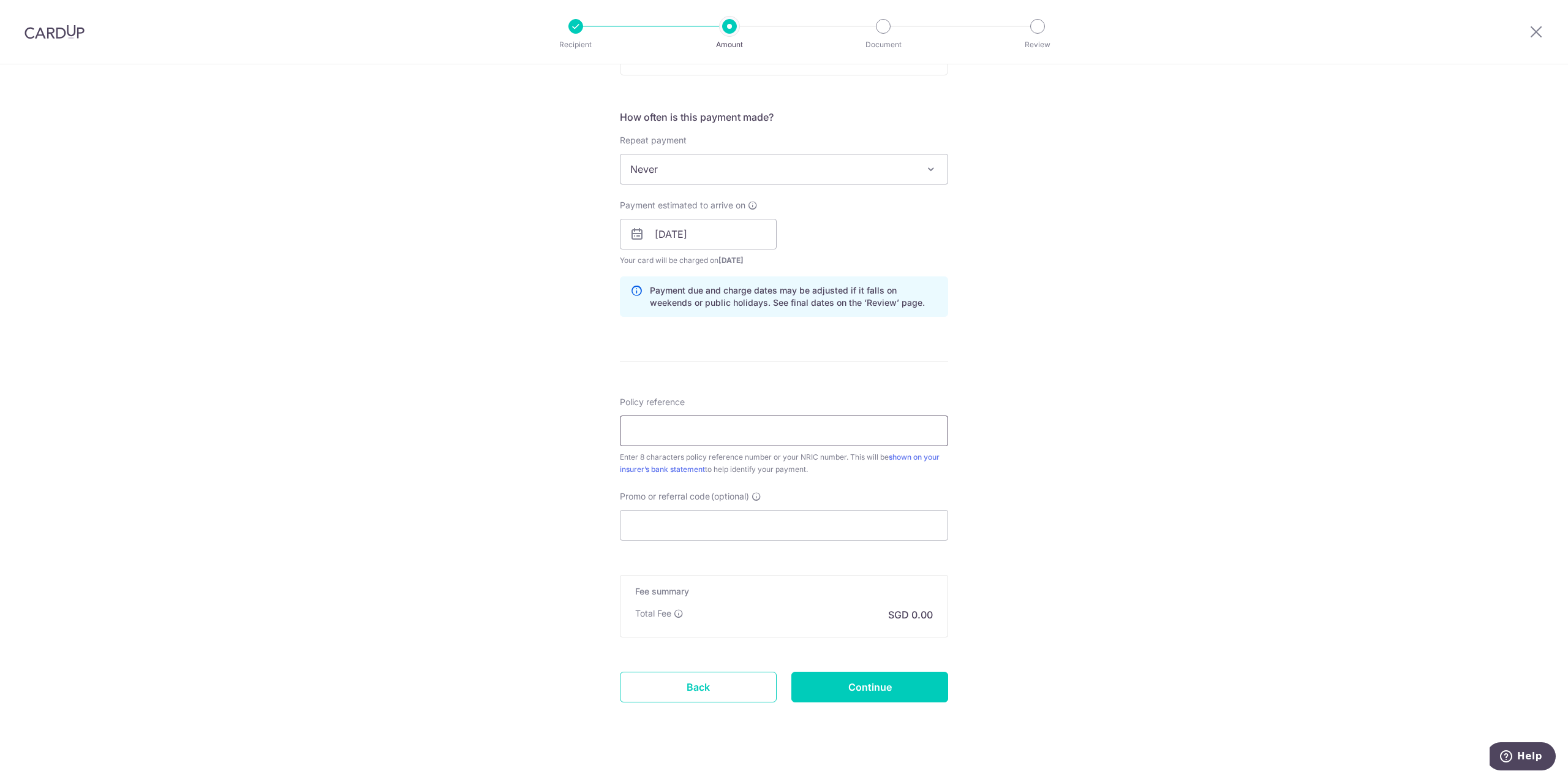
click at [702, 435] on input "Policy reference" at bounding box center [784, 430] width 328 height 31
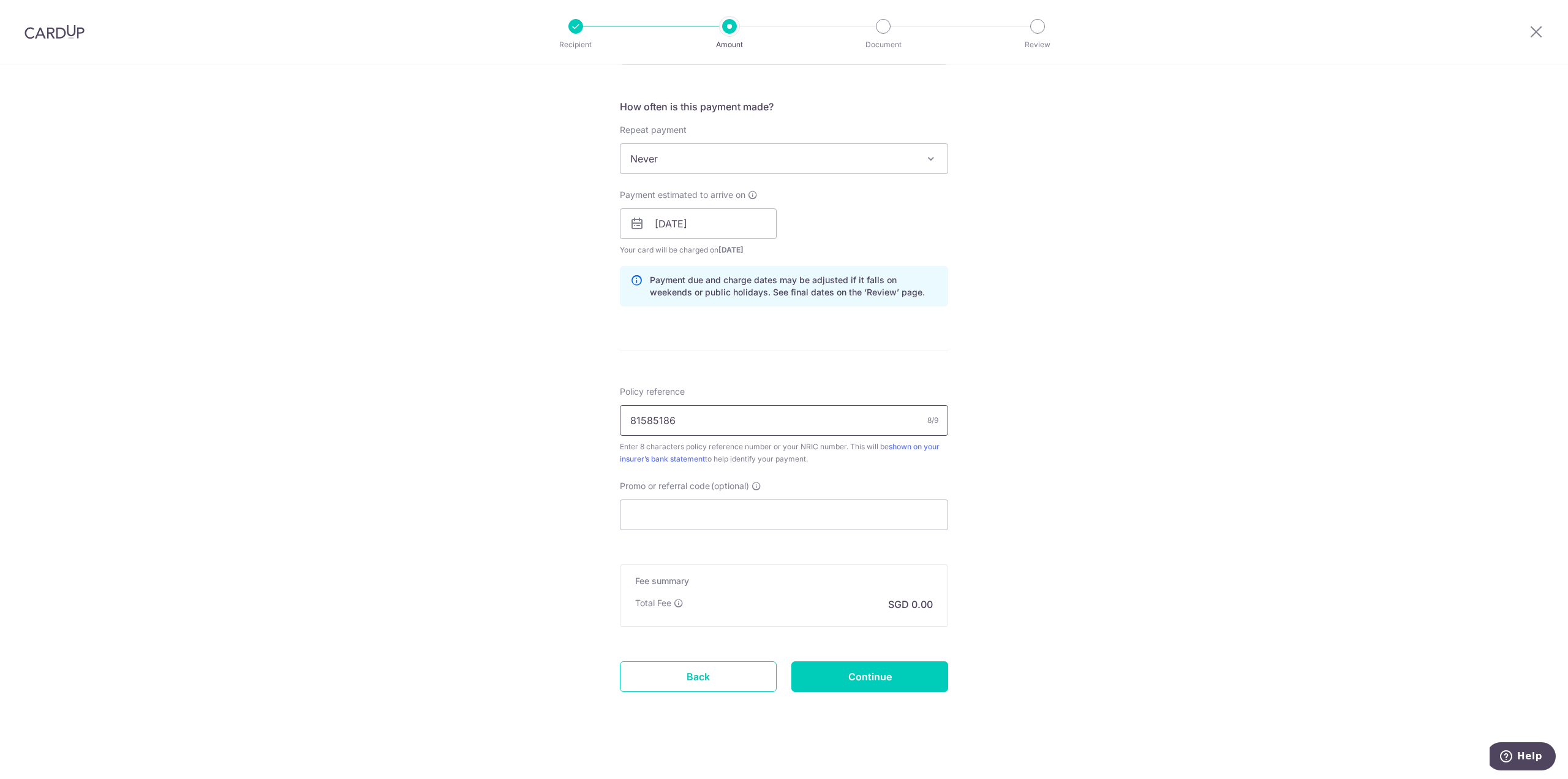
scroll to position [441, 0]
type input "81585186"
click at [717, 495] on div "Promo or referral code (optional) The discounted fee will be shown on the revie…" at bounding box center [784, 503] width 328 height 50
click at [730, 513] on input "Promo or referral code (optional)" at bounding box center [784, 512] width 328 height 31
paste input "OCBC90NMC"
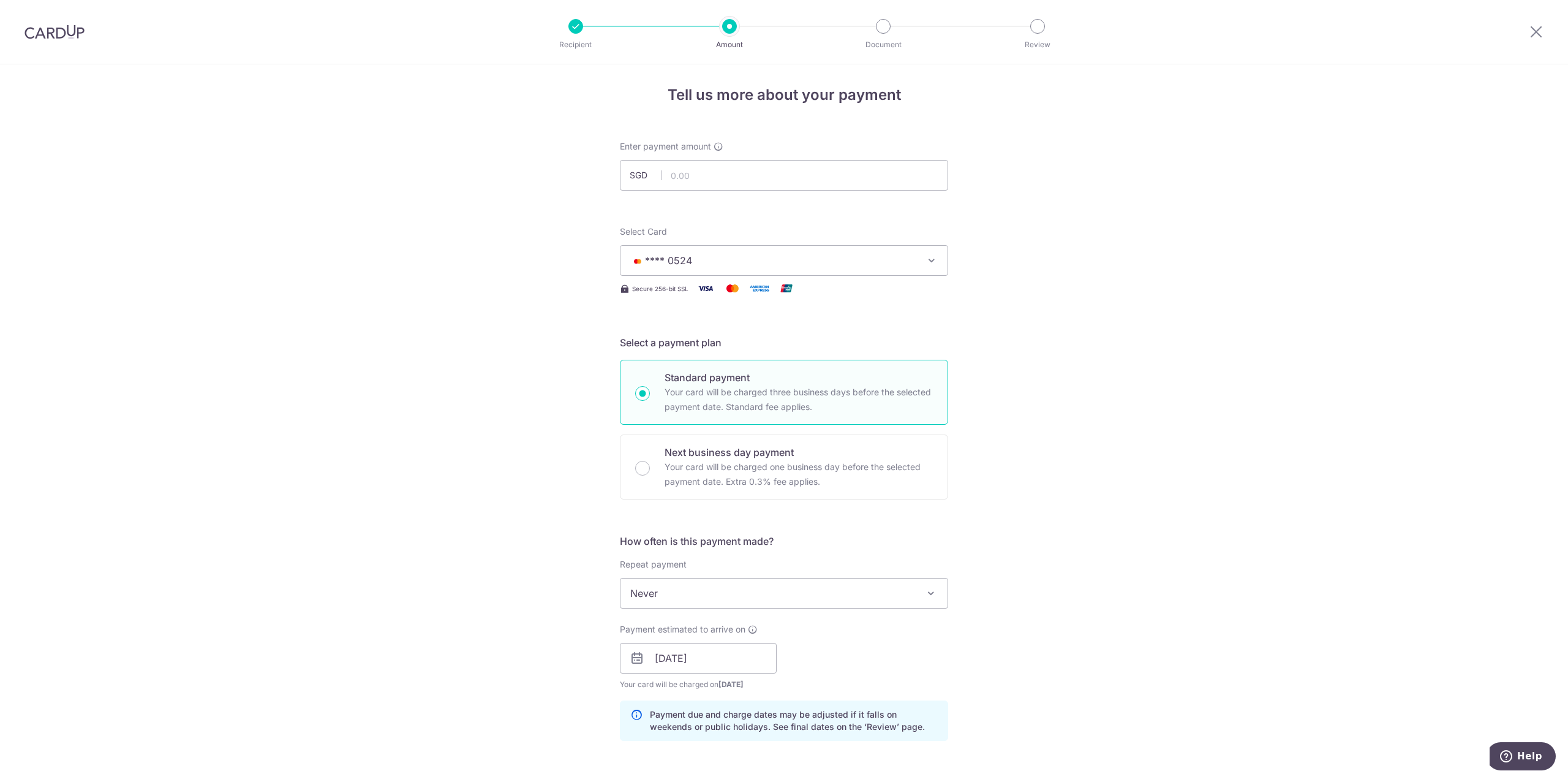
scroll to position [0, 0]
type input "OCBC90NMC"
click at [729, 189] on input "text" at bounding box center [784, 180] width 328 height 31
click at [548, 248] on div "Tell us more about your payment Enter payment amount SGD 1027.65 Select Card **…" at bounding box center [784, 671] width 1568 height 1214
type input "1,027.65"
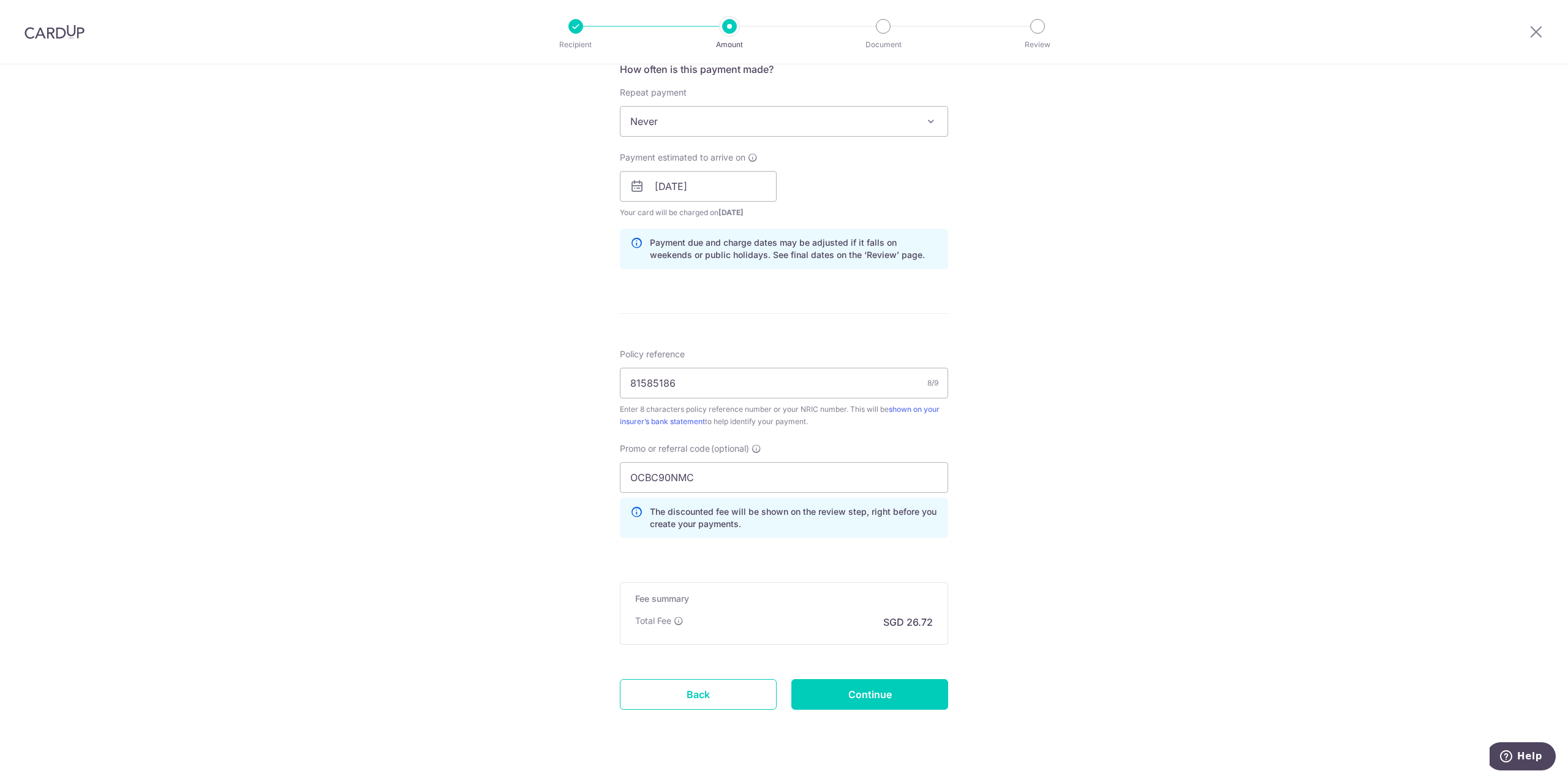
scroll to position [496, 0]
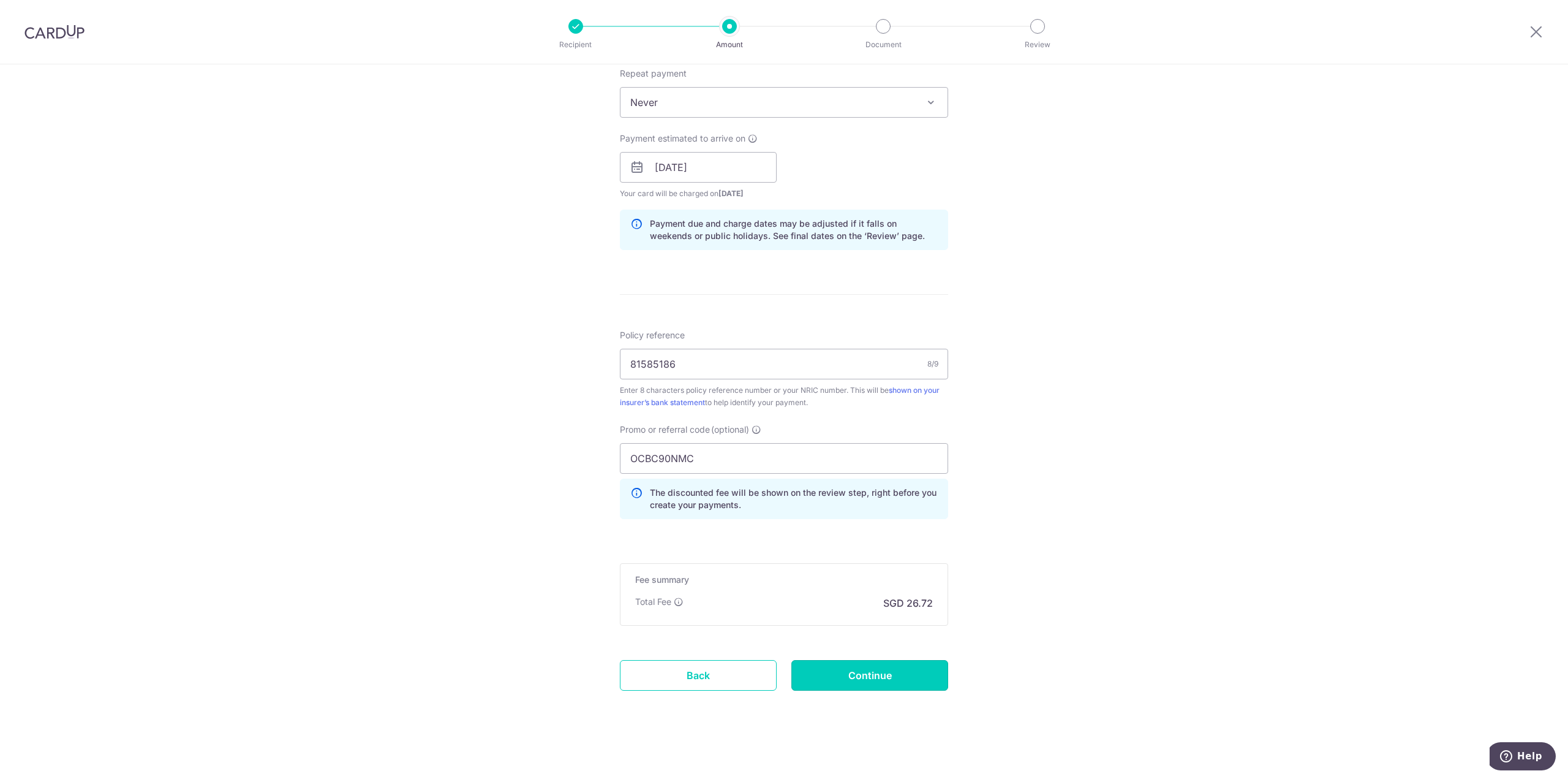
click at [838, 679] on input "Continue" at bounding box center [869, 675] width 156 height 31
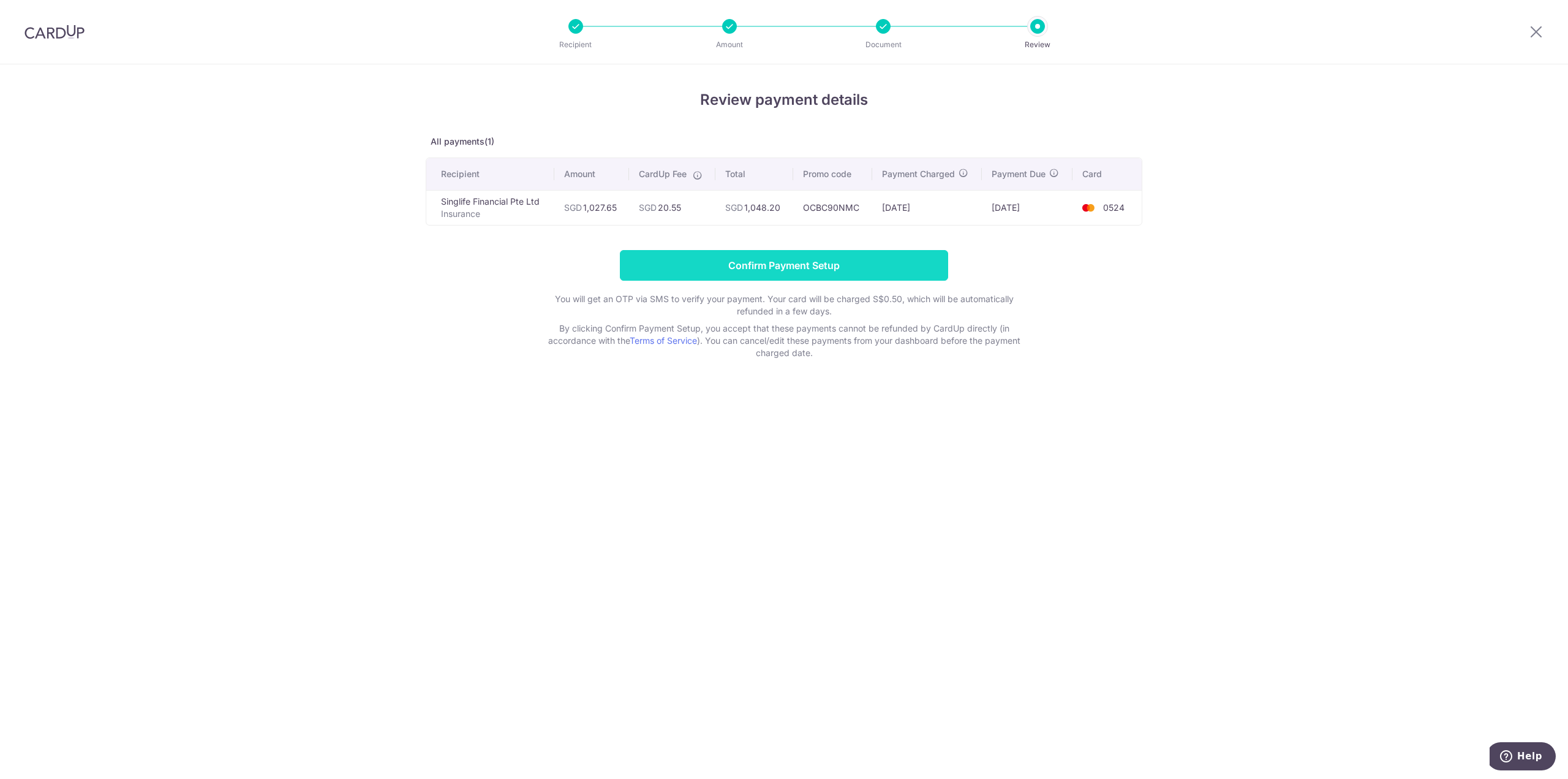
click at [834, 259] on input "Confirm Payment Setup" at bounding box center [784, 265] width 328 height 31
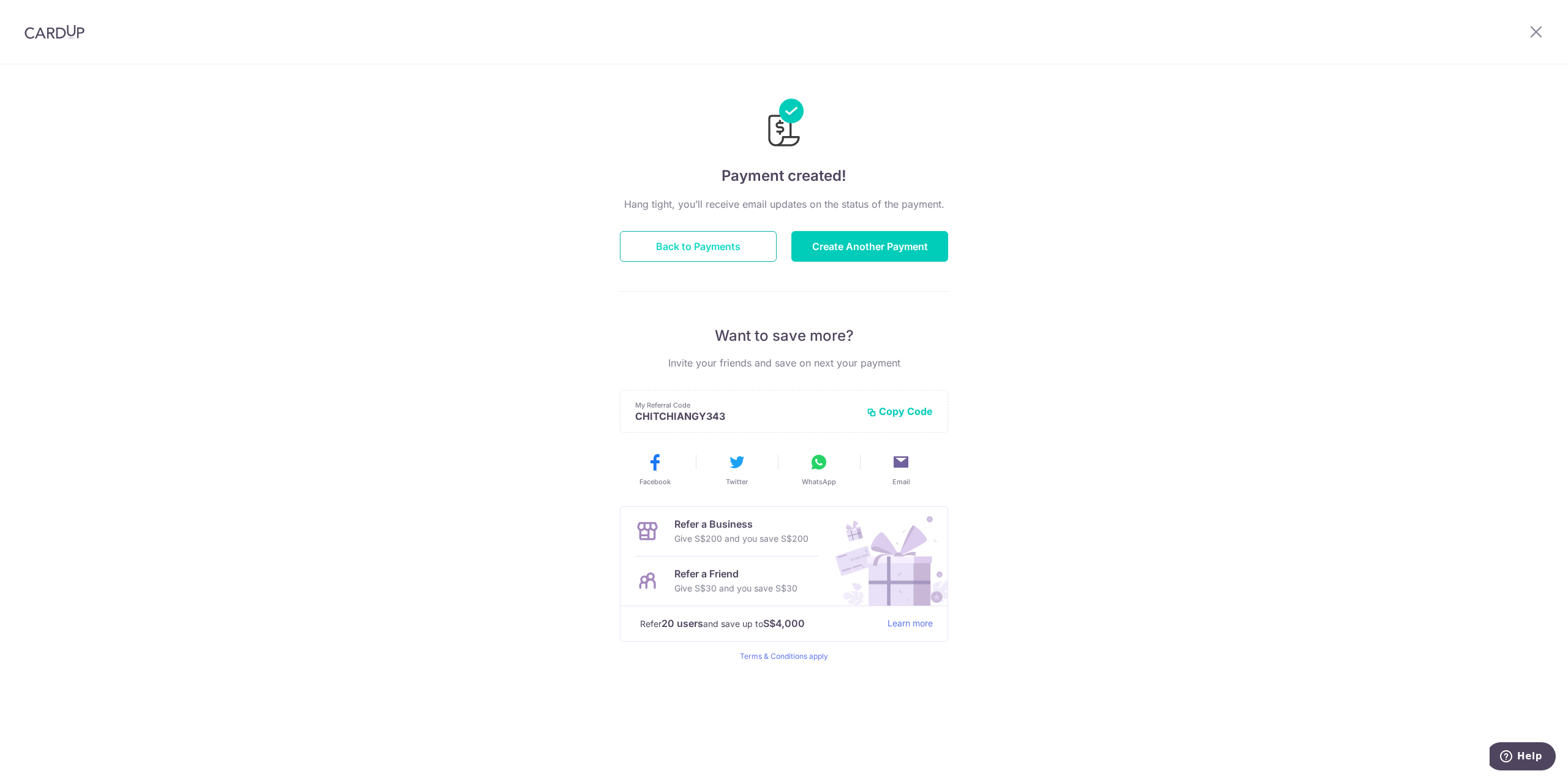
click at [725, 245] on button "Back to Payments" at bounding box center [698, 246] width 156 height 31
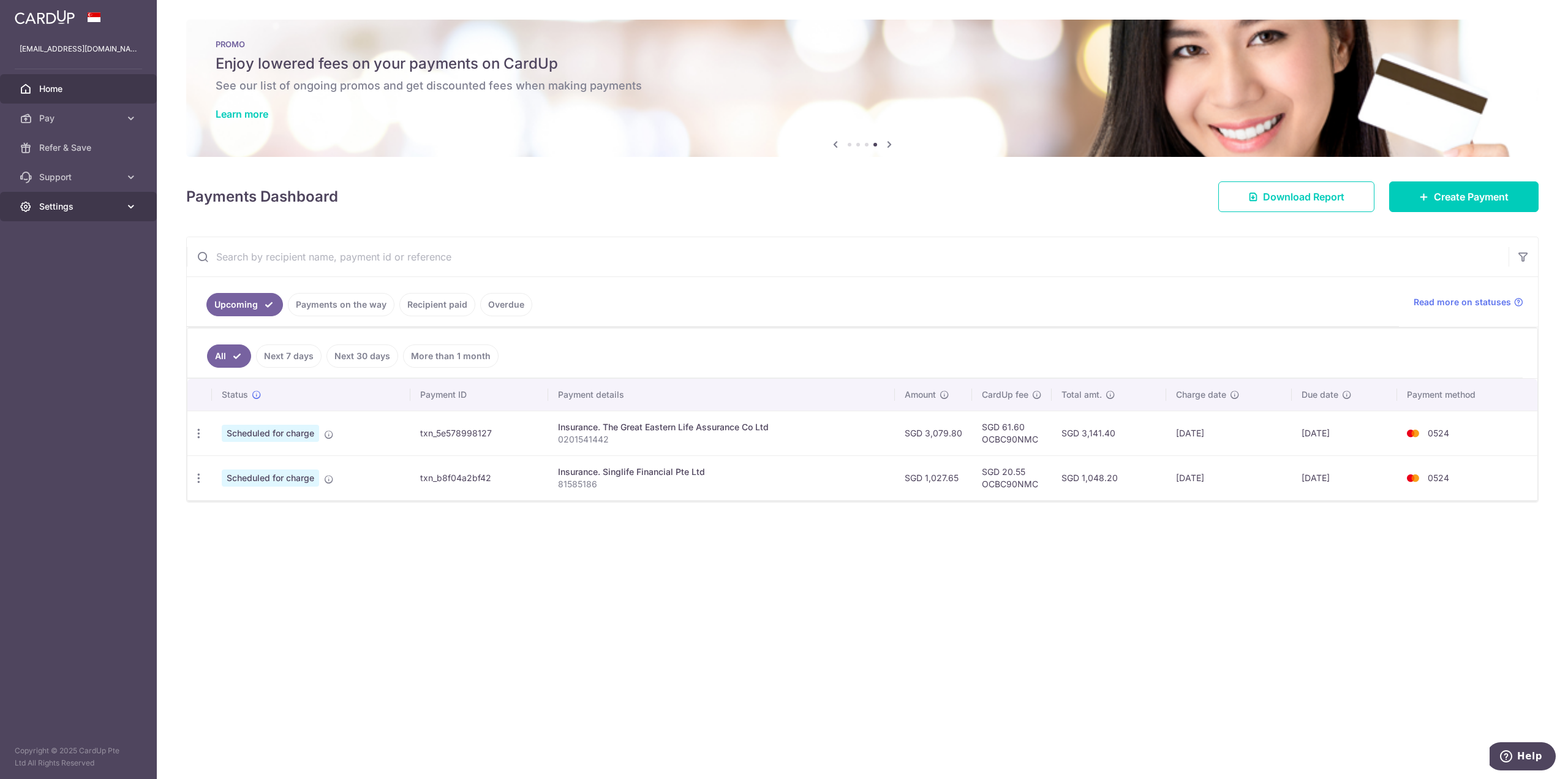
click at [91, 205] on span "Settings" at bounding box center [79, 207] width 81 height 13
click at [49, 272] on link "Logout" at bounding box center [78, 265] width 156 height 29
